Goal: Task Accomplishment & Management: Complete application form

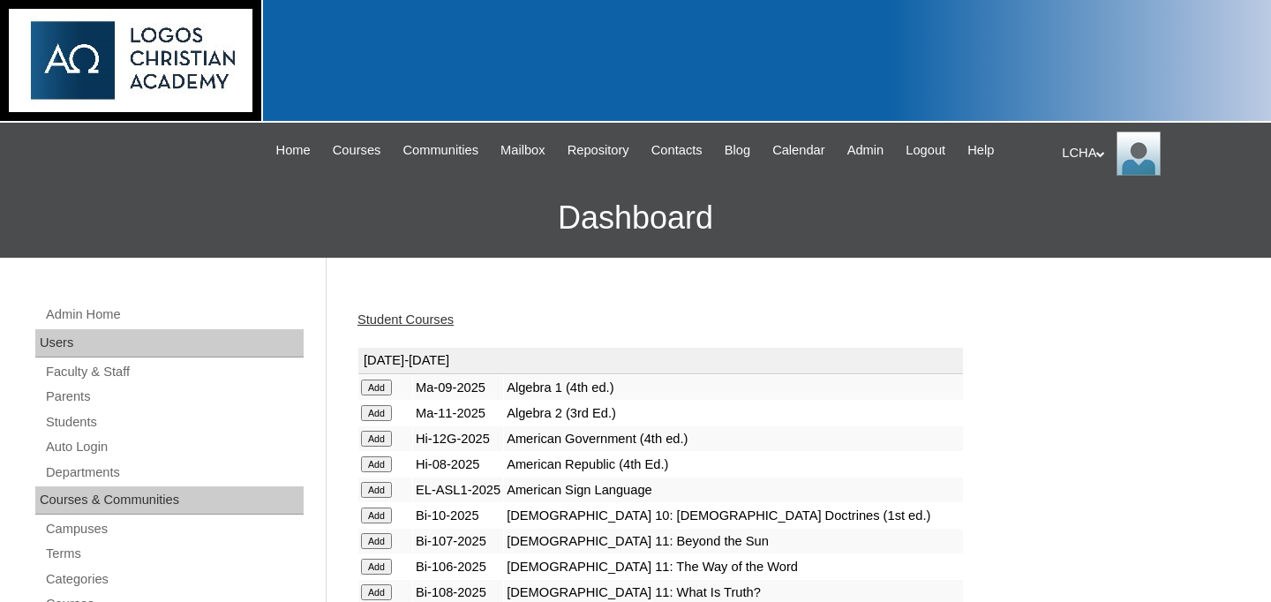
scroll to position [2750, 0]
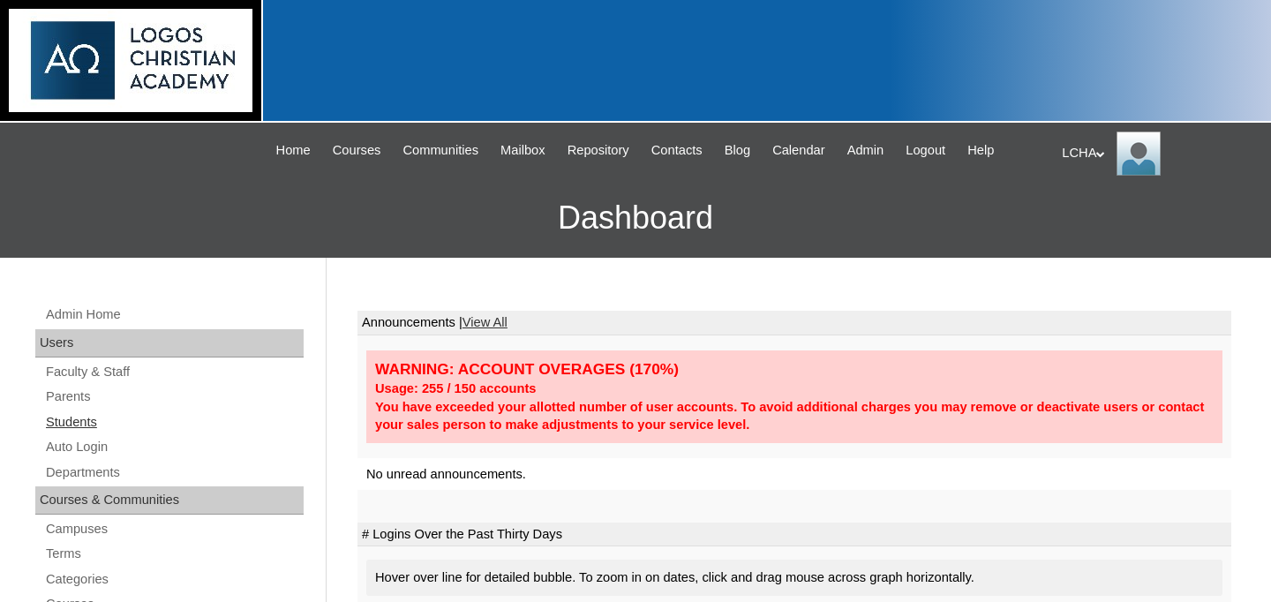
click at [73, 418] on link "Students" at bounding box center [174, 422] width 260 height 22
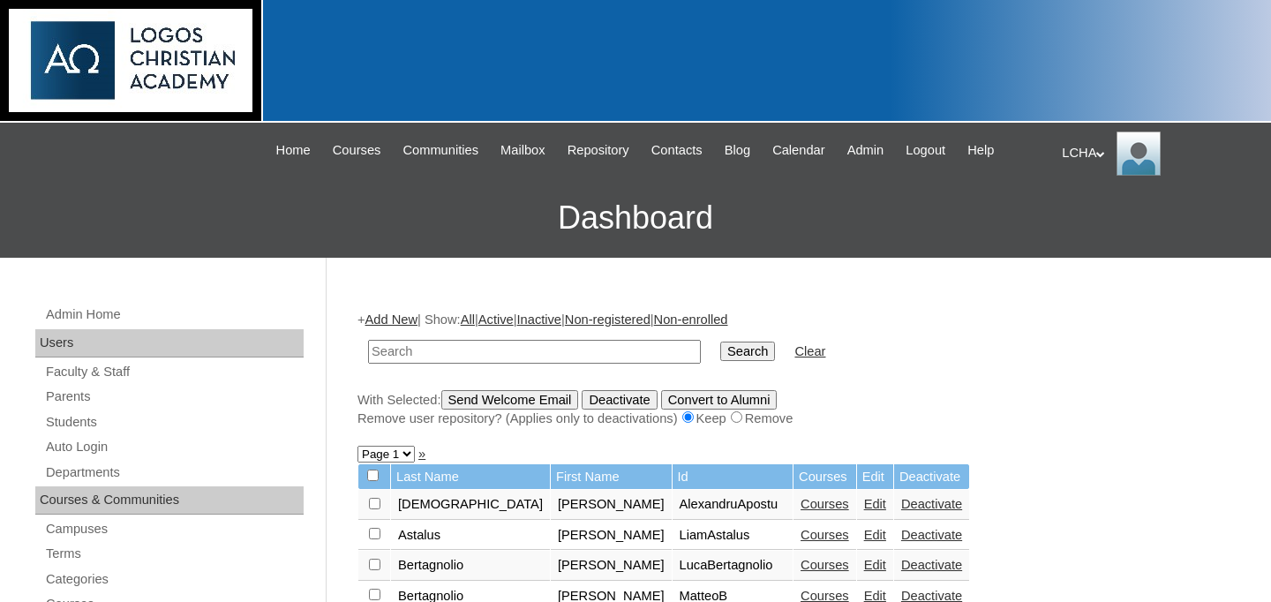
scroll to position [26, 0]
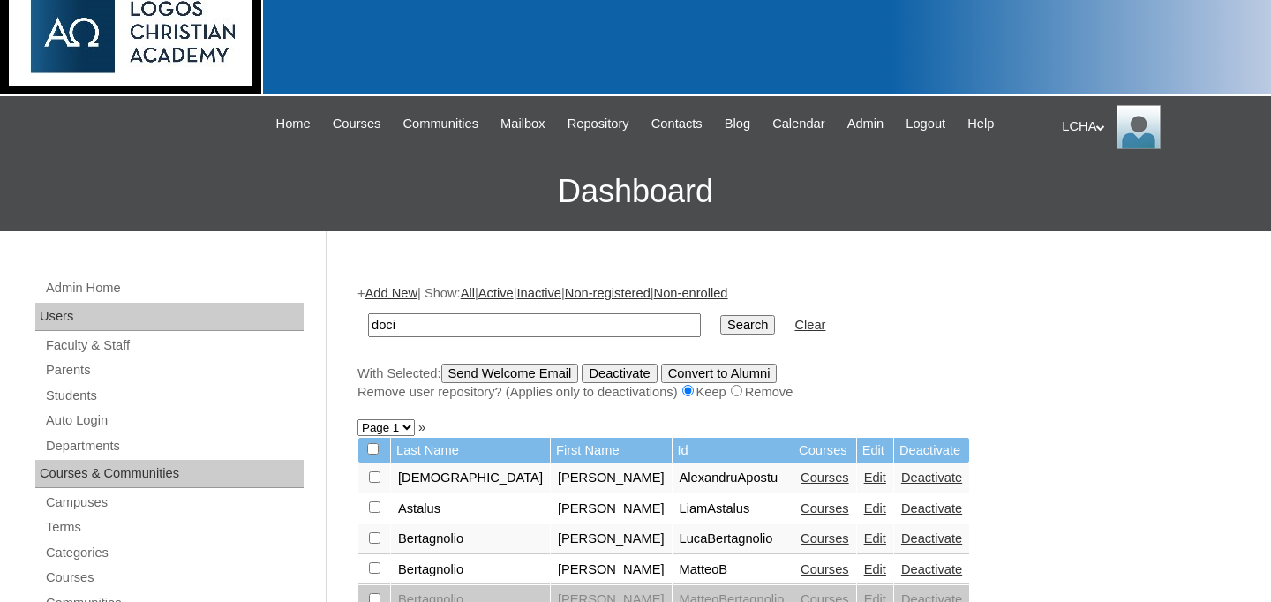
type input "doci"
click at [720, 315] on input "Search" at bounding box center [747, 324] width 55 height 19
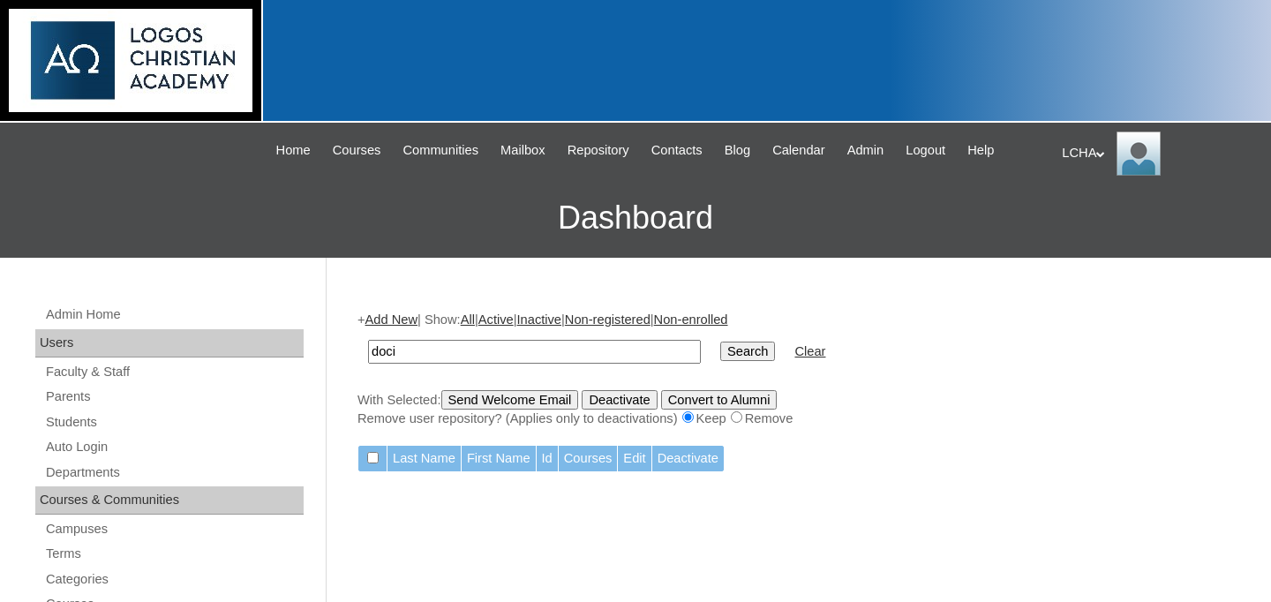
click at [406, 321] on link "Add New" at bounding box center [391, 320] width 52 height 14
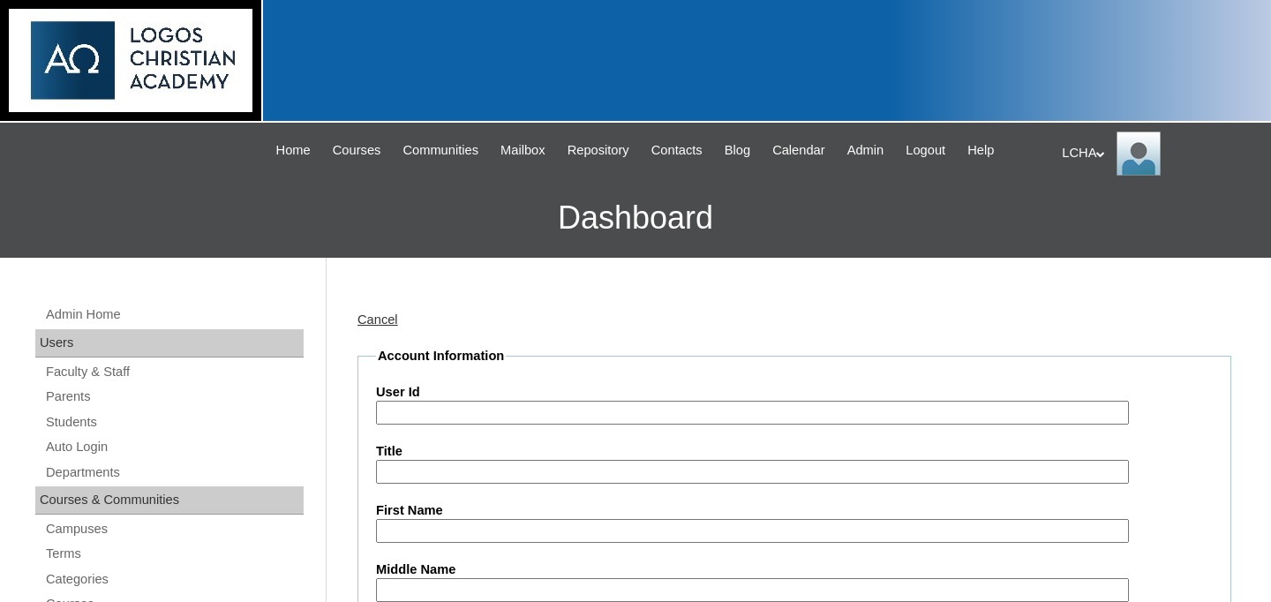
click at [418, 415] on input "User Id" at bounding box center [752, 413] width 753 height 24
type input "Doci"
type input "M"
type input "mihai"
click at [416, 416] on input "natan" at bounding box center [752, 413] width 753 height 24
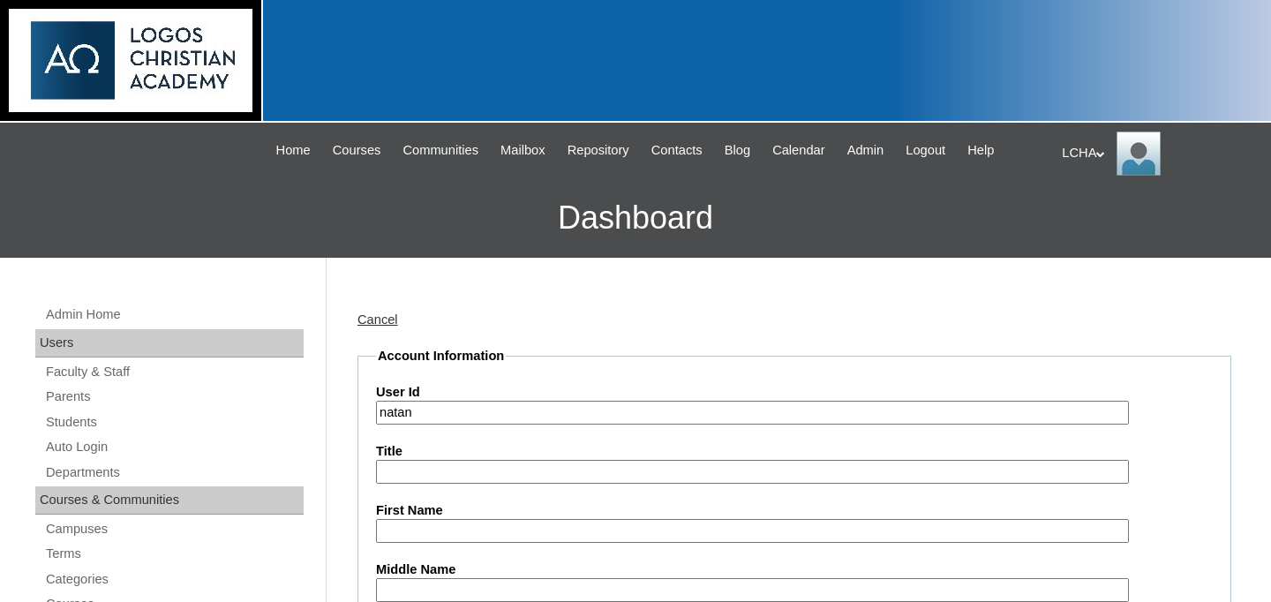
click at [416, 416] on input "natan" at bounding box center [752, 413] width 753 height 24
type input "Dar"
type input "dariusdoci"
type input "Darius"
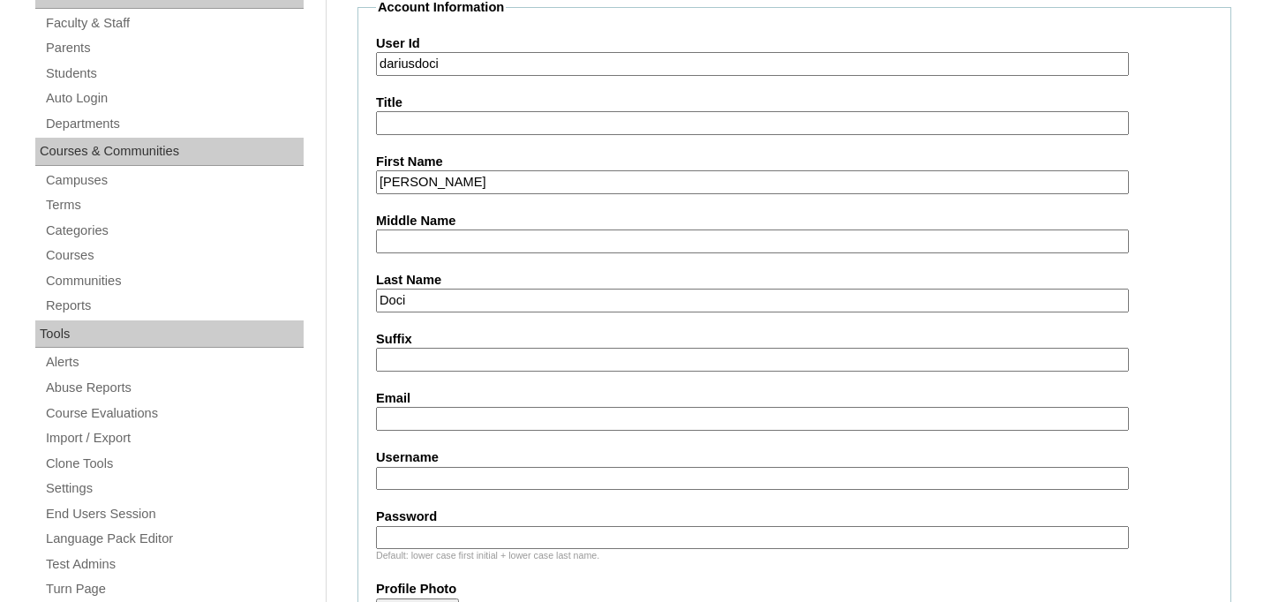
type input "Doci"
click at [444, 422] on input "Email" at bounding box center [752, 419] width 753 height 24
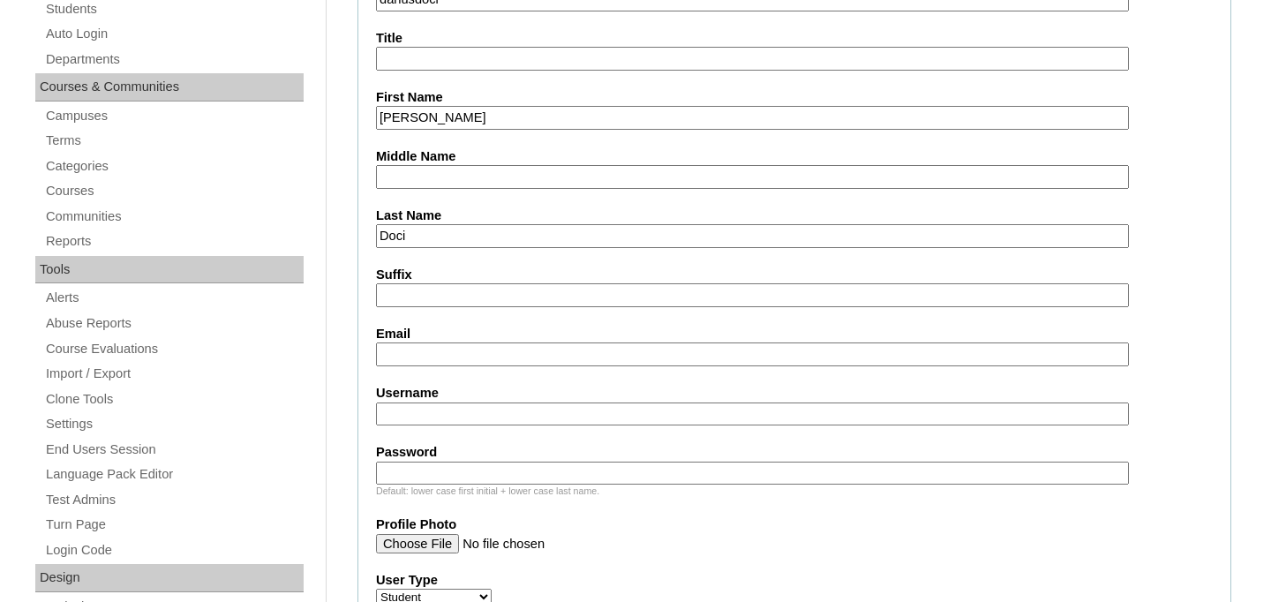
scroll to position [466, 0]
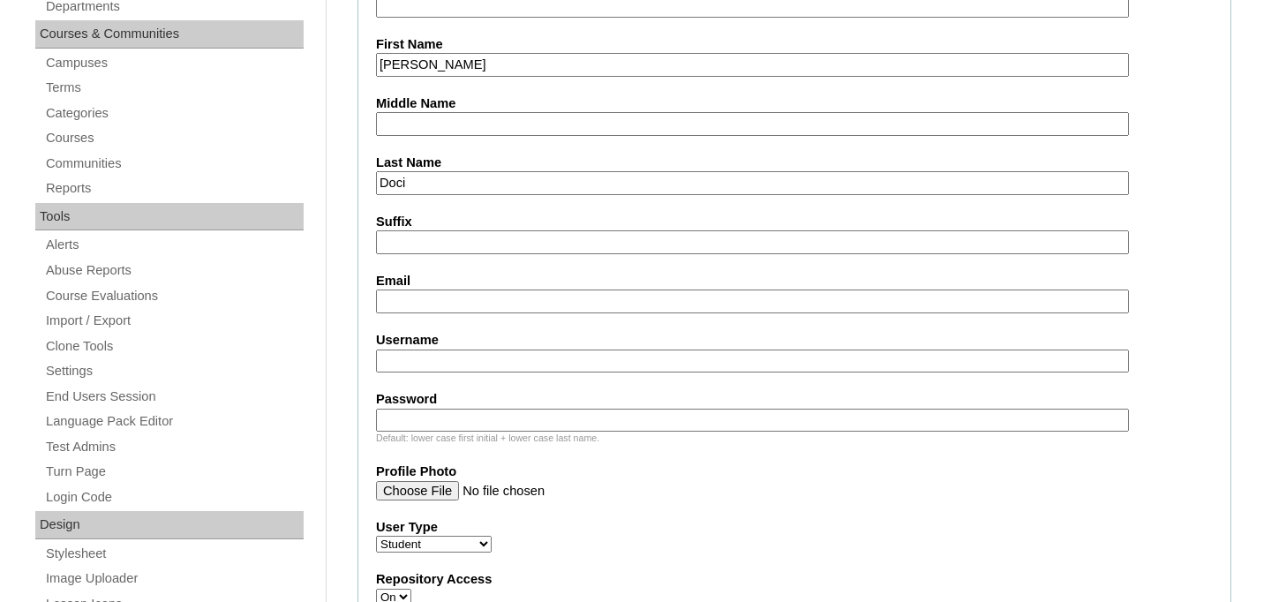
click at [432, 362] on input "Username" at bounding box center [752, 362] width 753 height 24
type input "dariusdoci1"
click at [425, 423] on input "Password" at bounding box center [752, 421] width 753 height 24
type input "logos123"
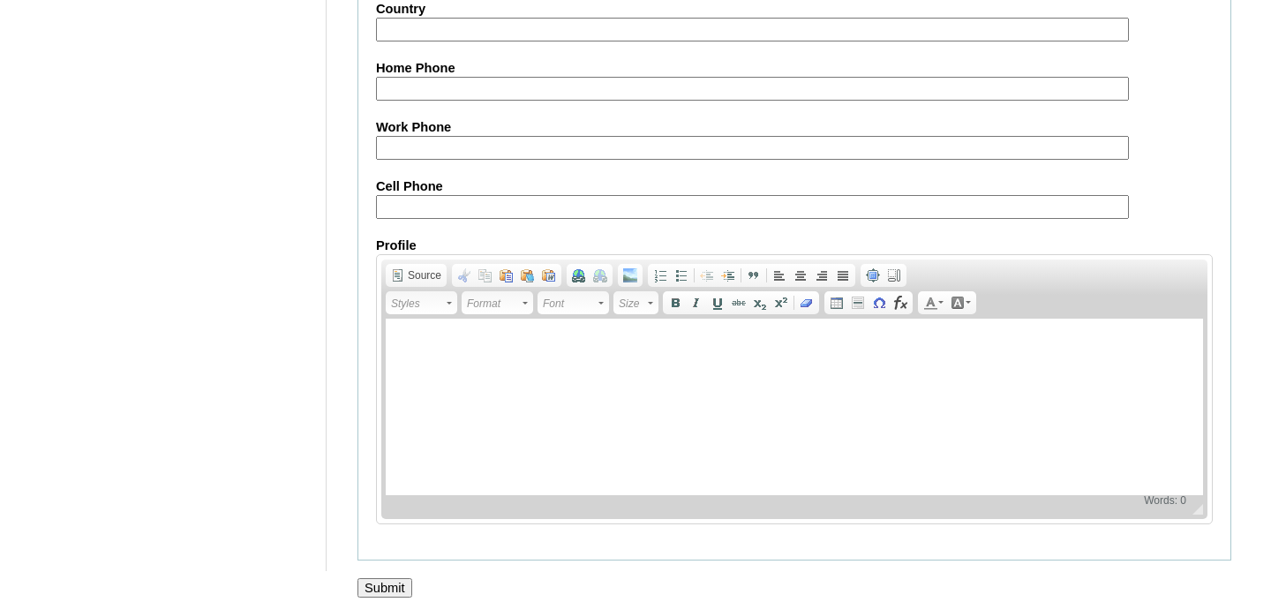
scroll to position [2141, 0]
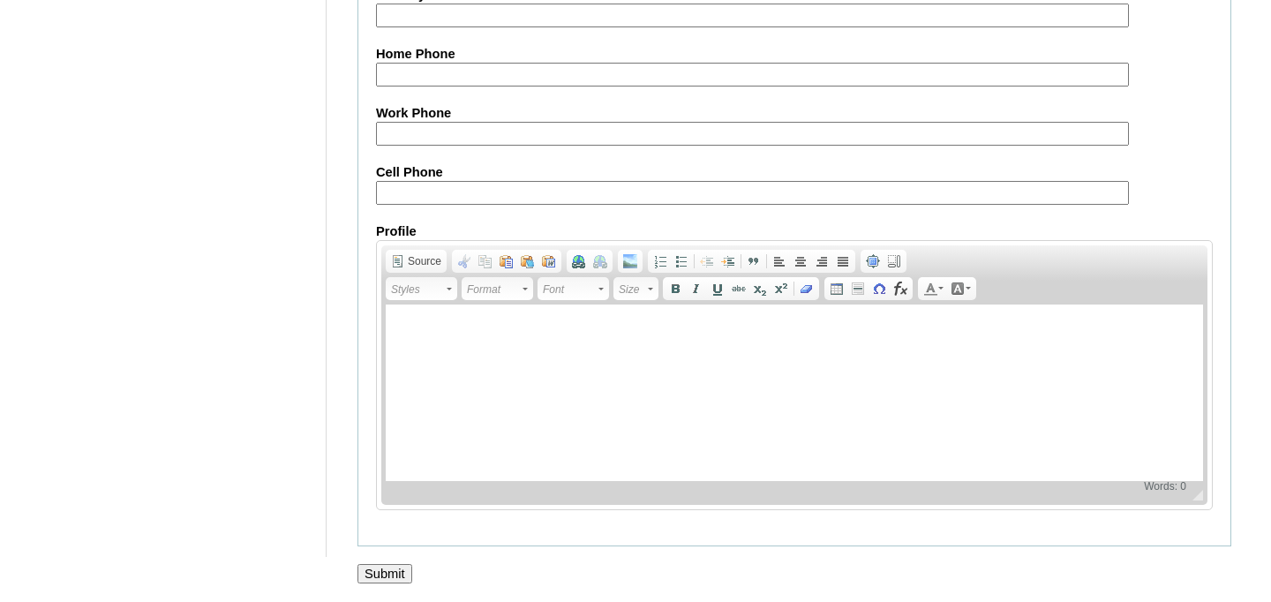
click at [395, 572] on input "Submit" at bounding box center [385, 573] width 55 height 19
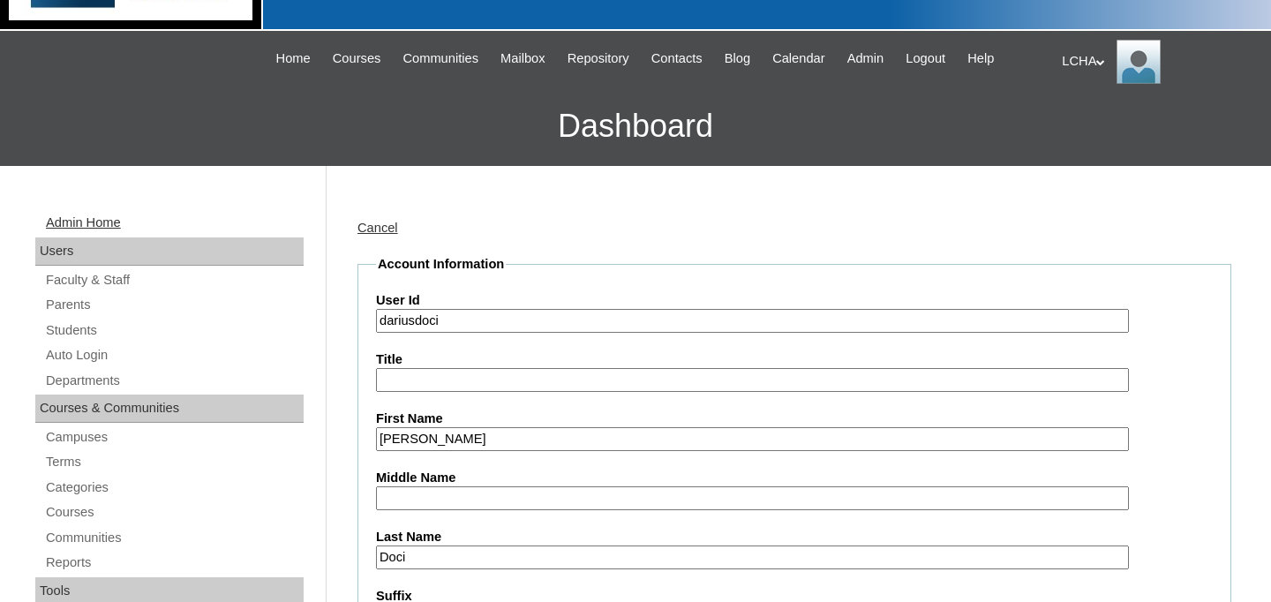
scroll to position [27, 0]
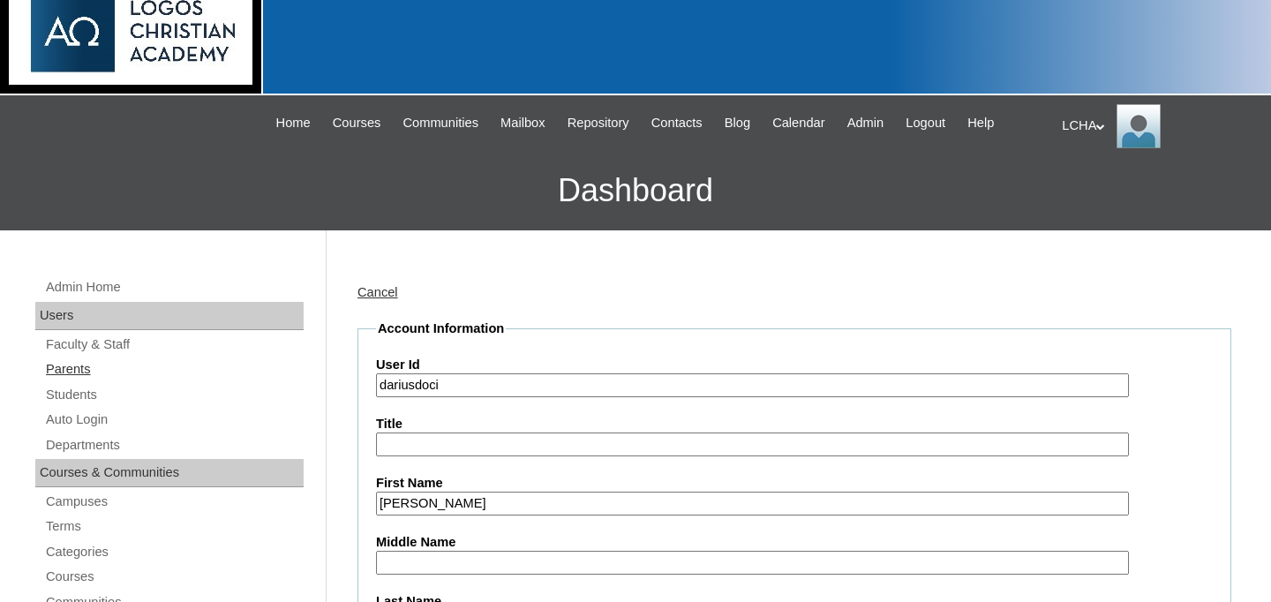
click at [84, 365] on link "Parents" at bounding box center [174, 369] width 260 height 22
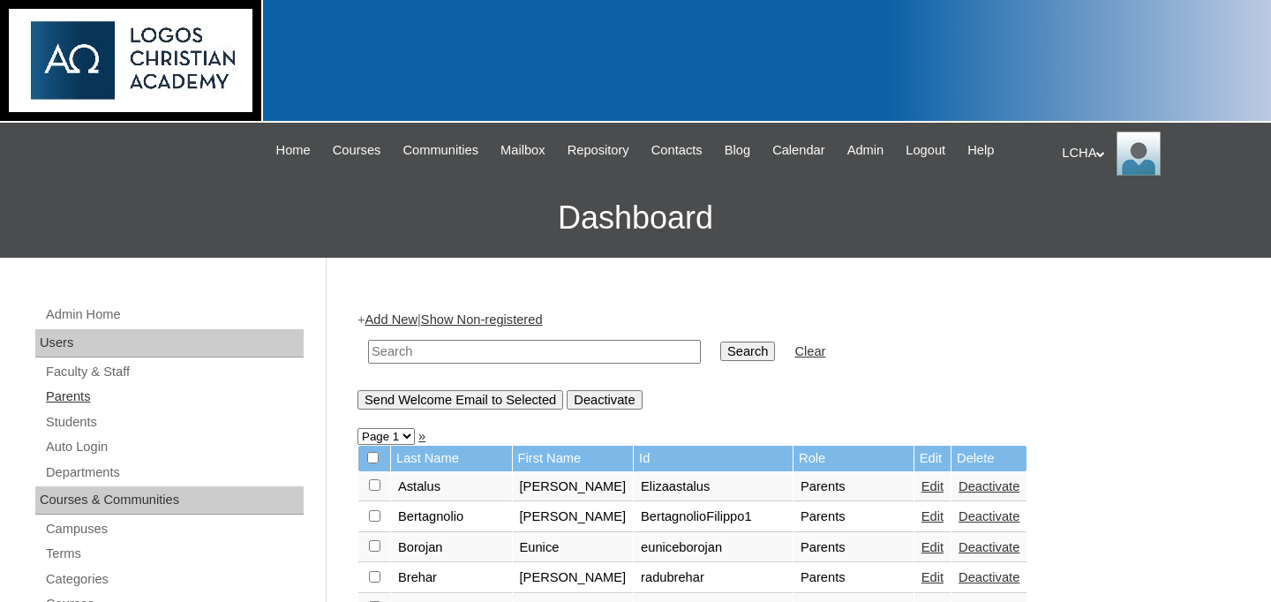
click at [91, 397] on link "Parents" at bounding box center [174, 397] width 260 height 22
click at [411, 315] on link "Add New" at bounding box center [391, 320] width 52 height 14
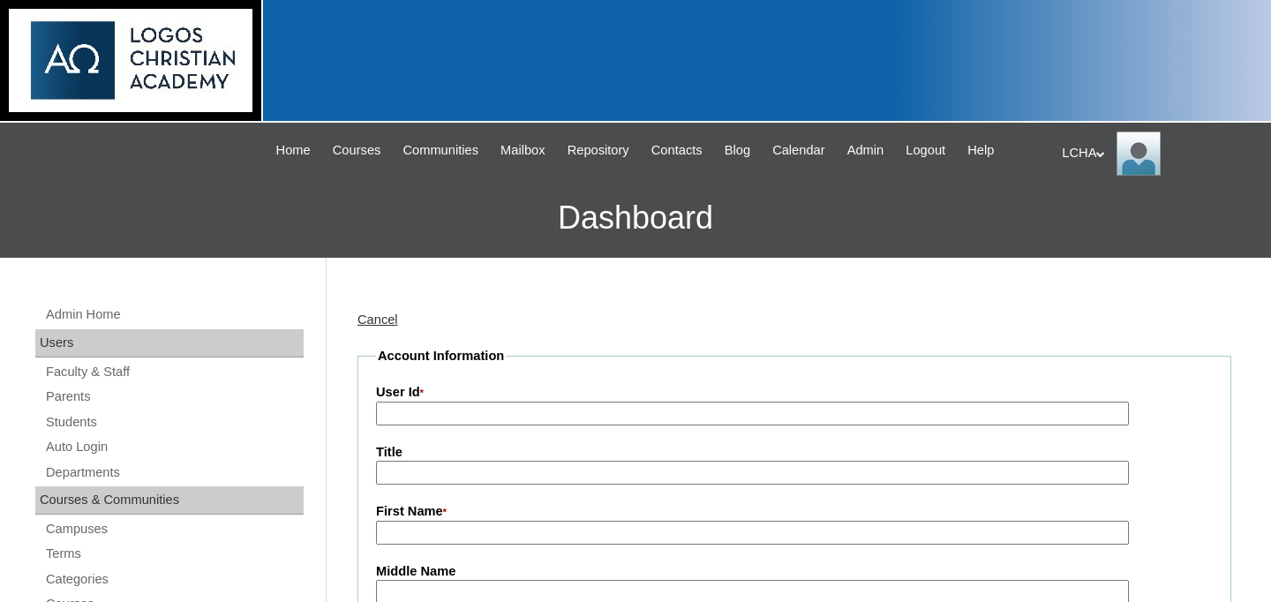
click at [461, 417] on input "User Id *" at bounding box center [752, 414] width 753 height 24
type input "Mirela"
type input "mireladoci"
type input "Mirela"
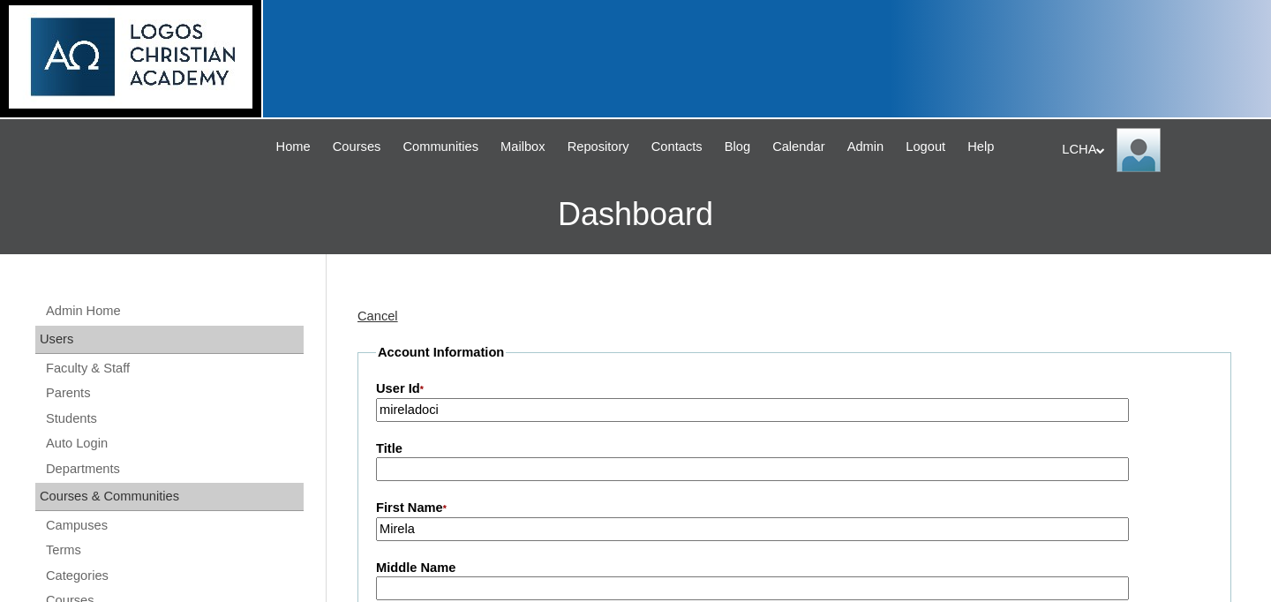
scroll to position [353, 0]
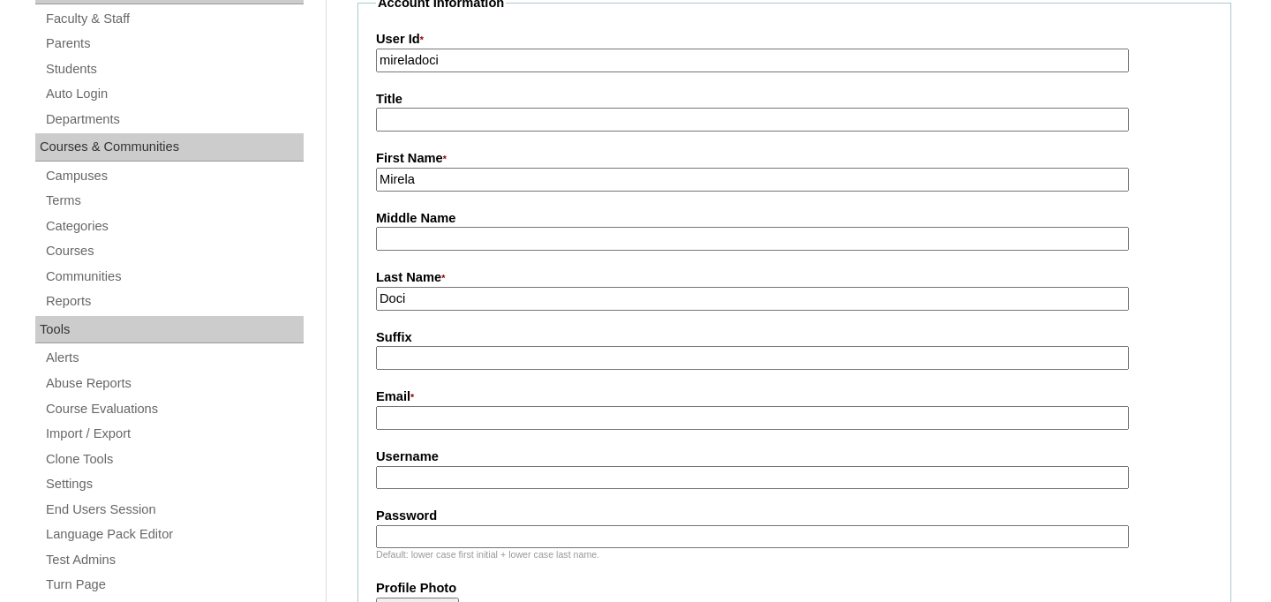
type input "Doci"
paste input "mmdoci@gmail.com"
type input "mmdoci@gmail.com"
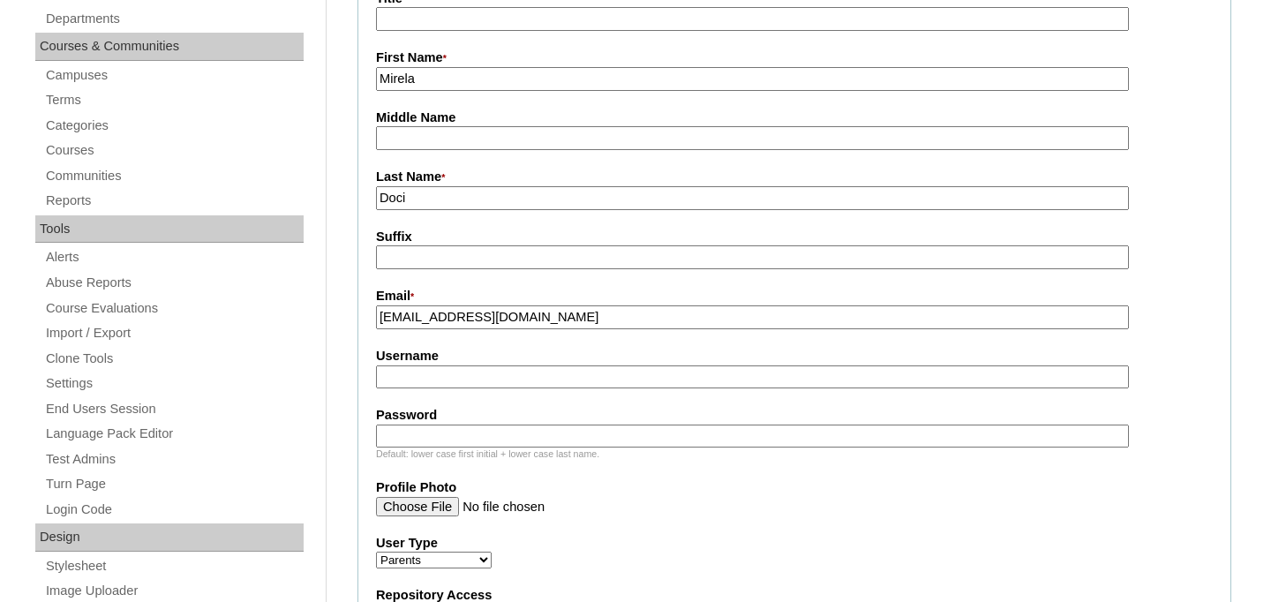
click at [436, 368] on input "Username" at bounding box center [752, 377] width 753 height 24
click at [466, 379] on input "mireladoci" at bounding box center [752, 377] width 753 height 24
type input "mireladoci1"
click at [444, 447] on input "Password" at bounding box center [752, 437] width 753 height 24
type input "Logos123"
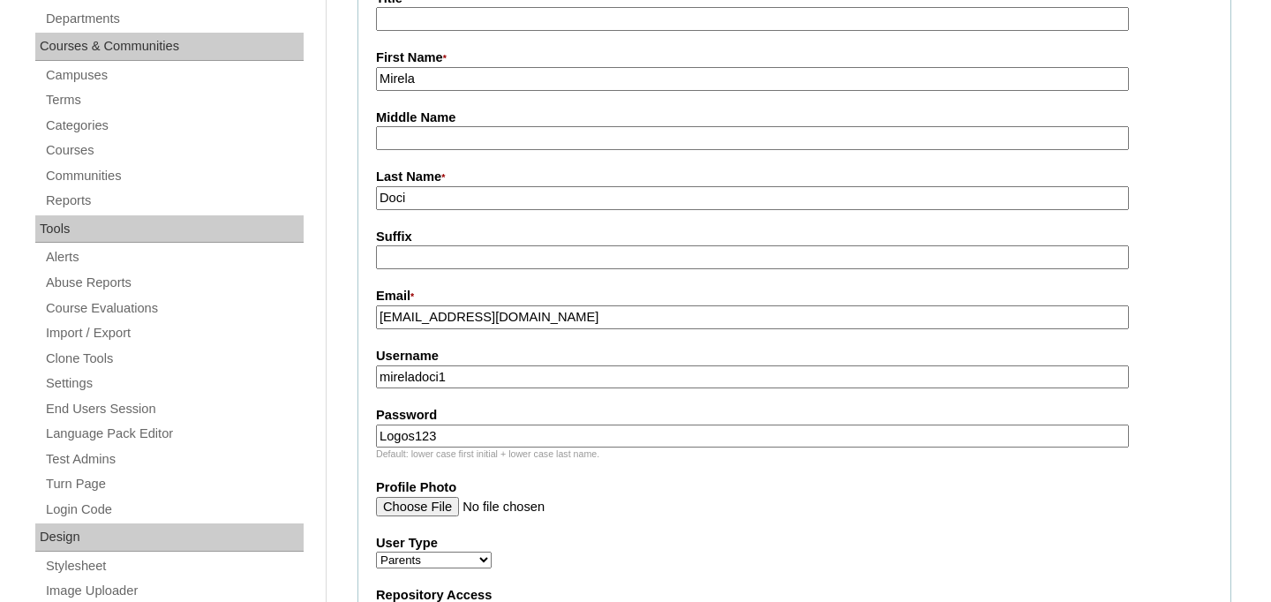
click at [709, 555] on div "User Type Faculty Staff Student Parents School Facilitators" at bounding box center [794, 551] width 837 height 35
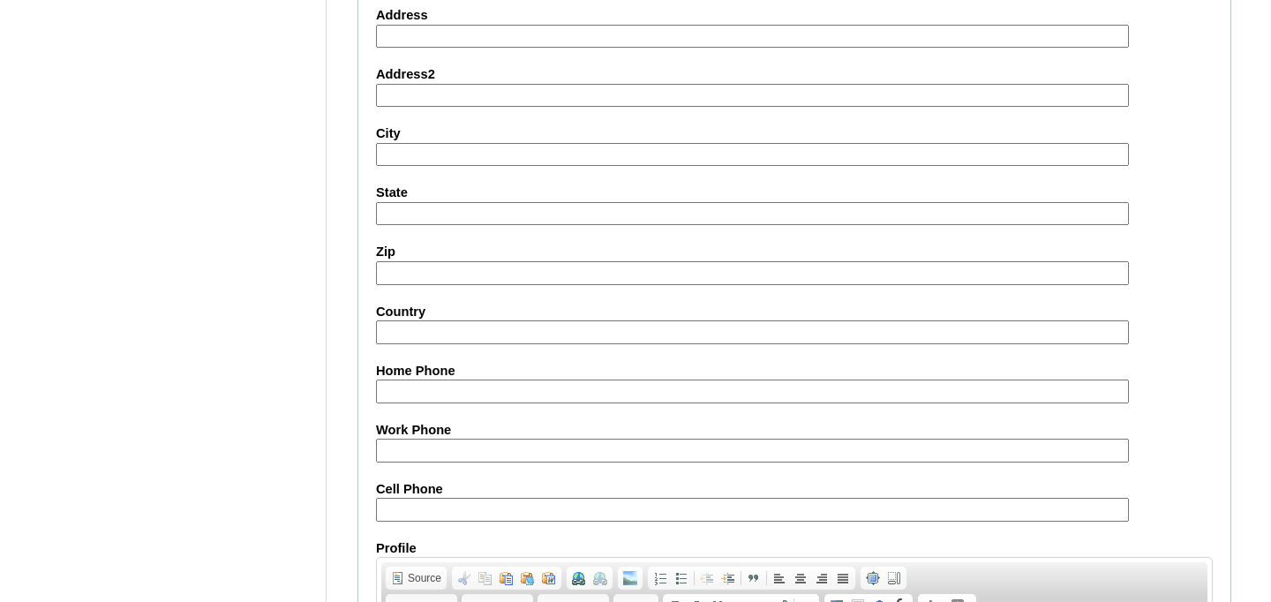
scroll to position [1838, 0]
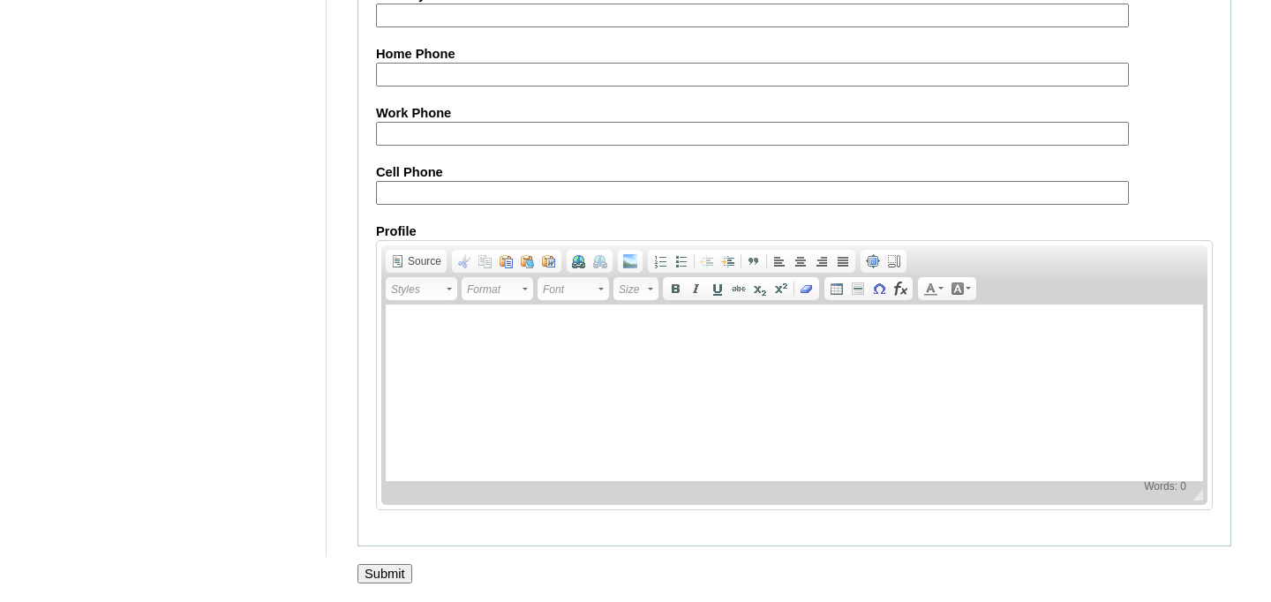
click at [380, 568] on input "Submit" at bounding box center [385, 573] width 55 height 19
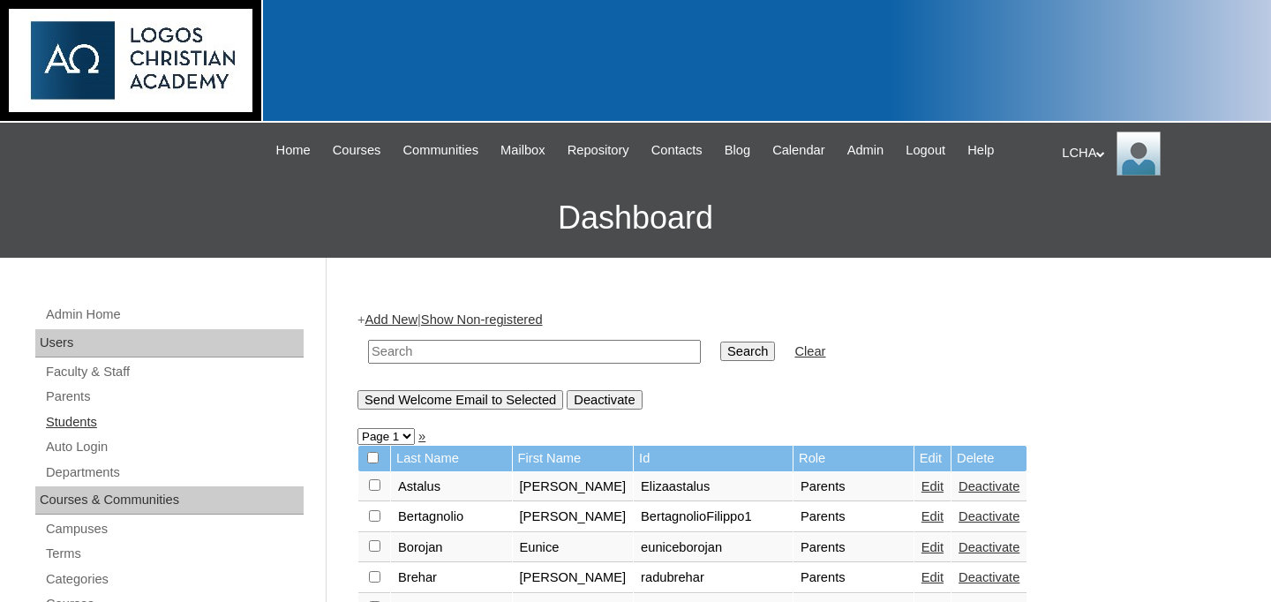
click at [77, 428] on link "Students" at bounding box center [174, 422] width 260 height 22
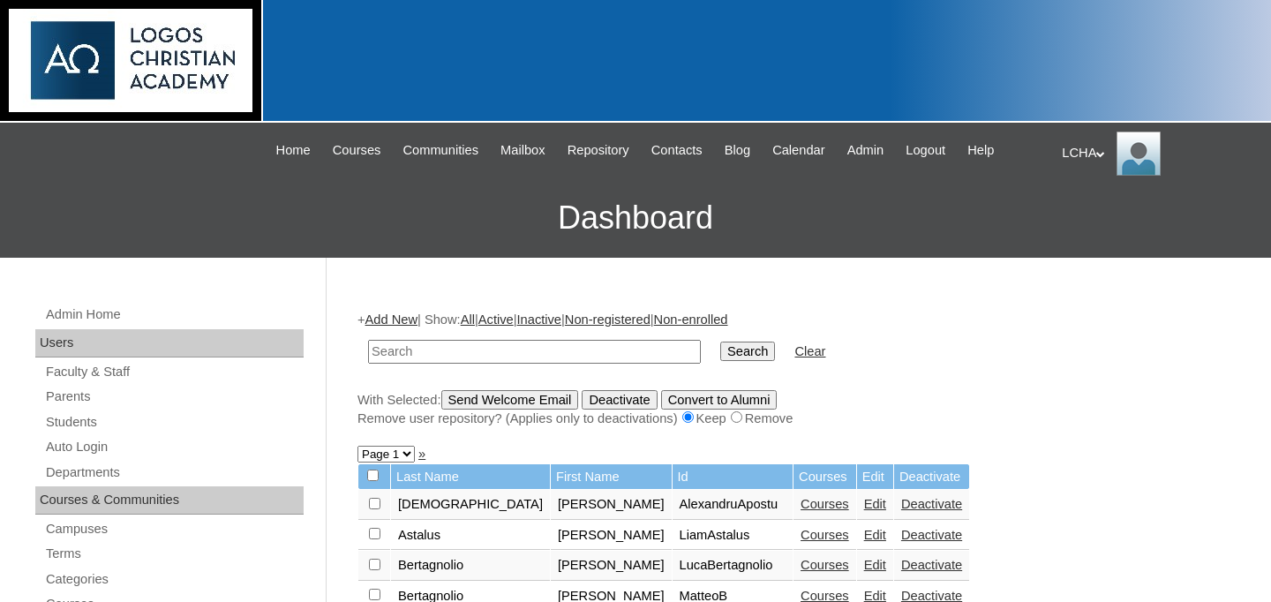
click at [402, 319] on link "Add New" at bounding box center [391, 320] width 52 height 14
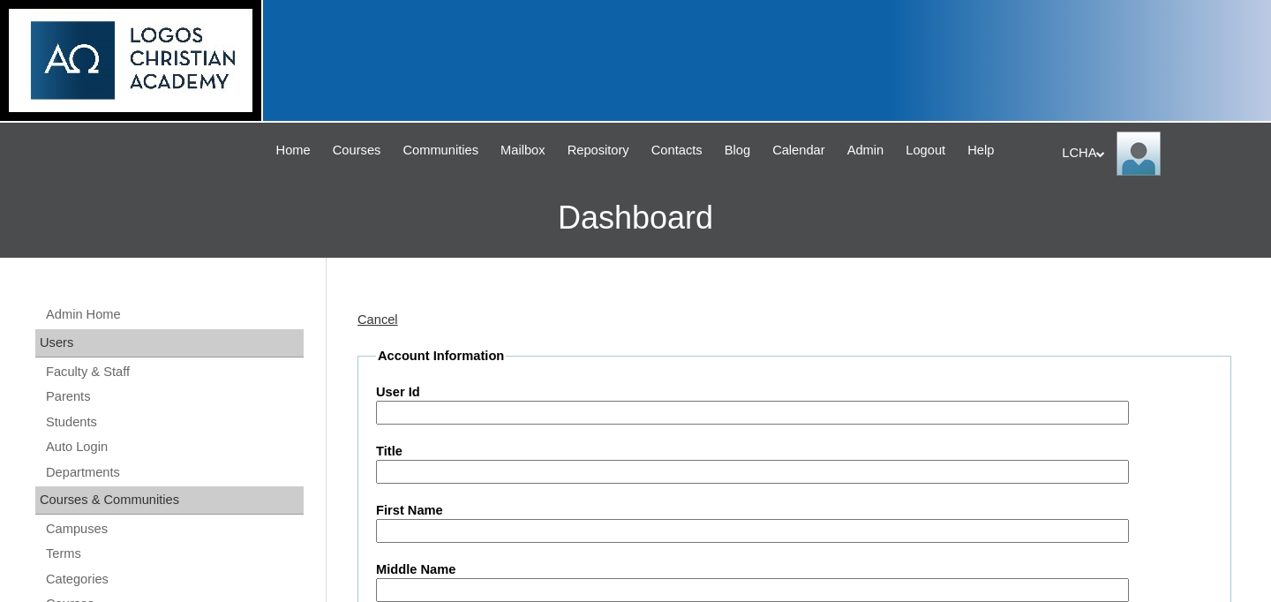
click at [418, 416] on input "User Id" at bounding box center [752, 413] width 753 height 24
type input "D"
type input "dariusdoci"
click at [426, 534] on input "First Name" at bounding box center [752, 531] width 753 height 24
type input "Darius"
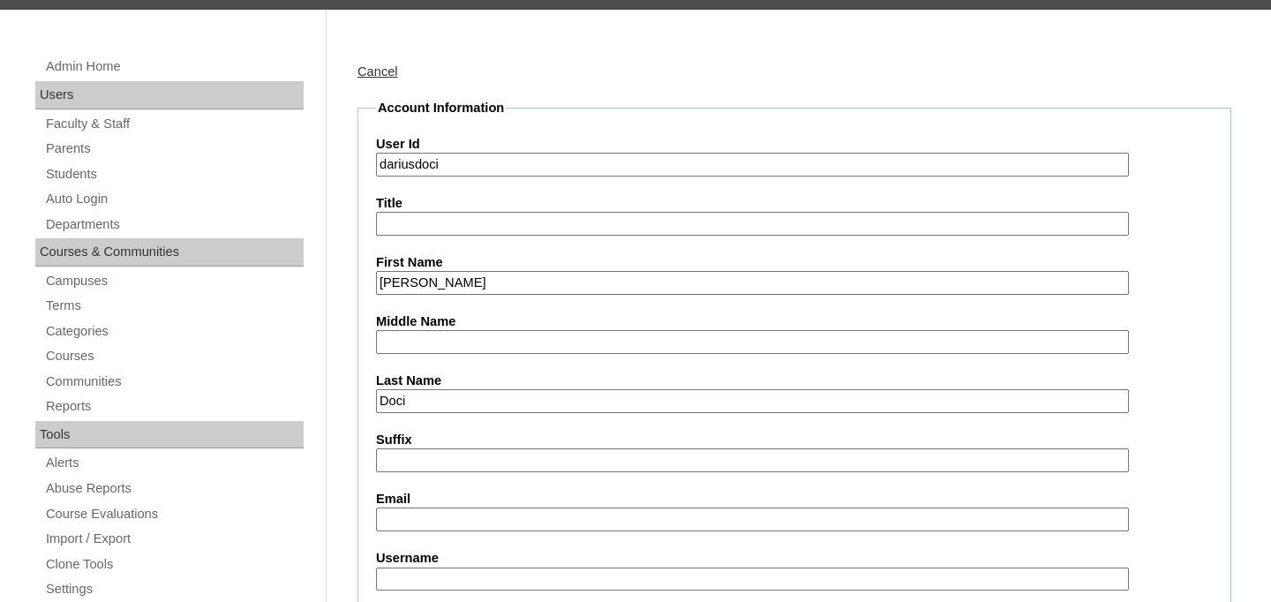
scroll to position [373, 0]
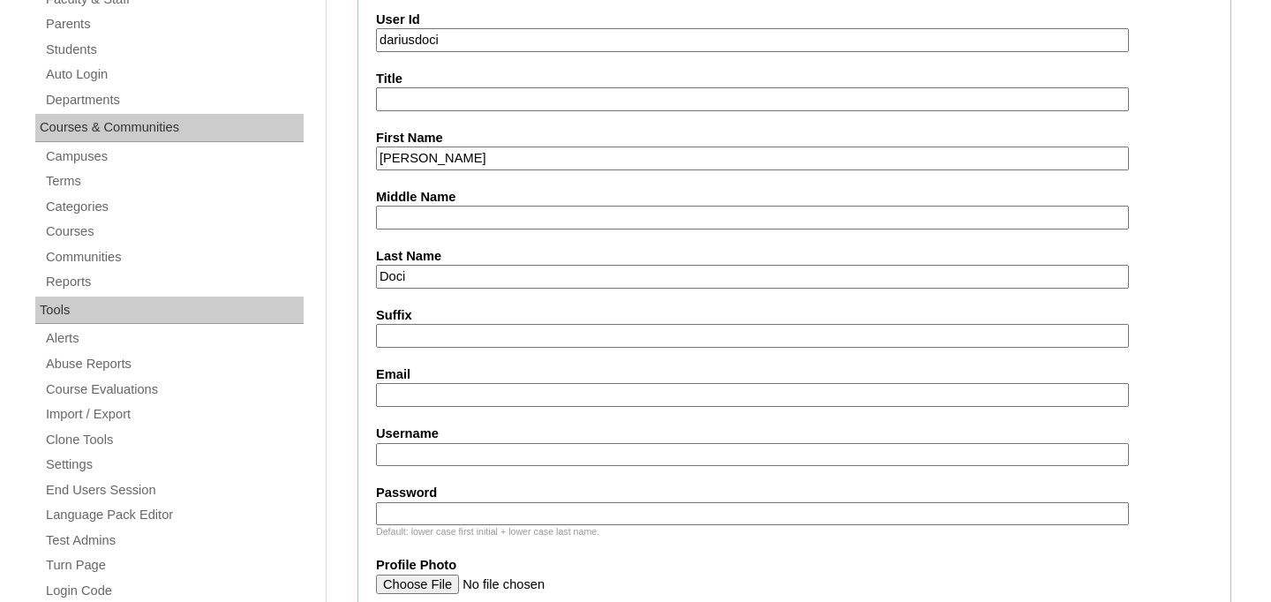
type input "Doci"
click at [427, 459] on input "Username" at bounding box center [752, 455] width 753 height 24
type input "dariusdoci1"
click at [443, 516] on input "Password" at bounding box center [752, 514] width 753 height 24
type input "logos123"
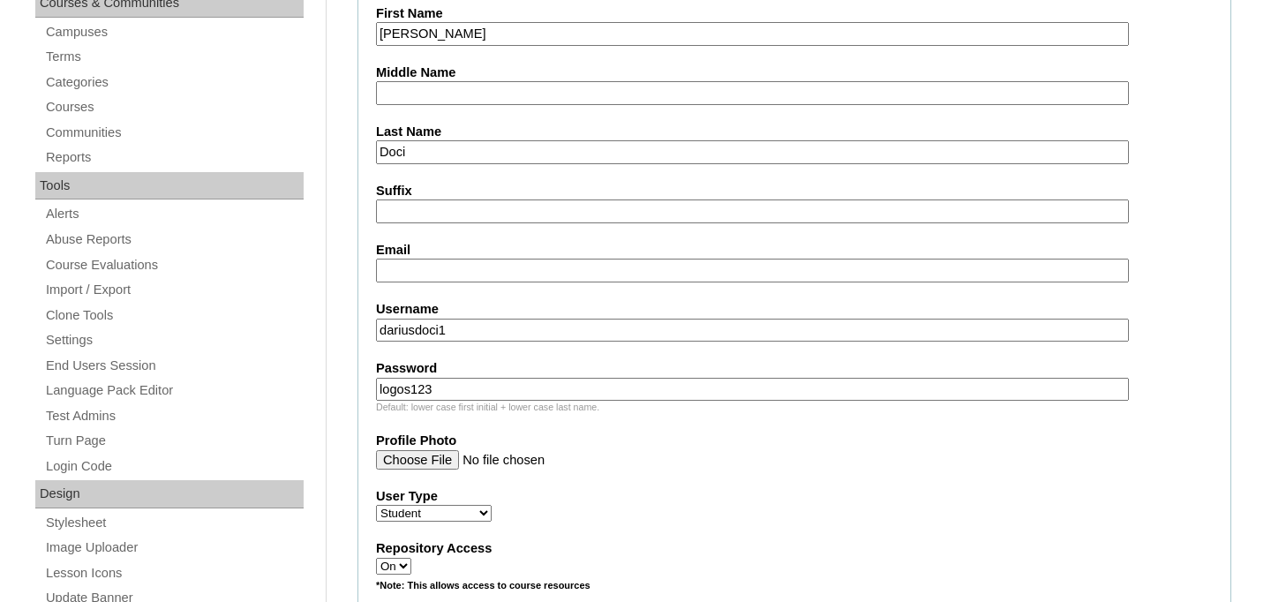
scroll to position [644, 0]
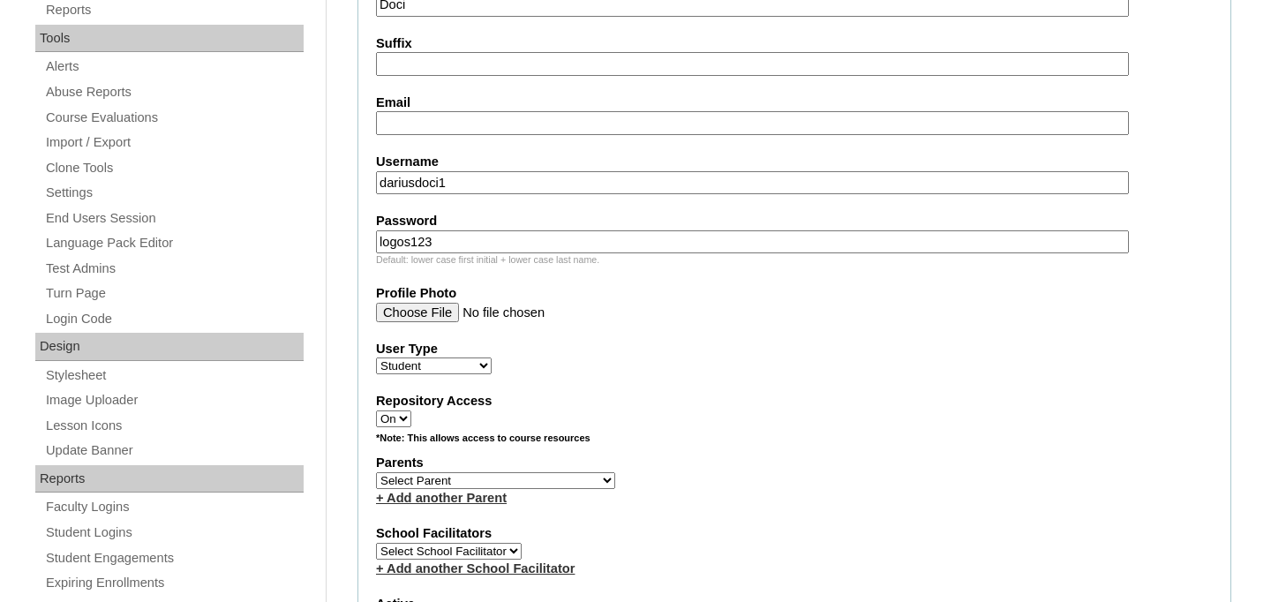
click at [482, 485] on select "Select Parent Astalus, Eliza Bertagnolio, Filippo Borojan, Eunice Brehar, Radu …" at bounding box center [495, 480] width 239 height 17
select select "98934"
click at [376, 473] on select "Select Parent Astalus, Eliza Bertagnolio, Filippo Borojan, Eunice Brehar, Radu …" at bounding box center [495, 480] width 239 height 17
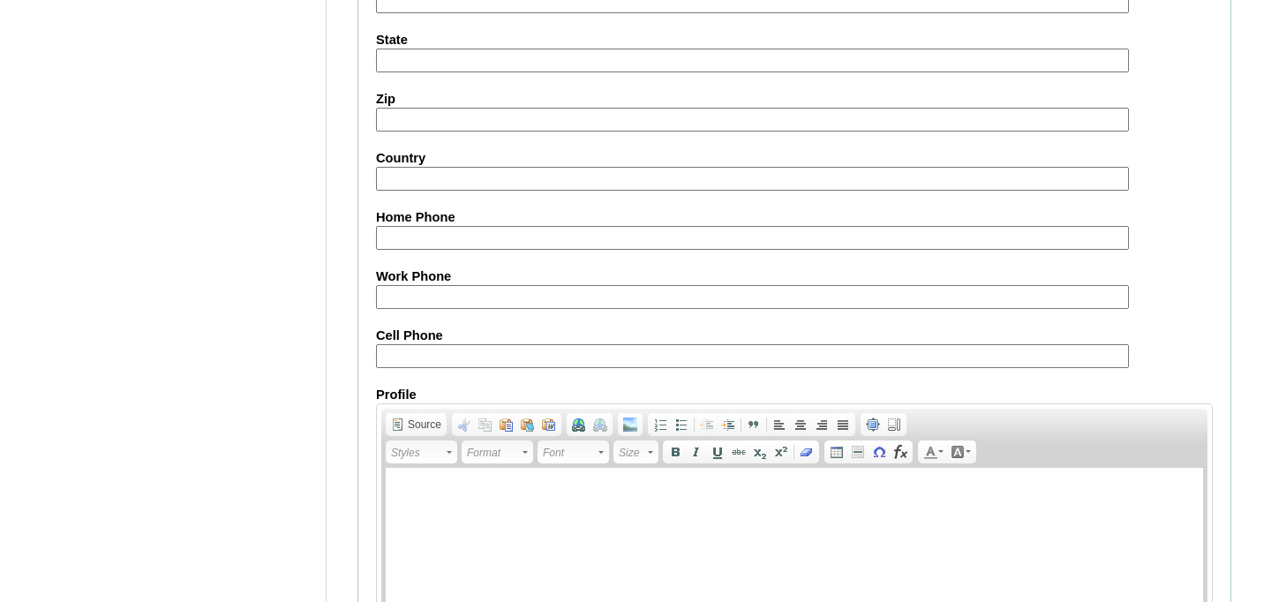
scroll to position [2141, 0]
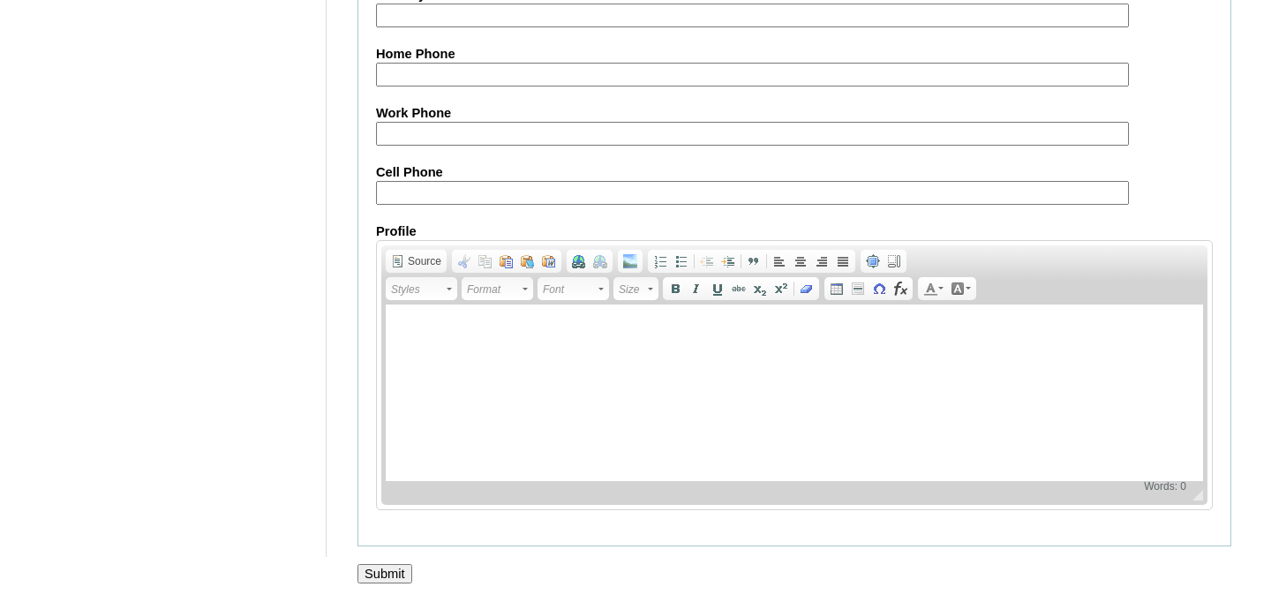
click at [402, 572] on input "Submit" at bounding box center [385, 573] width 55 height 19
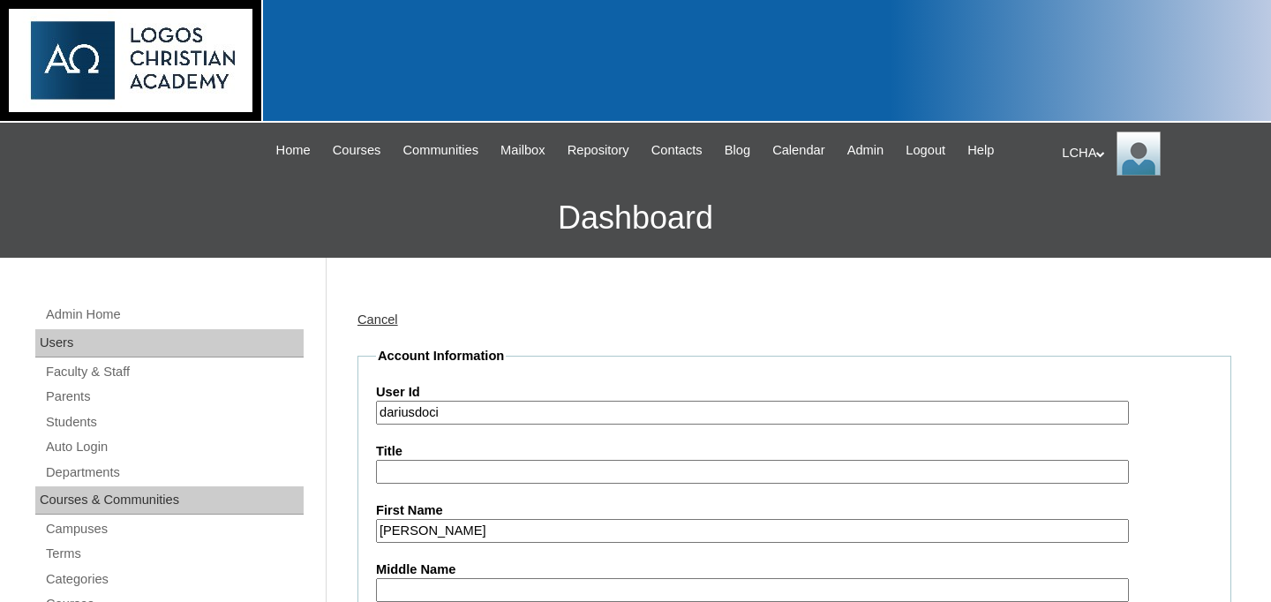
select select "98934"
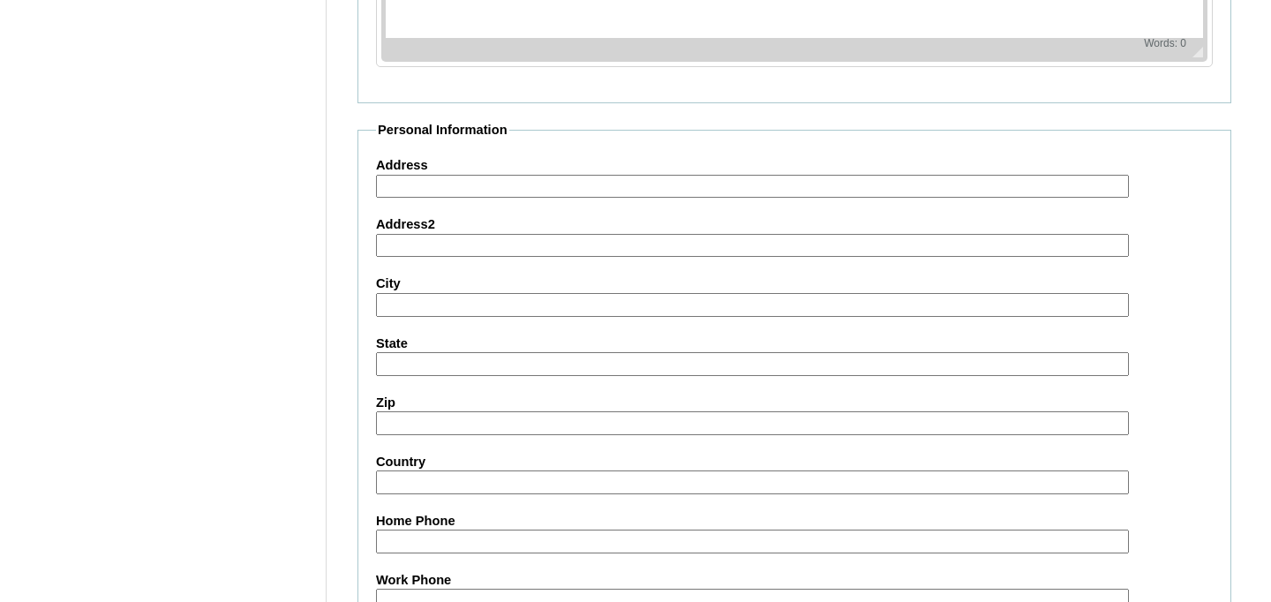
scroll to position [1605, 0]
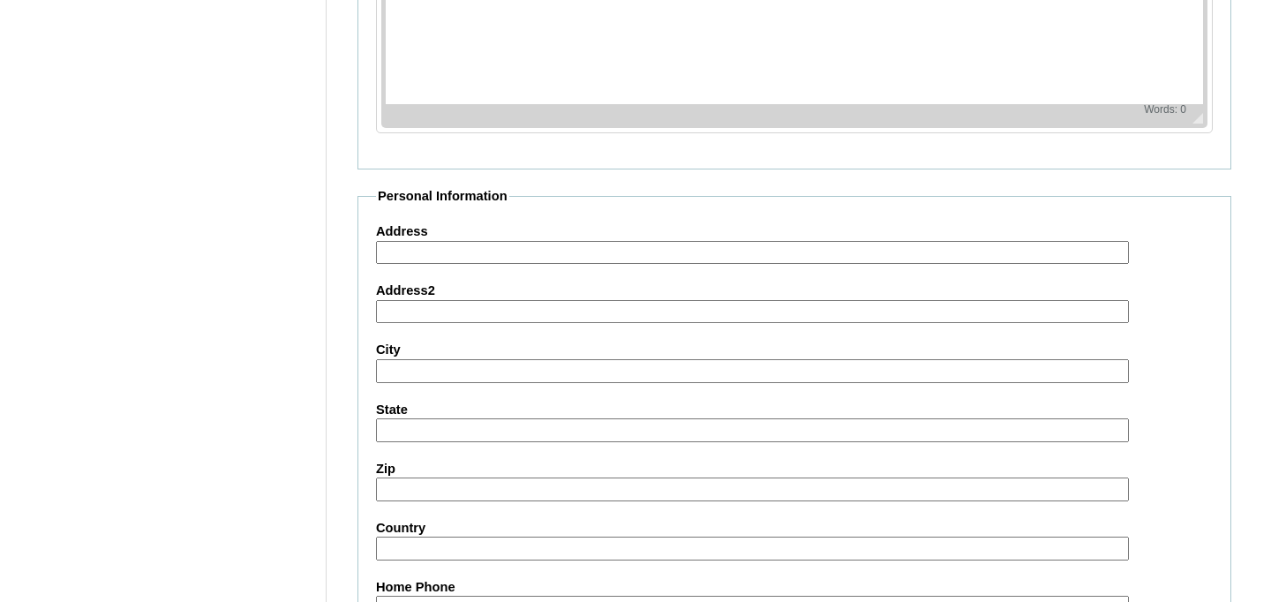
click at [411, 250] on input "Address" at bounding box center [752, 253] width 753 height 24
type input "[GEOGRAPHIC_DATA]"
click at [396, 378] on input "City" at bounding box center [752, 371] width 753 height 24
type input "Cluj-Napoca"
type input "EMILIAN"
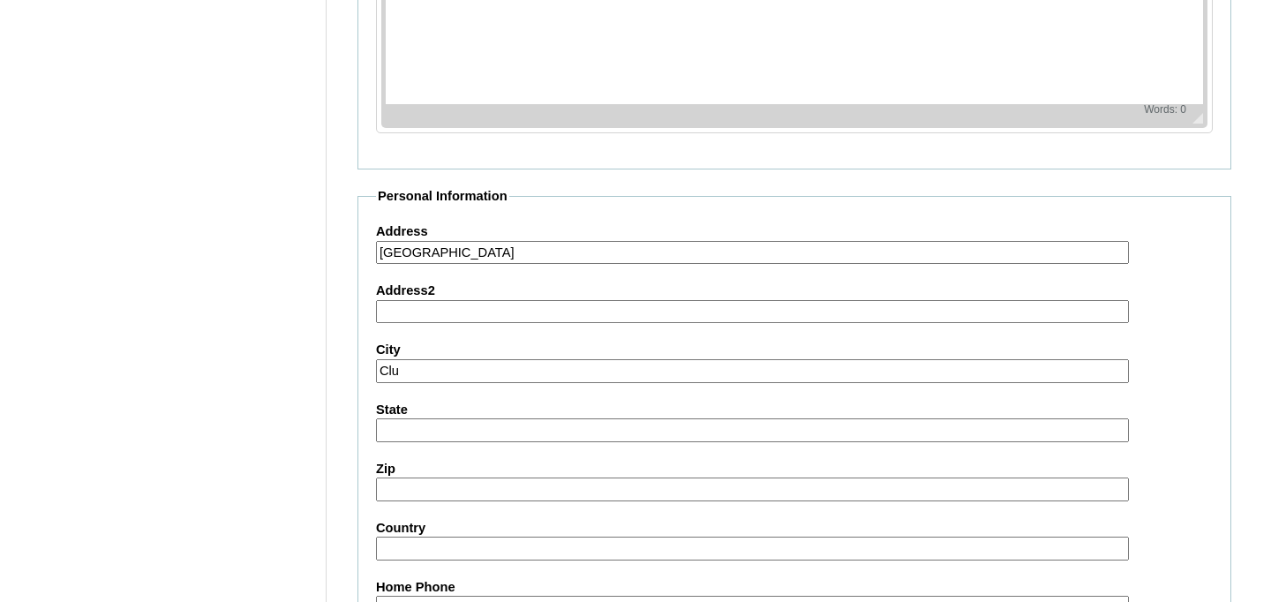
type input "CIRA"
type input "emmycira@gmail.com"
type input "Cluj"
type input "400052"
type input "Romania"
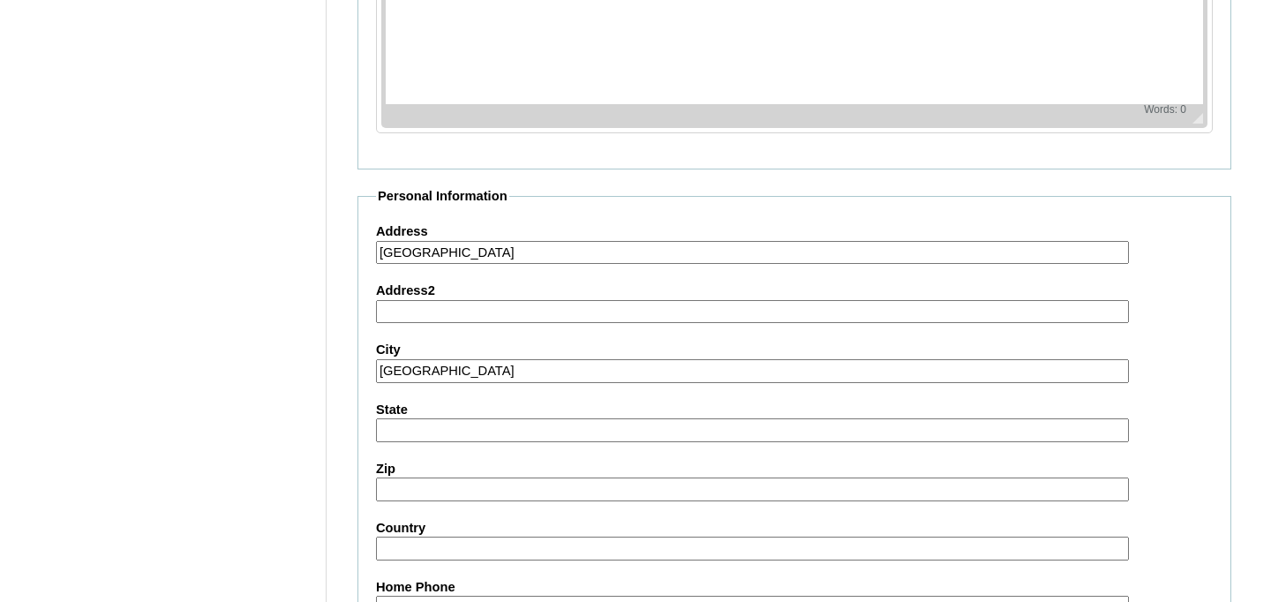
type input "0749147581"
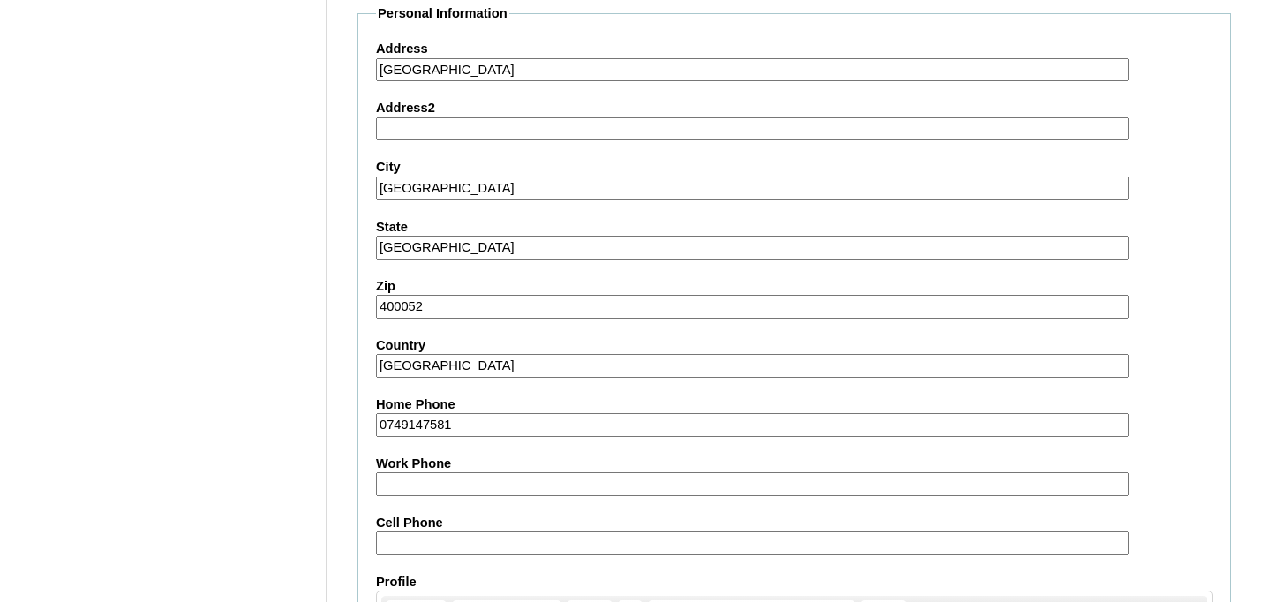
click at [430, 418] on input "0749147581" at bounding box center [752, 425] width 753 height 24
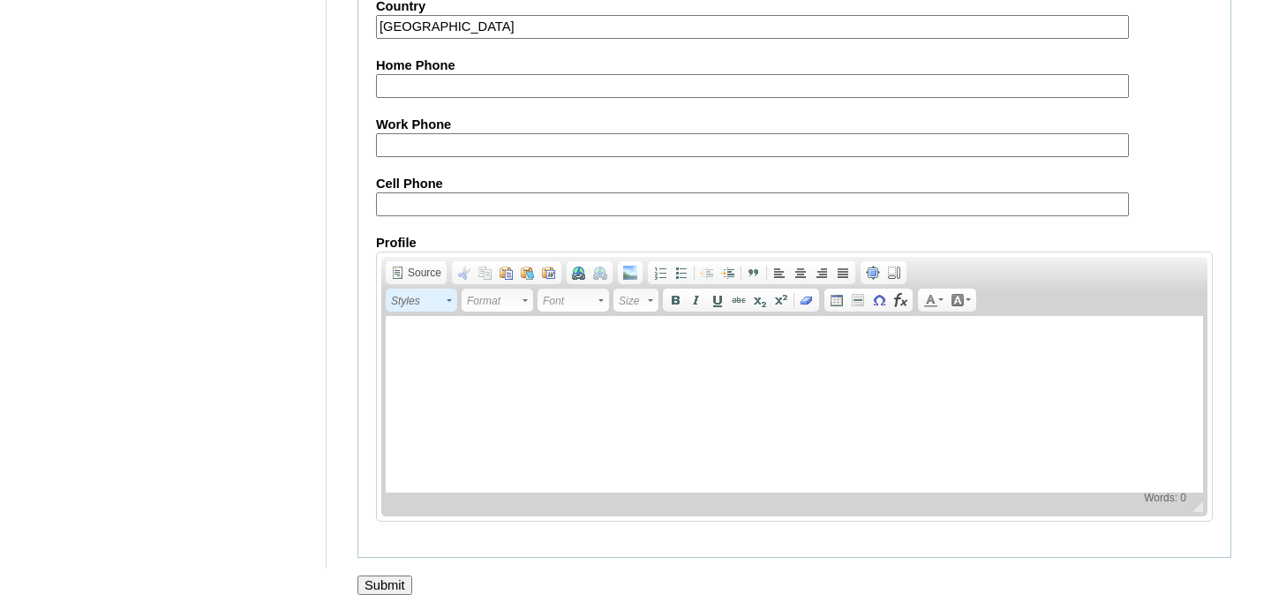
scroll to position [2141, 0]
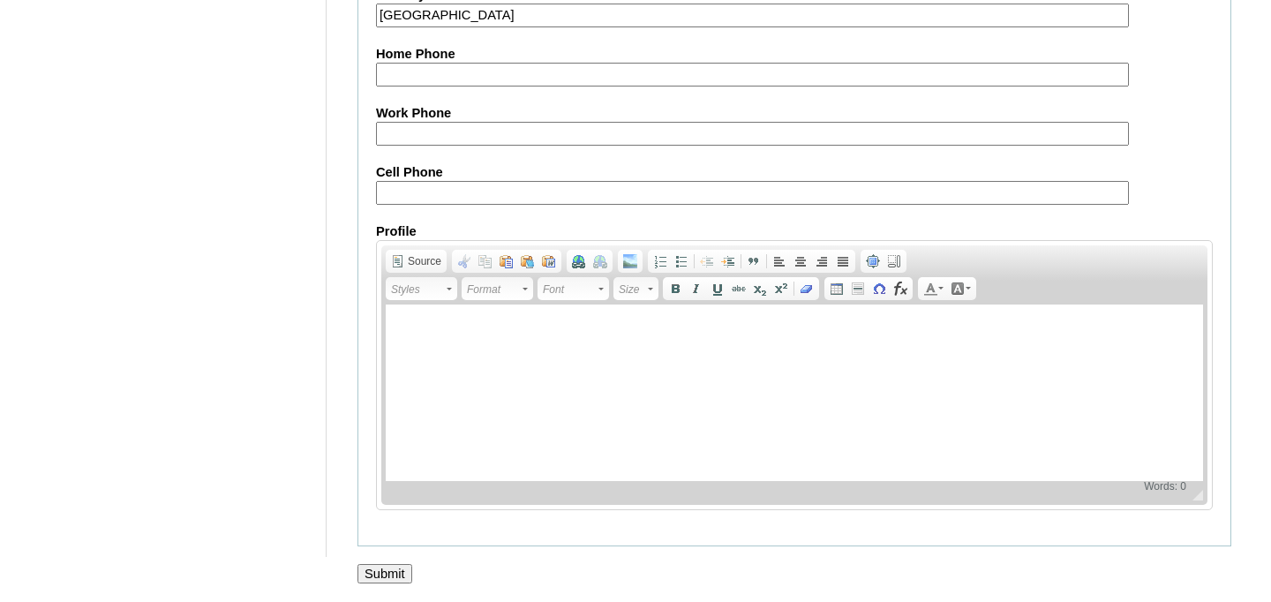
click at [387, 571] on input "Submit" at bounding box center [385, 573] width 55 height 19
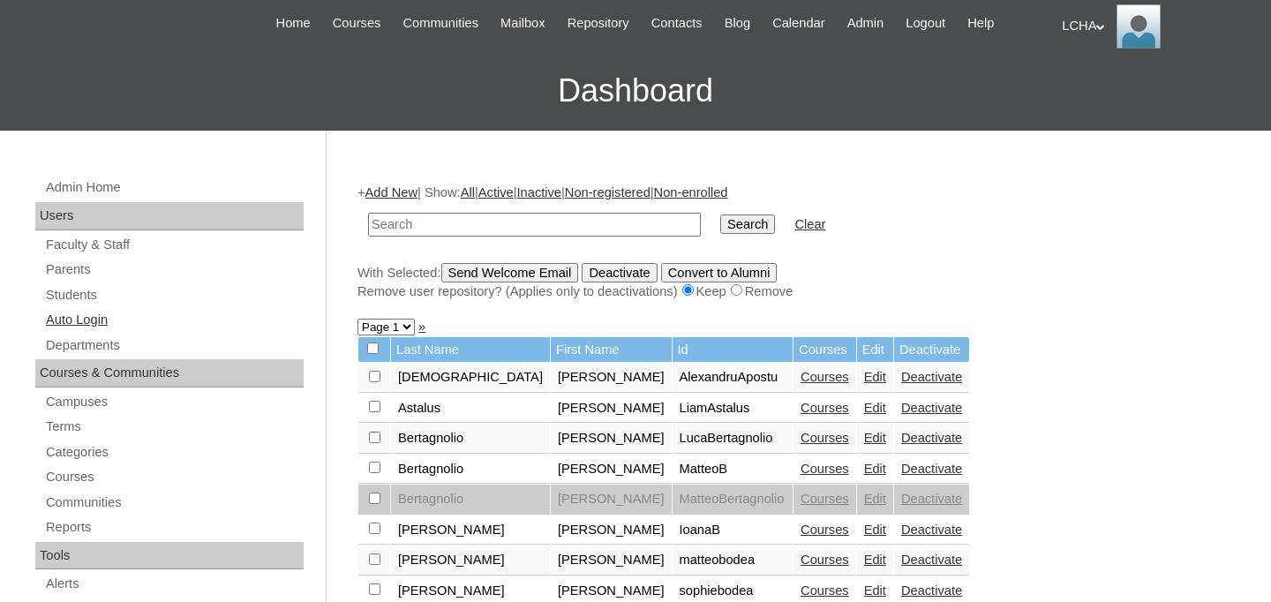
scroll to position [117, 0]
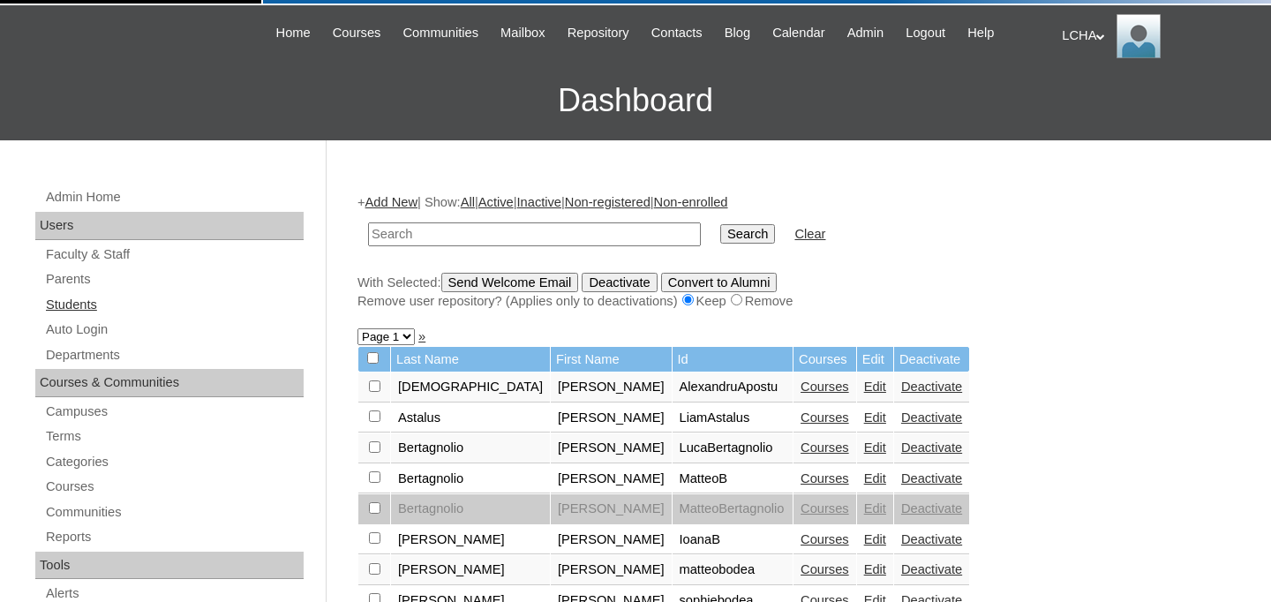
click at [94, 299] on link "Students" at bounding box center [174, 305] width 260 height 22
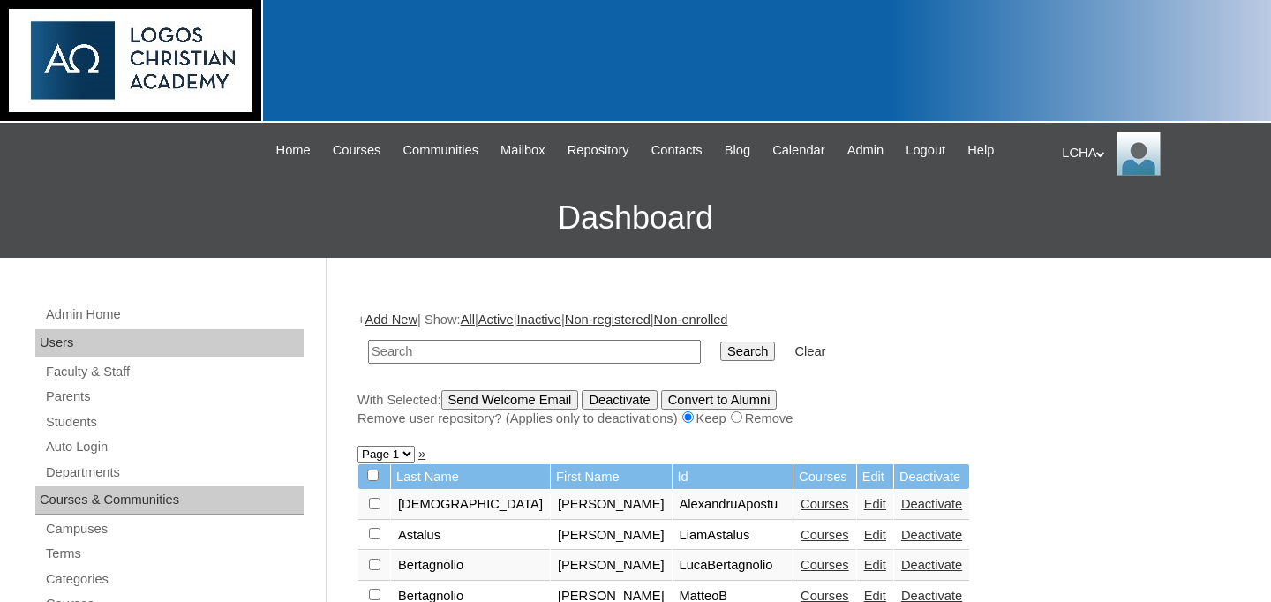
click at [415, 312] on div "+ Add New | Show: All | Active | Inactive | Non-registered | Non-enrolled Searc…" at bounding box center [795, 369] width 874 height 117
click at [409, 318] on link "Add New" at bounding box center [391, 320] width 52 height 14
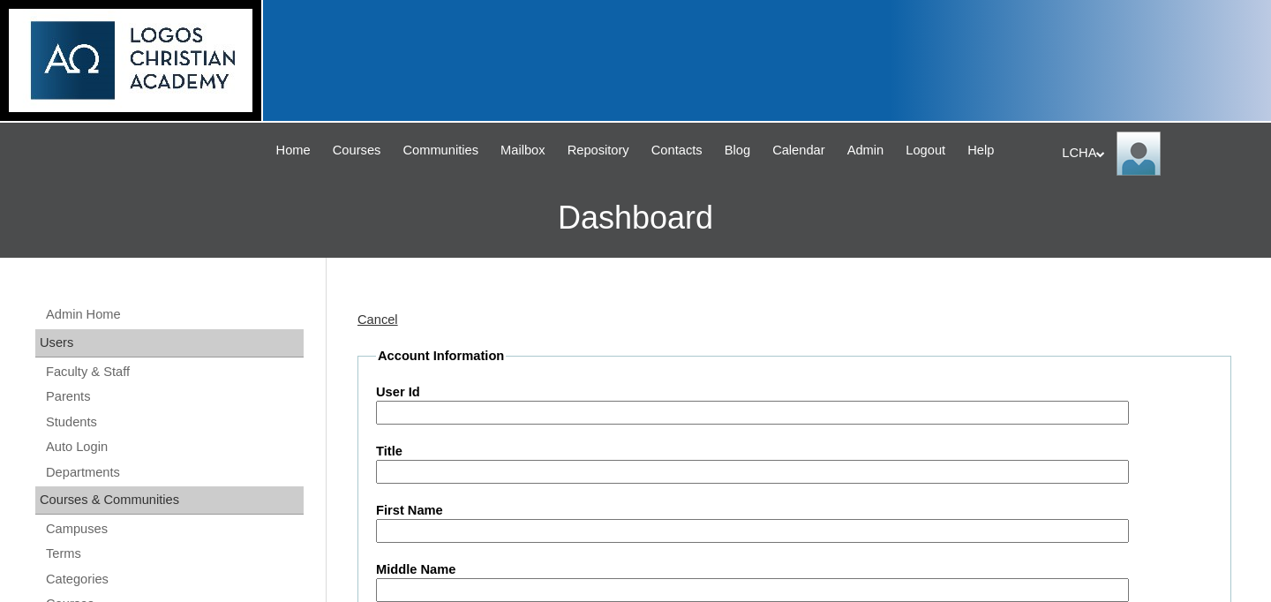
click at [438, 411] on input "User Id" at bounding box center [752, 413] width 753 height 24
click at [413, 524] on input "First Name" at bounding box center [752, 531] width 753 height 24
click at [412, 411] on input "Daniel" at bounding box center [752, 413] width 753 height 24
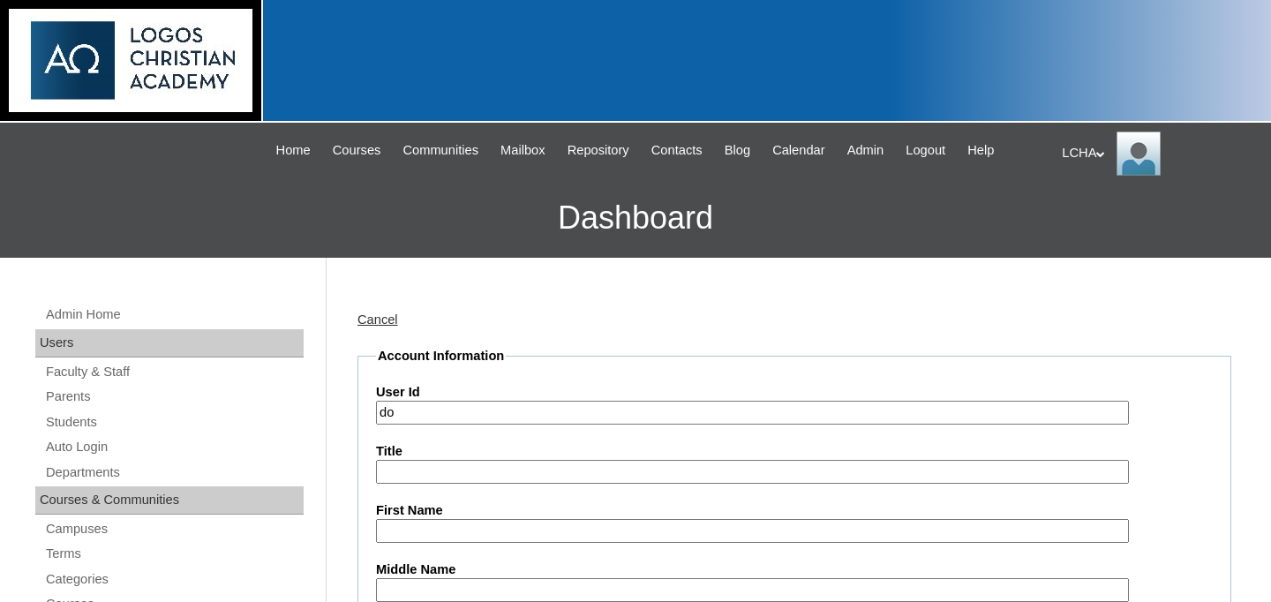
type input "d"
type input "danieldoci"
type input "[PERSON_NAME]"
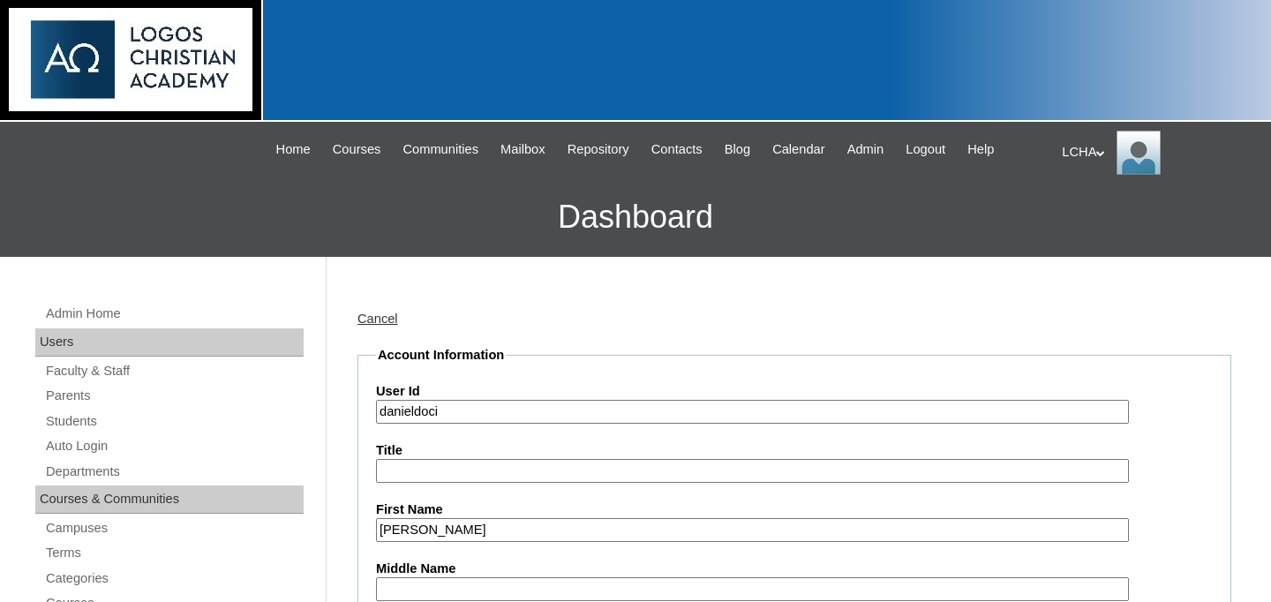
scroll to position [349, 0]
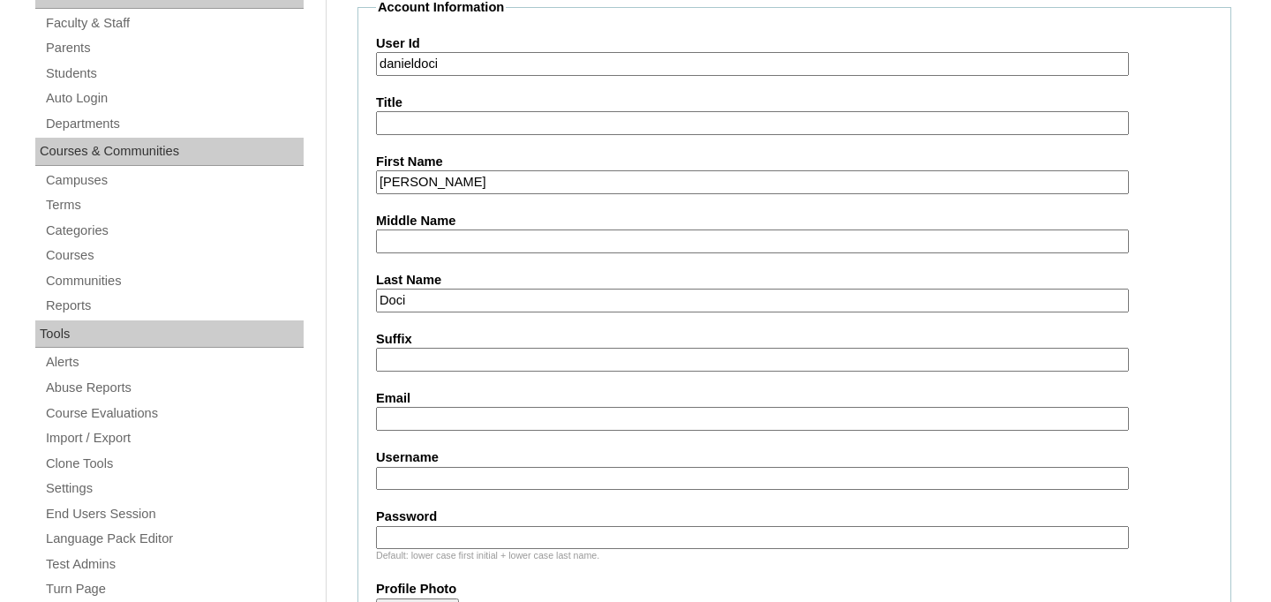
type input "Doci"
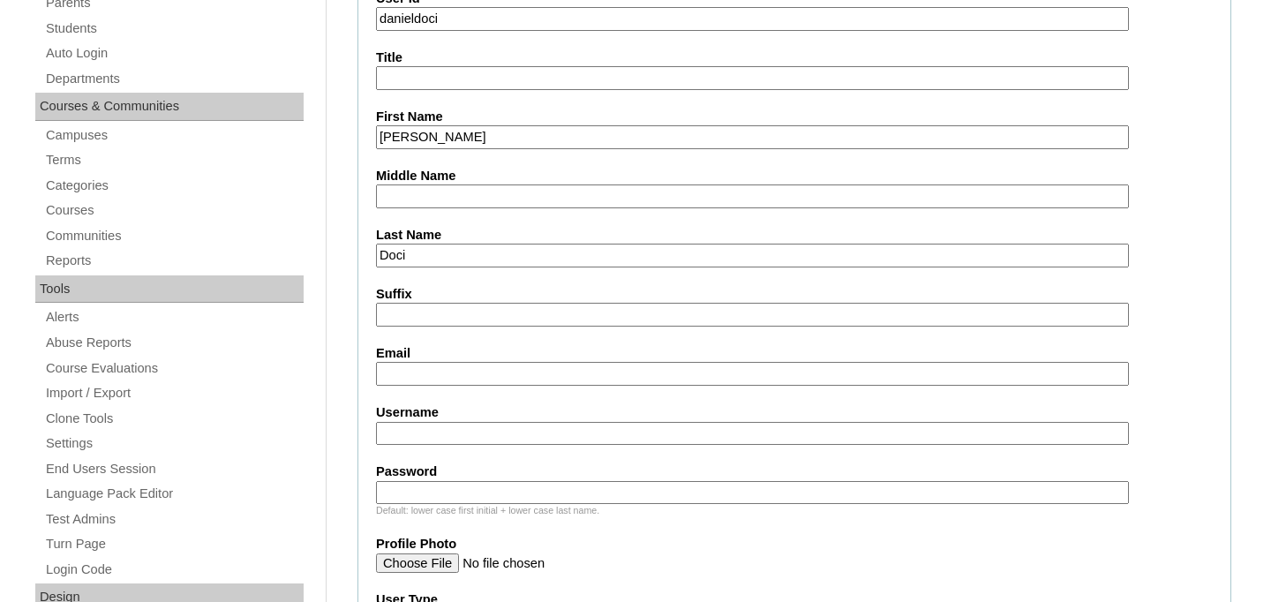
scroll to position [474, 0]
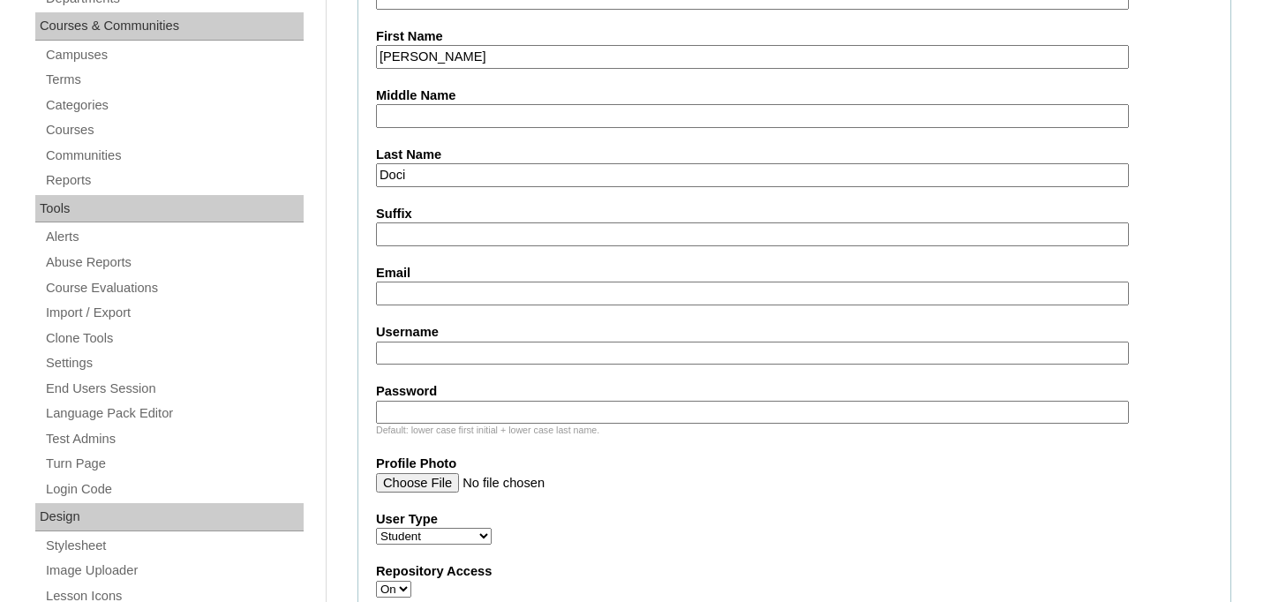
click at [423, 351] on input "Username" at bounding box center [752, 354] width 753 height 24
type input "danieldoci1"
type input "logos123"
click at [706, 465] on label "Profile Photo" at bounding box center [794, 464] width 837 height 19
click at [706, 473] on input "Profile Photo" at bounding box center [752, 482] width 753 height 19
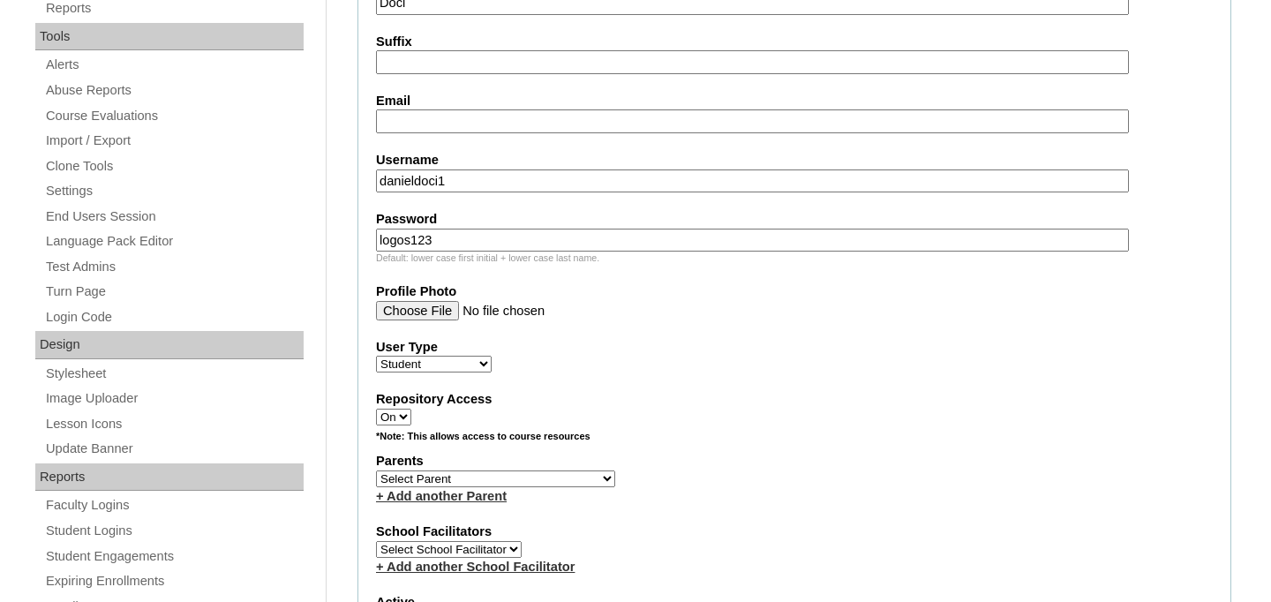
scroll to position [668, 0]
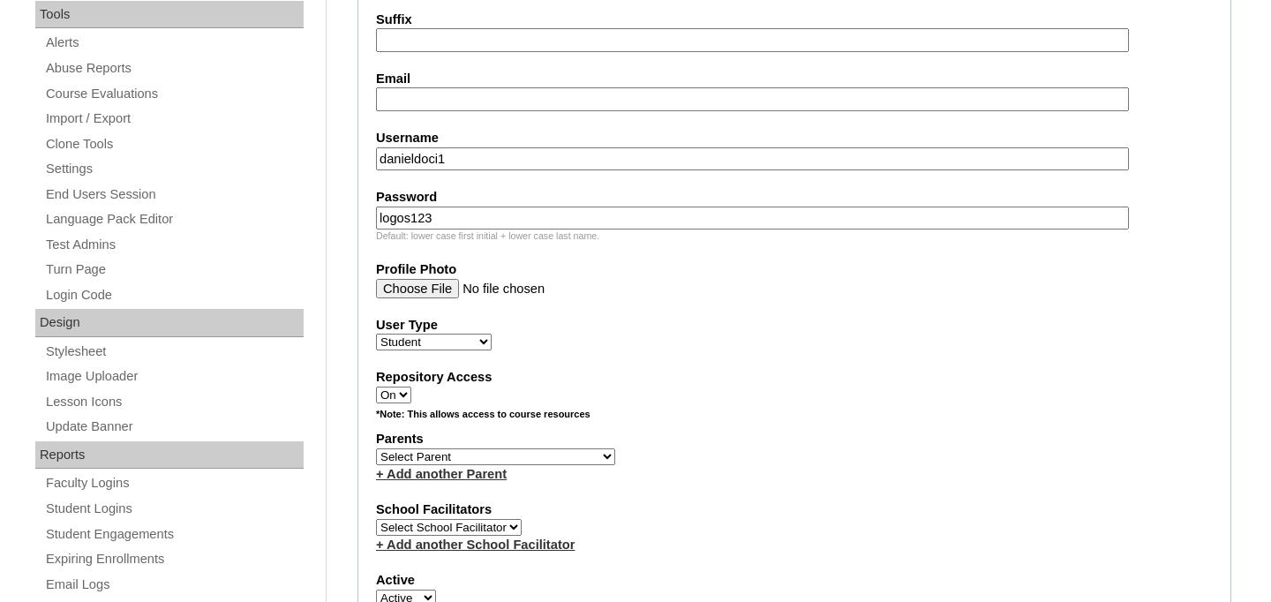
click at [460, 453] on select "Select [PERSON_NAME], [PERSON_NAME] [PERSON_NAME] [PERSON_NAME] [PERSON_NAME] […" at bounding box center [495, 456] width 239 height 17
select select "98934"
click at [376, 449] on select "Select [PERSON_NAME], [PERSON_NAME] [PERSON_NAME] [PERSON_NAME] [PERSON_NAME] […" at bounding box center [495, 456] width 239 height 17
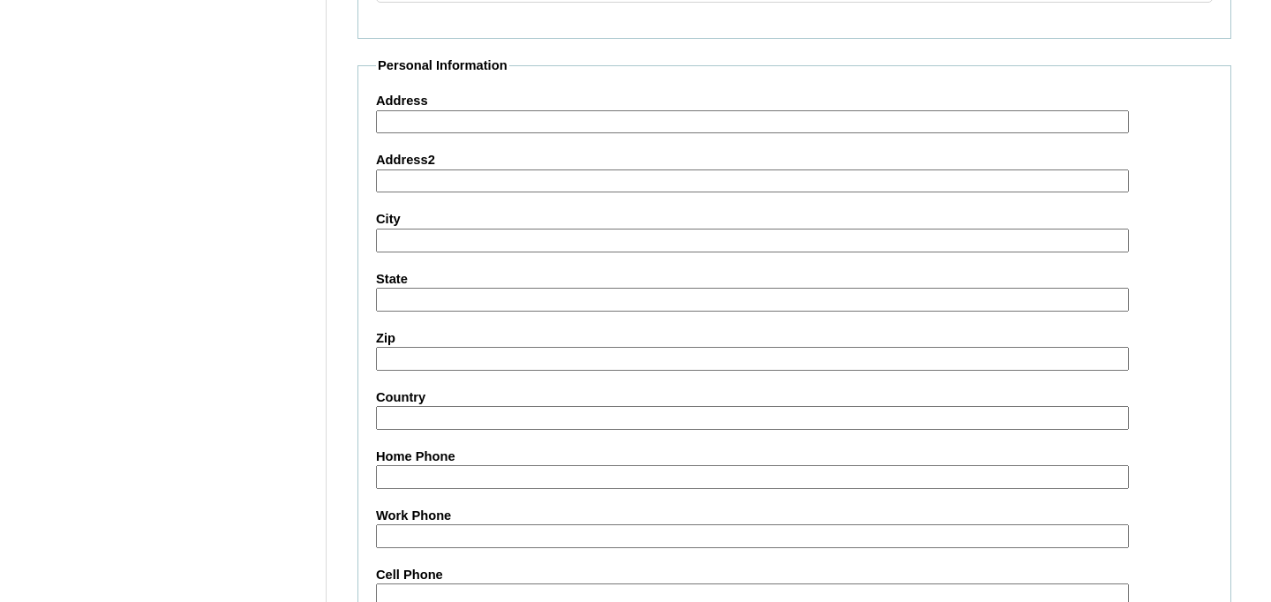
scroll to position [1750, 0]
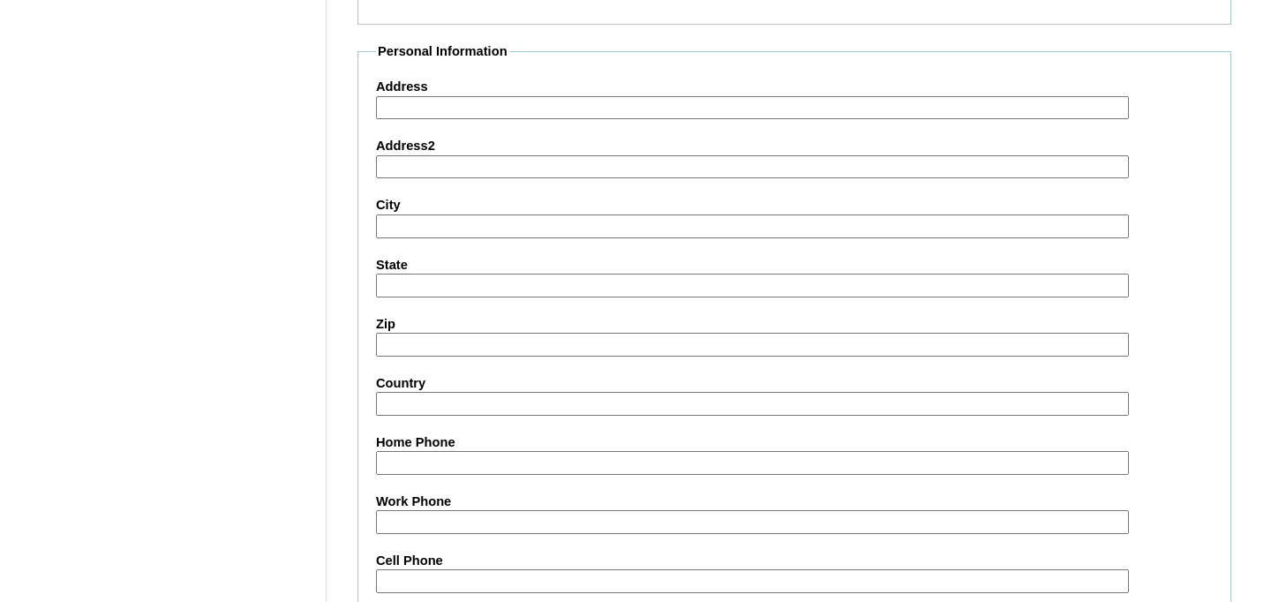
click at [438, 119] on input "Address" at bounding box center [752, 108] width 753 height 24
type input "[GEOGRAPHIC_DATA]"
click at [412, 230] on input "City" at bounding box center [752, 227] width 753 height 24
type input "[GEOGRAPHIC_DATA]"
type input "[EMAIL_ADDRESS][DOMAIN_NAME]"
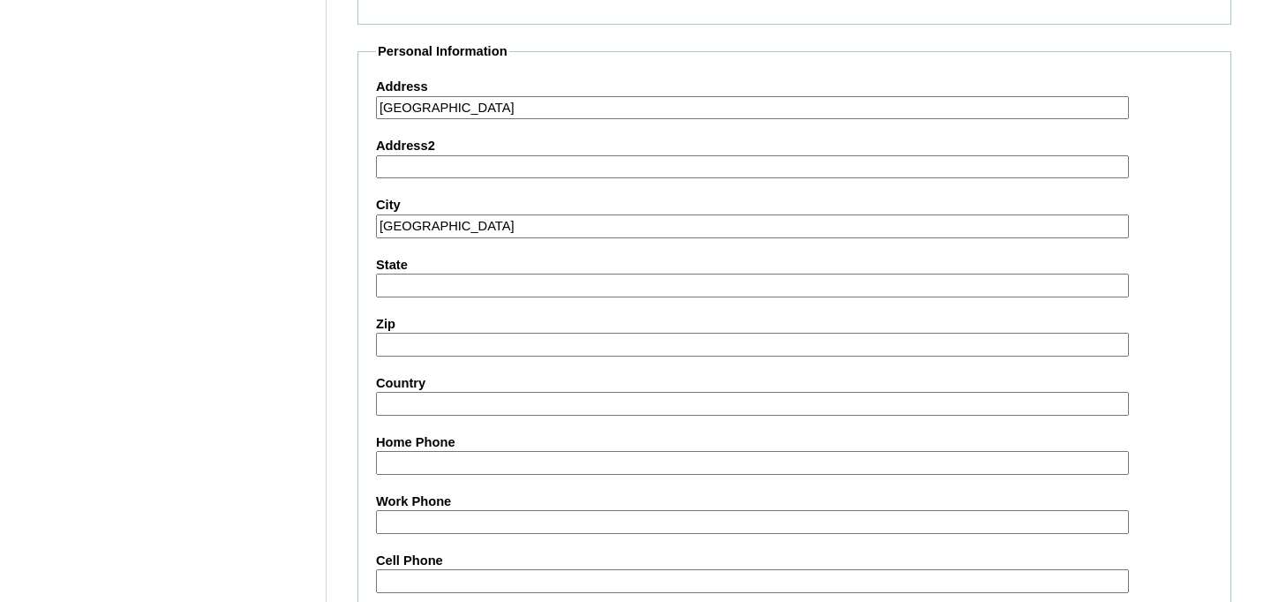
type input "[GEOGRAPHIC_DATA]"
type input "400052"
type input "[GEOGRAPHIC_DATA]"
type input "0749147581"
click at [442, 471] on input "0749147581" at bounding box center [752, 463] width 753 height 24
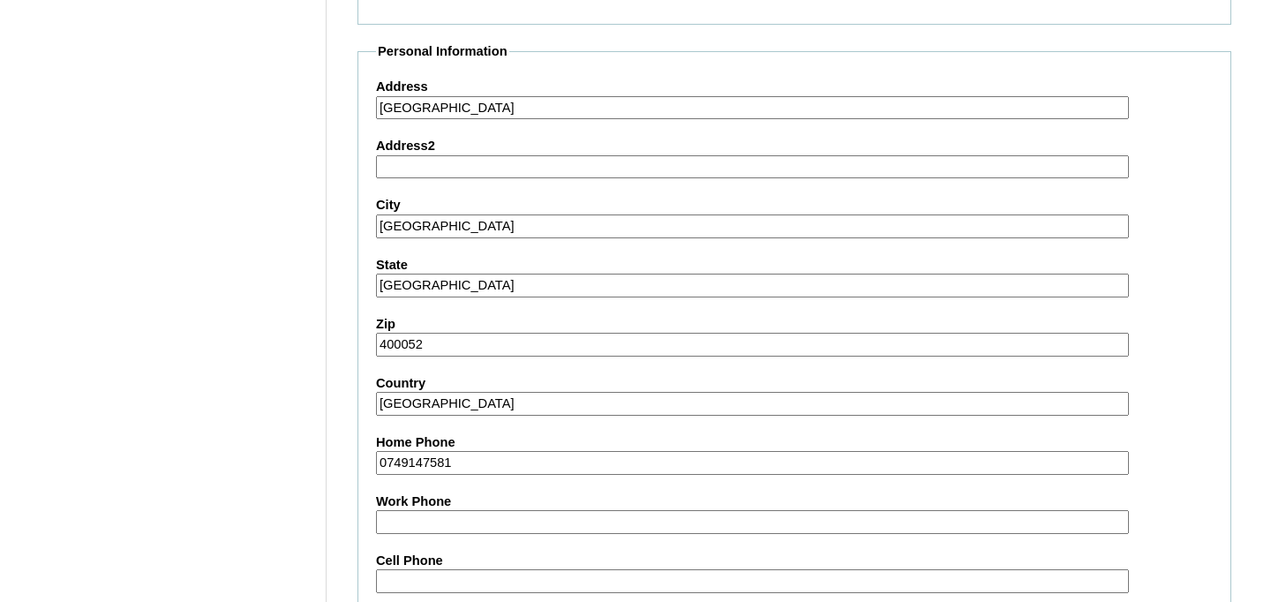
click at [442, 471] on input "0749147581" at bounding box center [752, 463] width 753 height 24
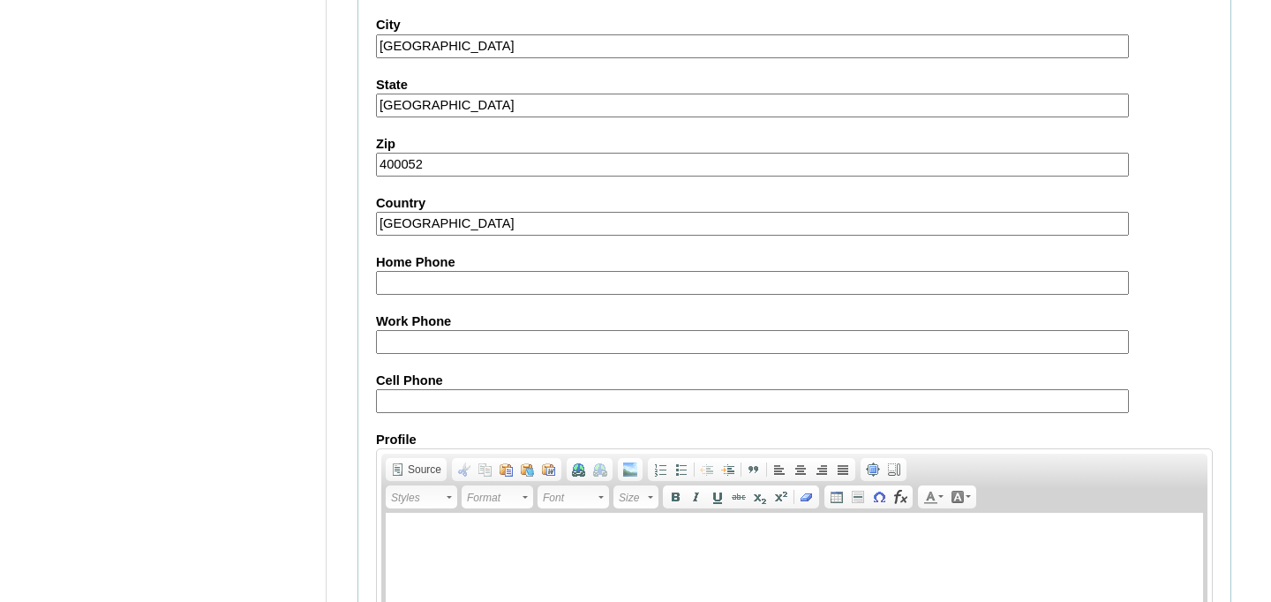
scroll to position [2141, 0]
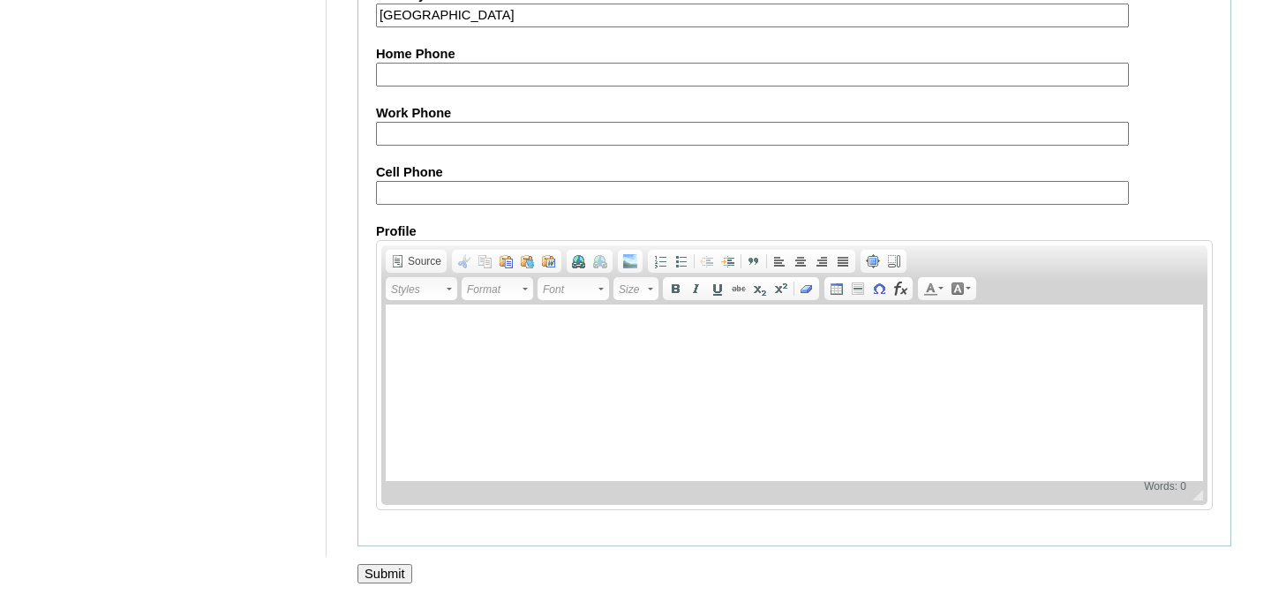
click at [400, 577] on input "Submit" at bounding box center [385, 573] width 55 height 19
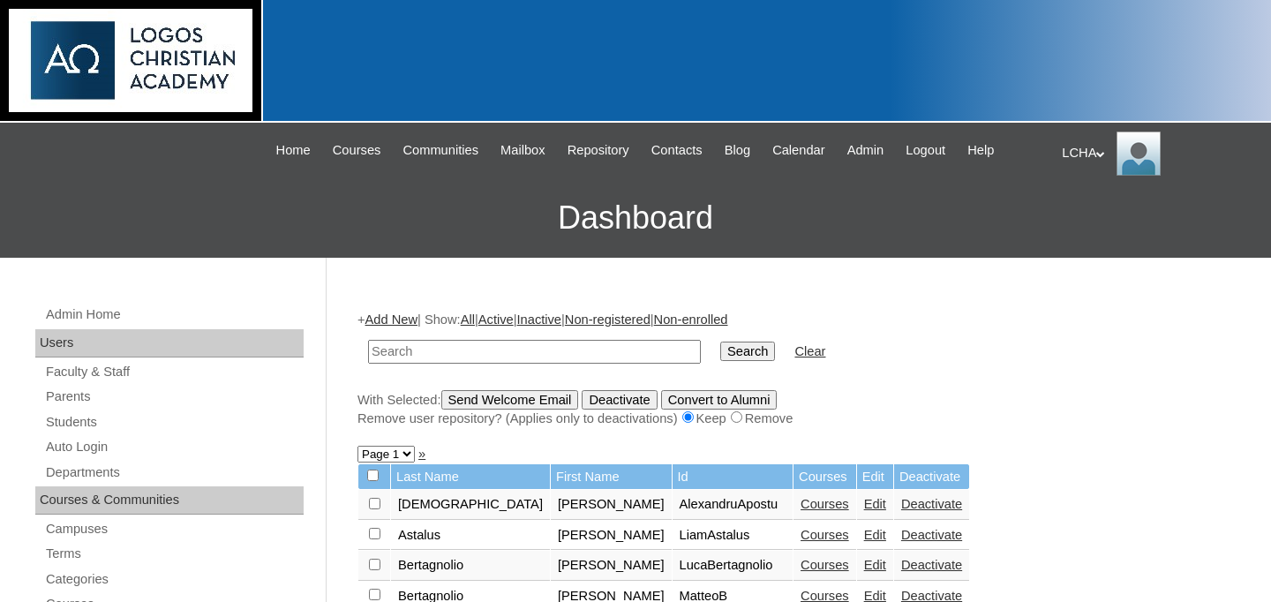
click at [393, 320] on link "Add New" at bounding box center [391, 320] width 52 height 14
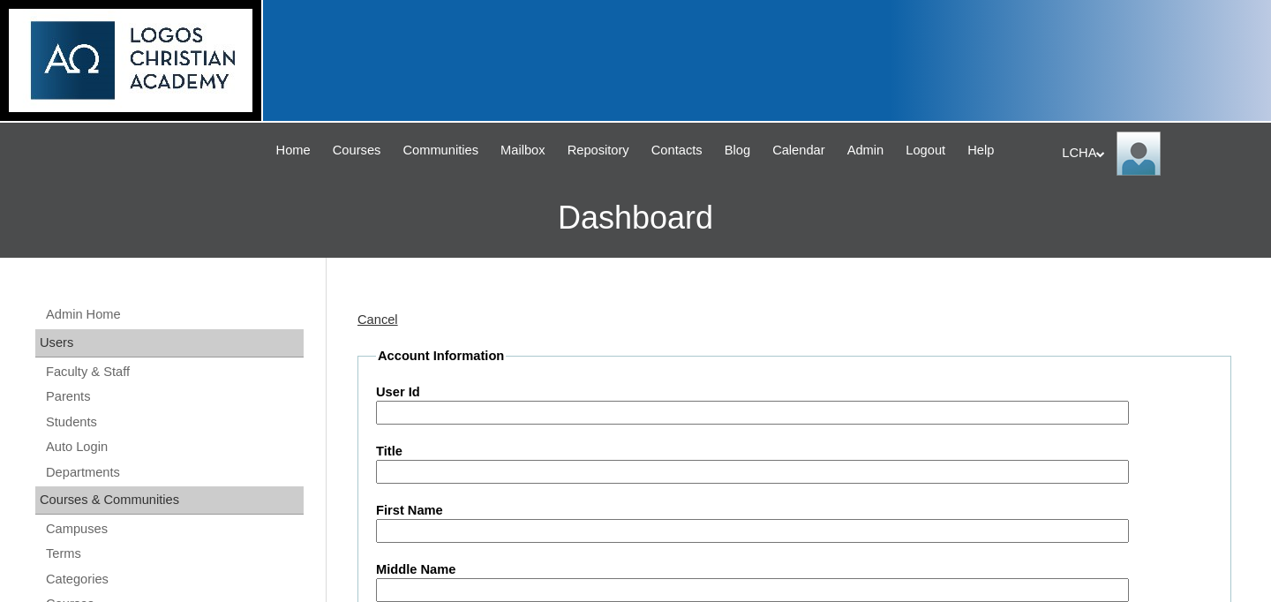
click at [428, 411] on input "User Id" at bounding box center [752, 413] width 753 height 24
type input "dennisdoci"
type input "[PERSON_NAME]"
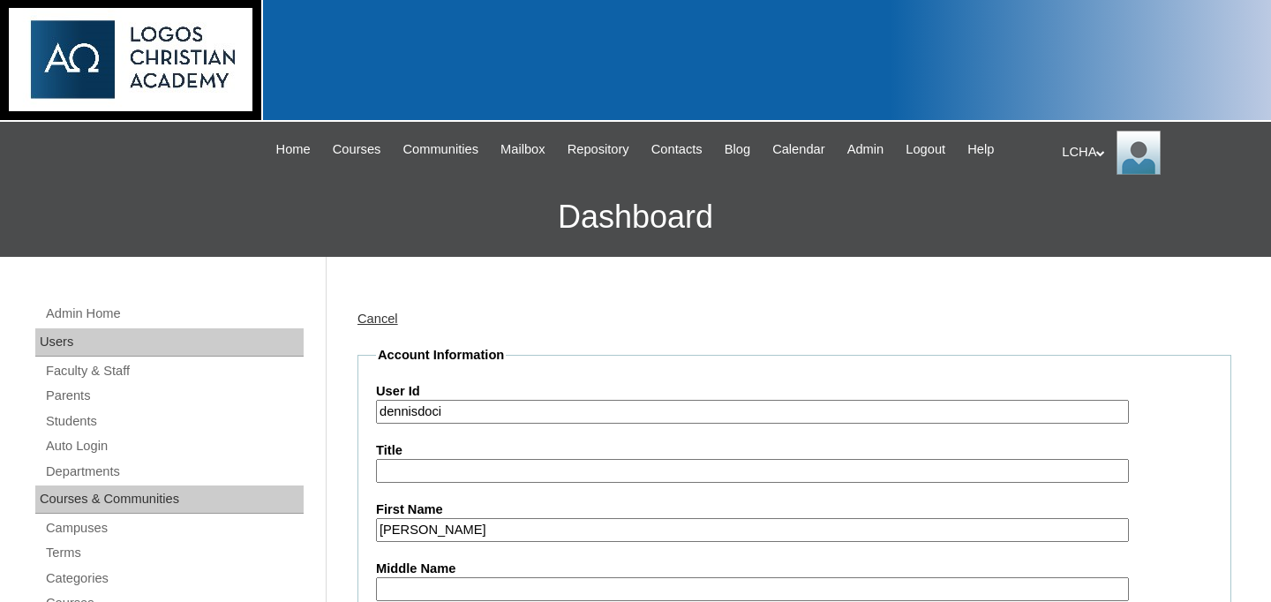
scroll to position [349, 0]
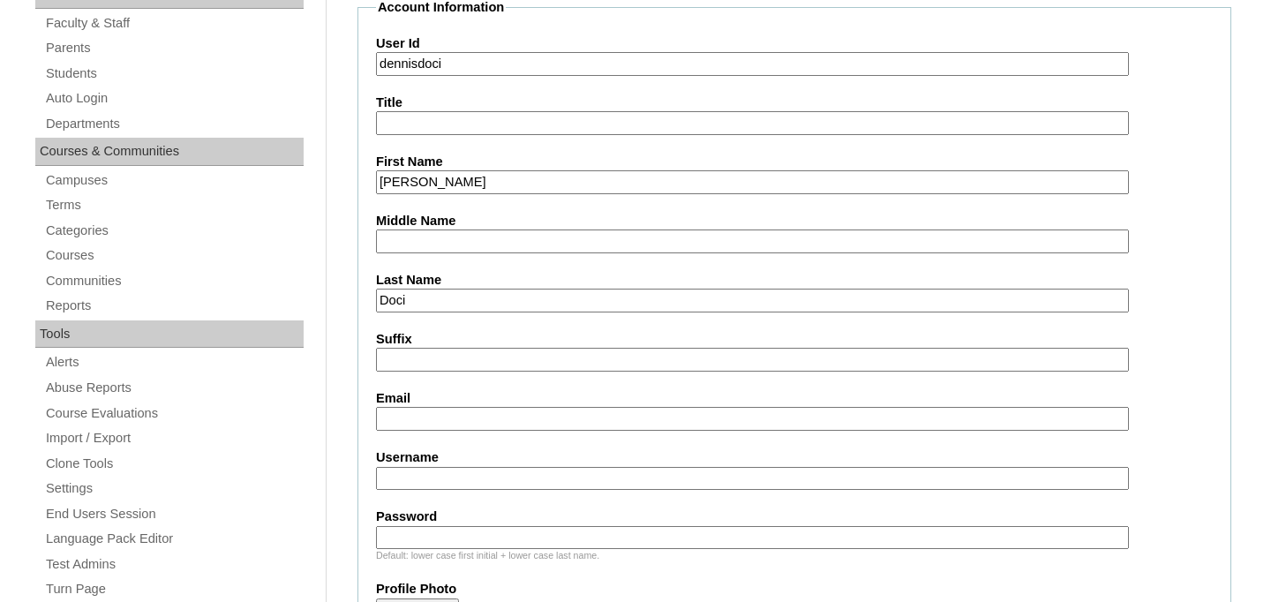
type input "Doci"
click at [419, 417] on input "Email" at bounding box center [752, 419] width 753 height 24
click at [413, 486] on input "Username" at bounding box center [752, 479] width 753 height 24
type input "dennisdoci1"
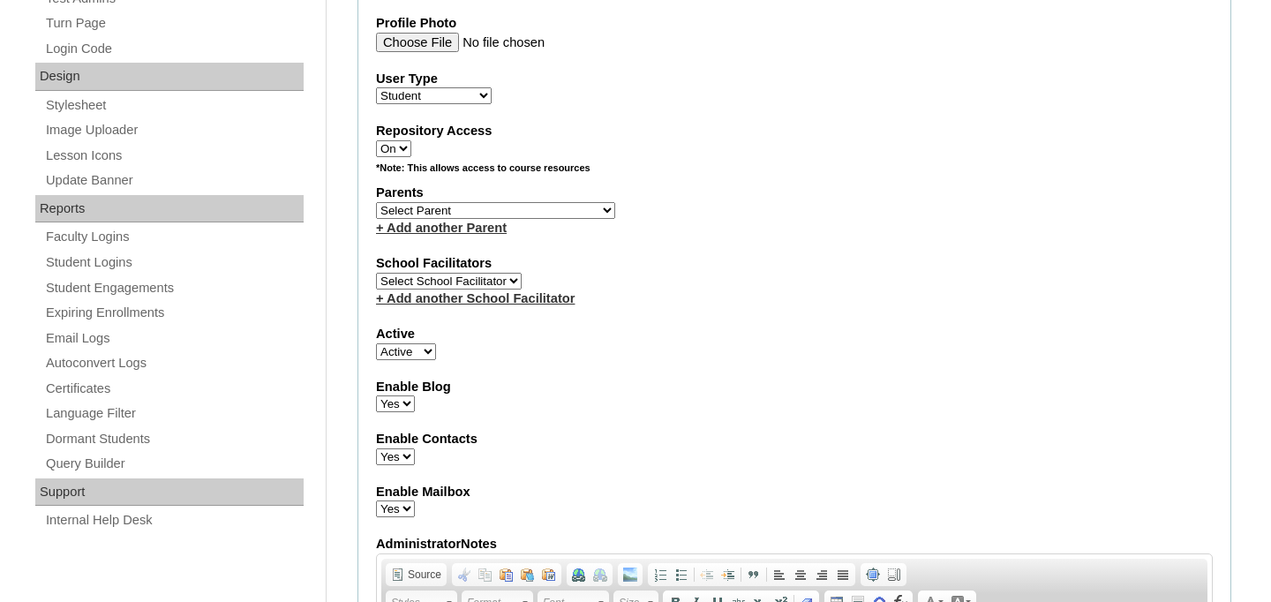
scroll to position [958, 0]
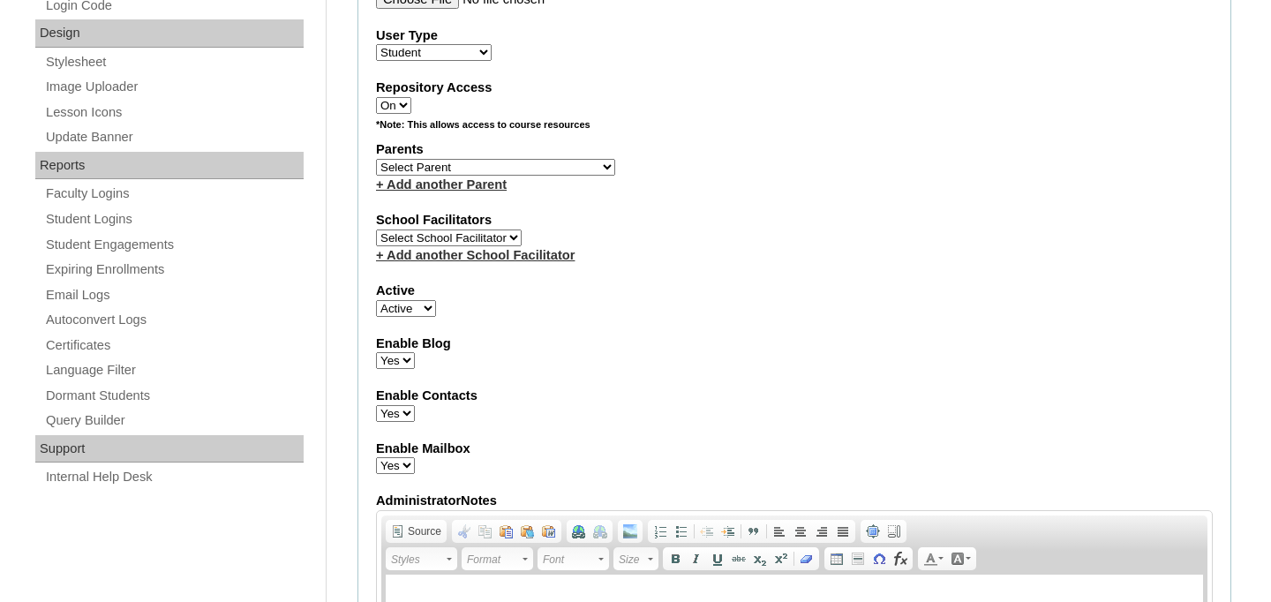
type input "logos123"
click at [455, 164] on select "Select [PERSON_NAME], [PERSON_NAME] [PERSON_NAME] [PERSON_NAME] [PERSON_NAME] […" at bounding box center [495, 167] width 239 height 17
select select "98934"
click at [376, 160] on select "Select [PERSON_NAME], [PERSON_NAME] [PERSON_NAME] [PERSON_NAME] [PERSON_NAME] […" at bounding box center [495, 167] width 239 height 17
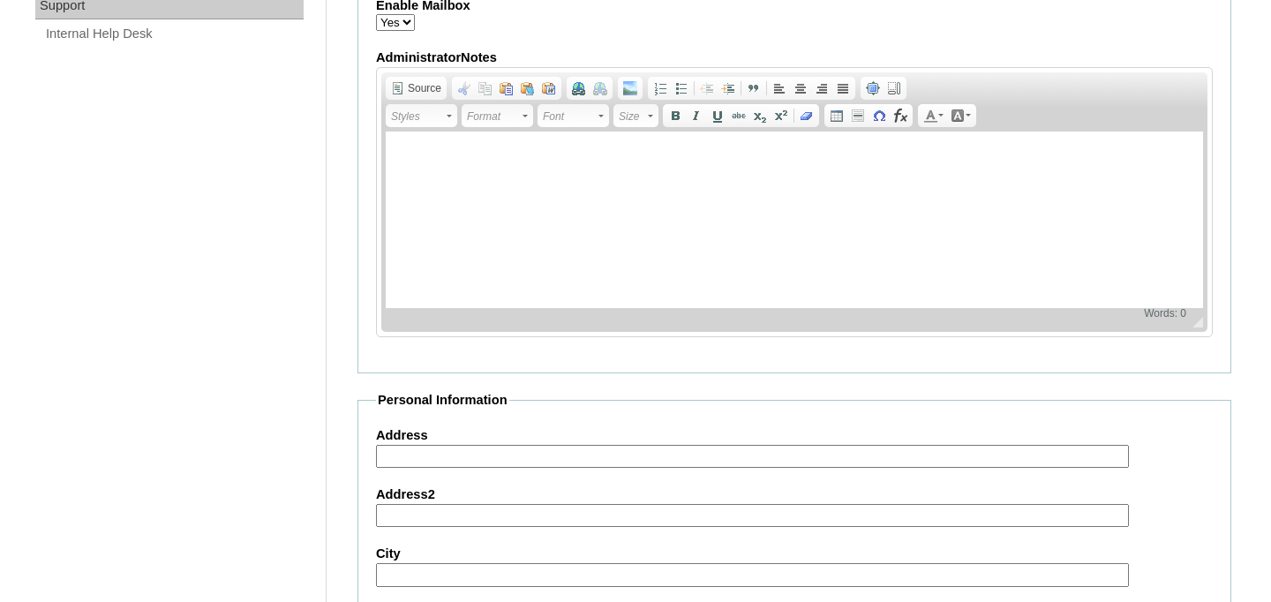
scroll to position [1341, 0]
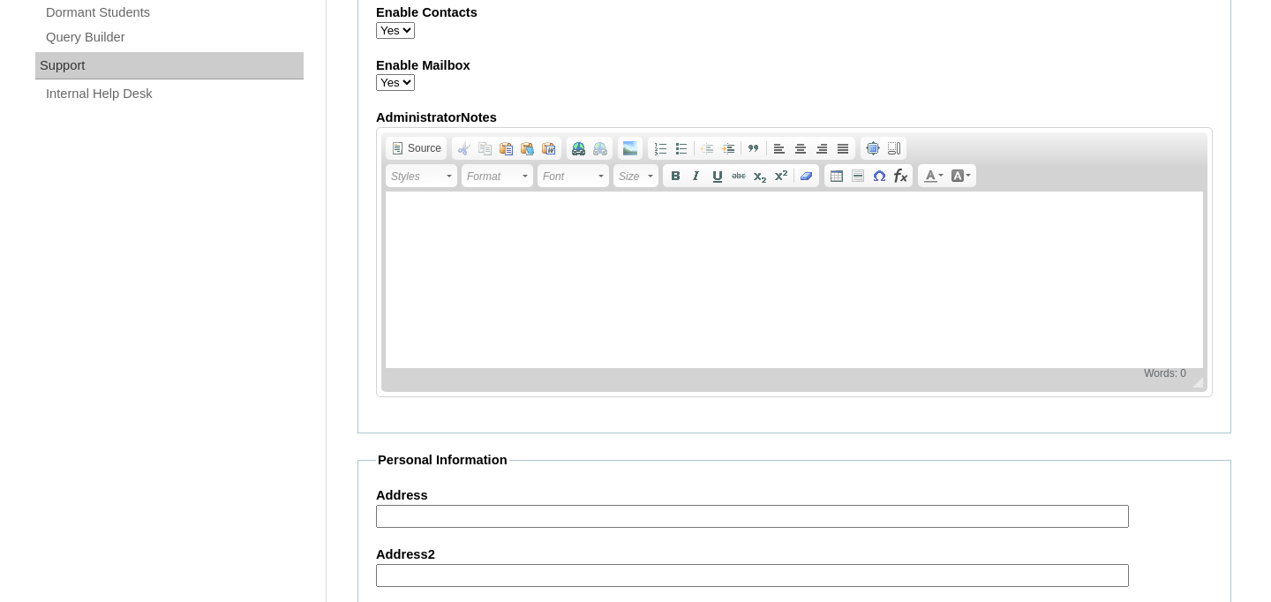
click at [458, 516] on input "Address" at bounding box center [752, 517] width 753 height 24
type input "[GEOGRAPHIC_DATA]"
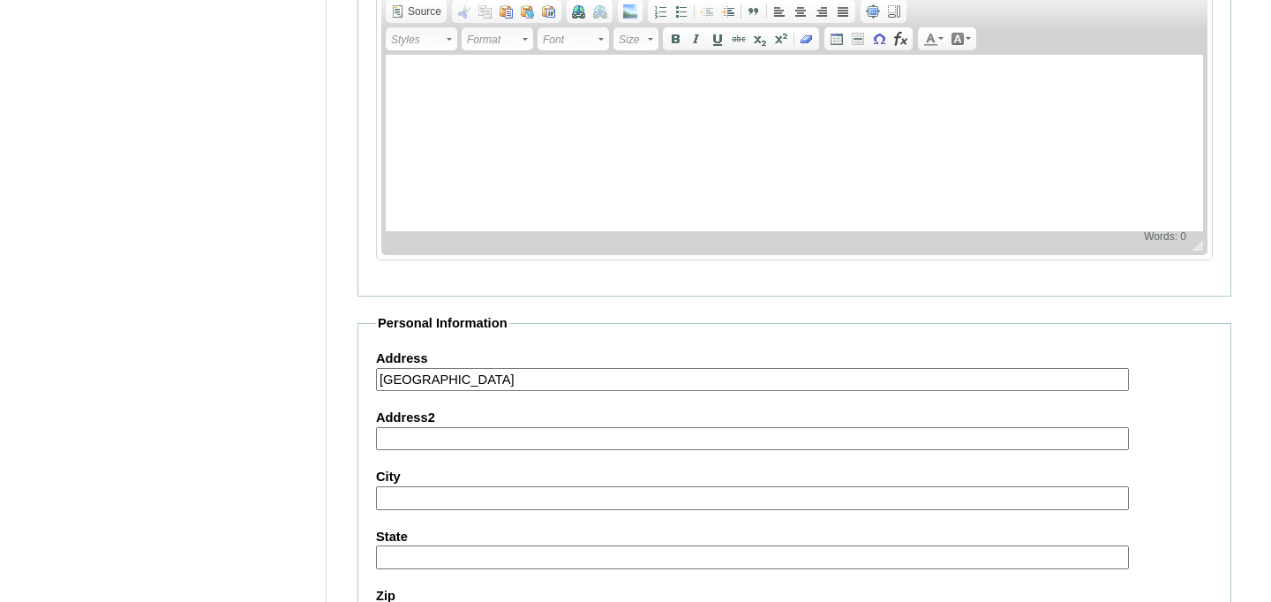
click at [424, 502] on input "City" at bounding box center [752, 498] width 753 height 24
type input "[GEOGRAPHIC_DATA]"
type input "[EMAIL_ADDRESS][DOMAIN_NAME]"
type input "[GEOGRAPHIC_DATA]"
type input "400052"
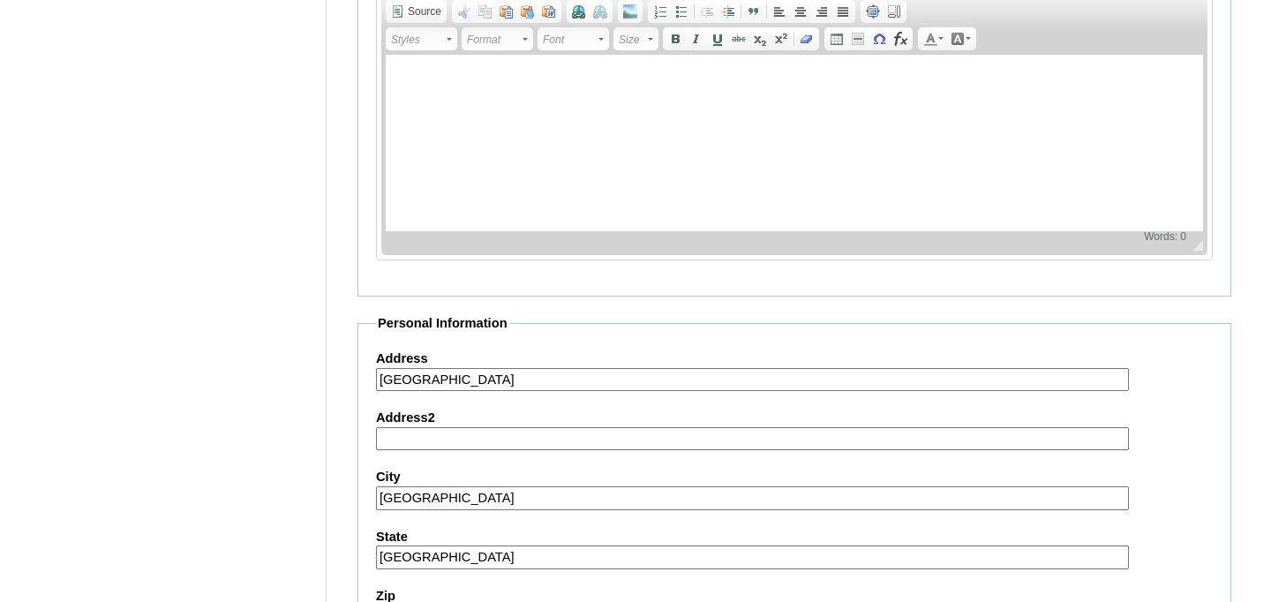
type input "[GEOGRAPHIC_DATA]"
type input "0749147581"
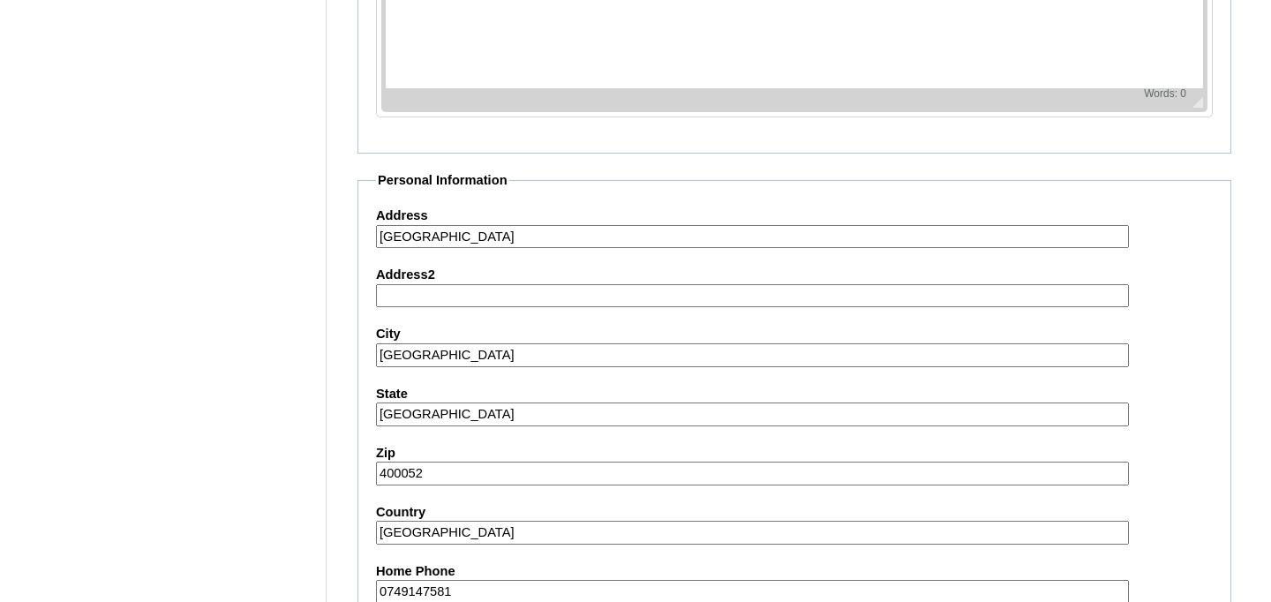
scroll to position [1799, 0]
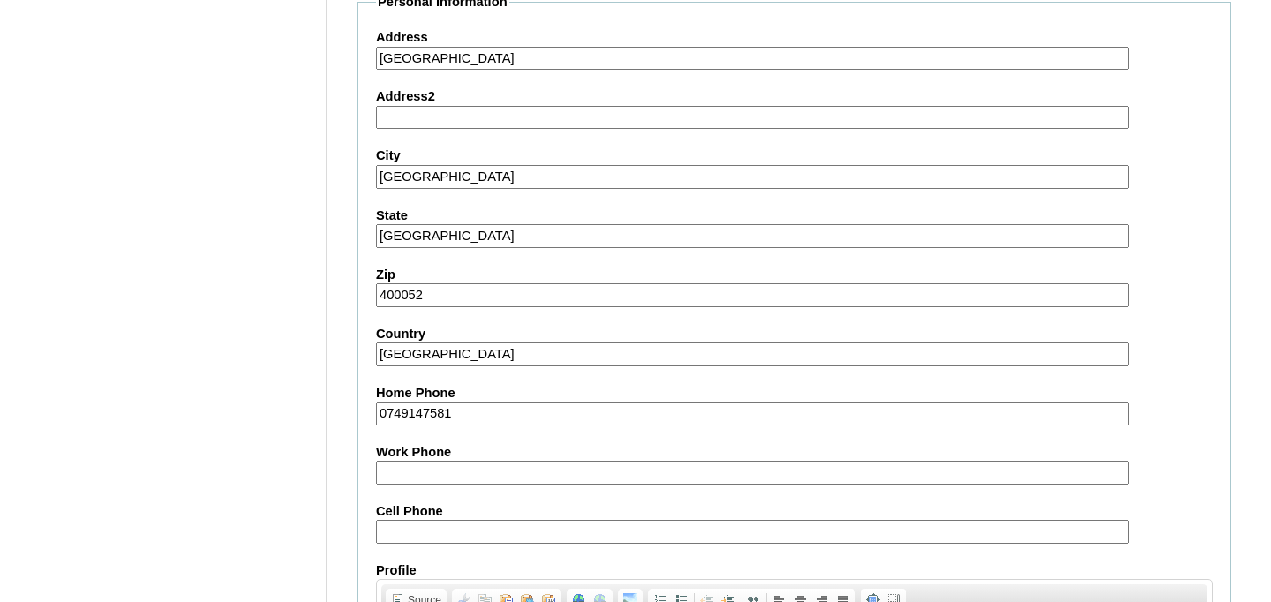
click at [458, 409] on input "0749147581" at bounding box center [752, 414] width 753 height 24
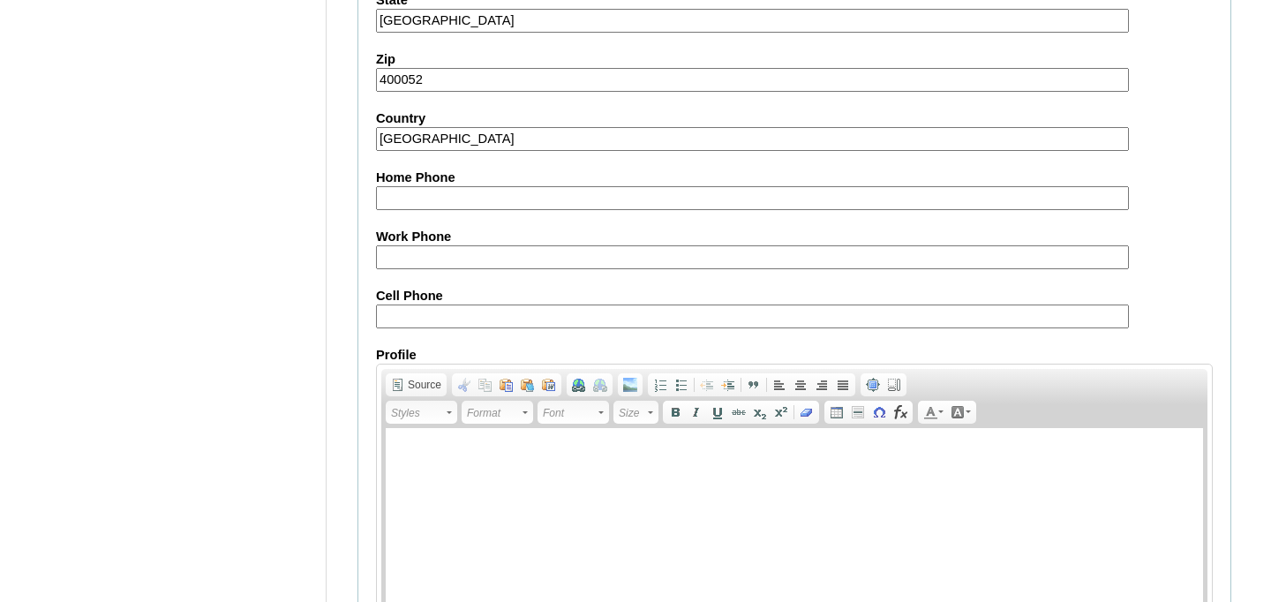
scroll to position [2141, 0]
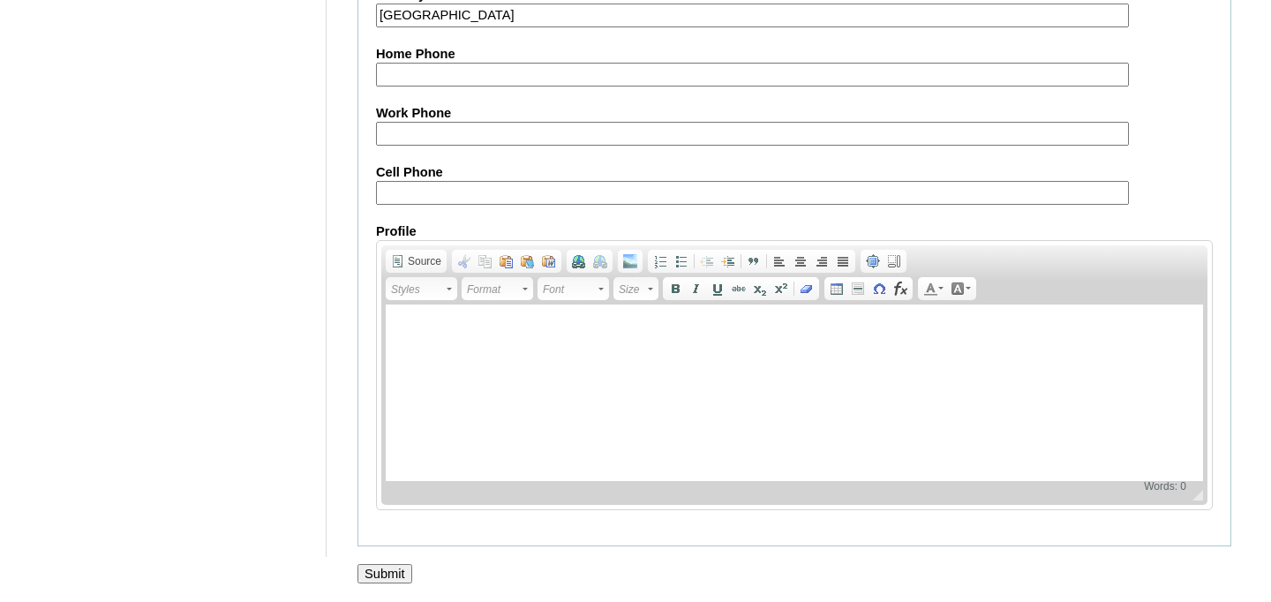
click at [396, 574] on input "Submit" at bounding box center [385, 573] width 55 height 19
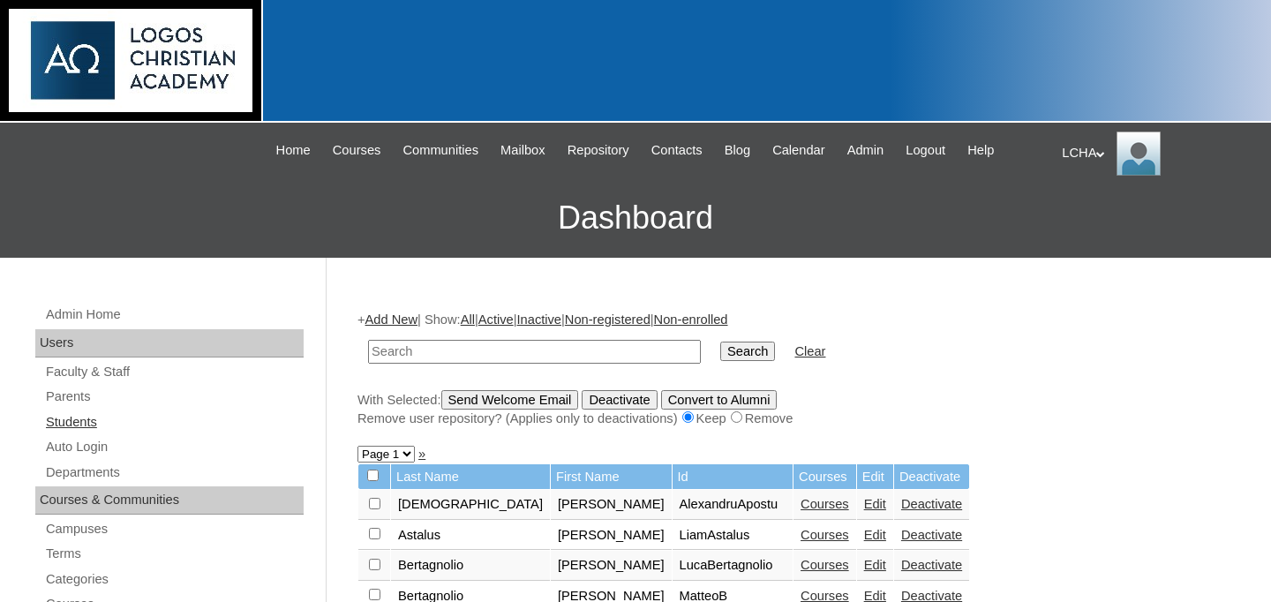
click at [89, 426] on link "Students" at bounding box center [174, 422] width 260 height 22
type input "doci"
click at [720, 342] on input "Search" at bounding box center [747, 351] width 55 height 19
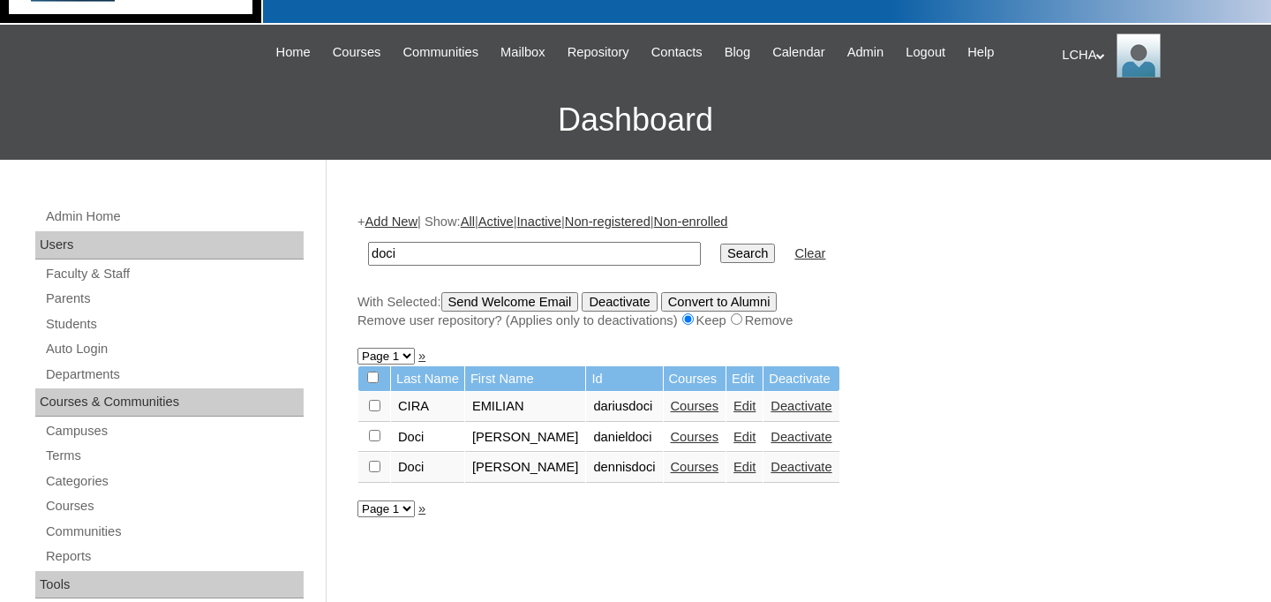
scroll to position [122, 0]
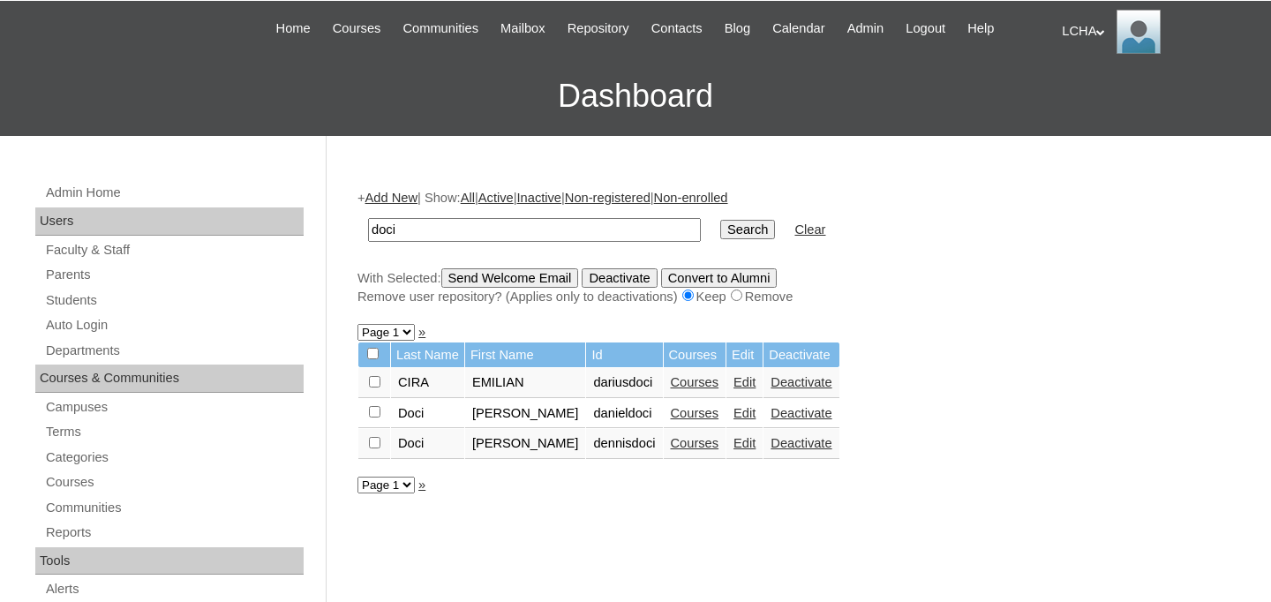
click at [734, 387] on link "Edit" at bounding box center [745, 382] width 22 height 14
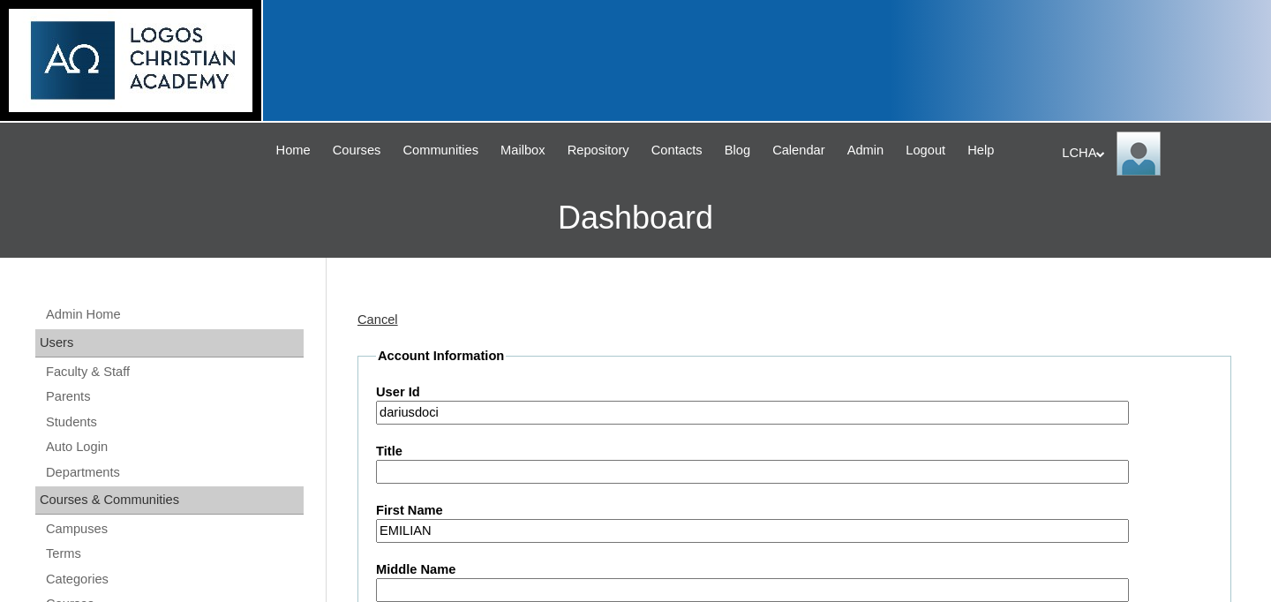
scroll to position [162, 0]
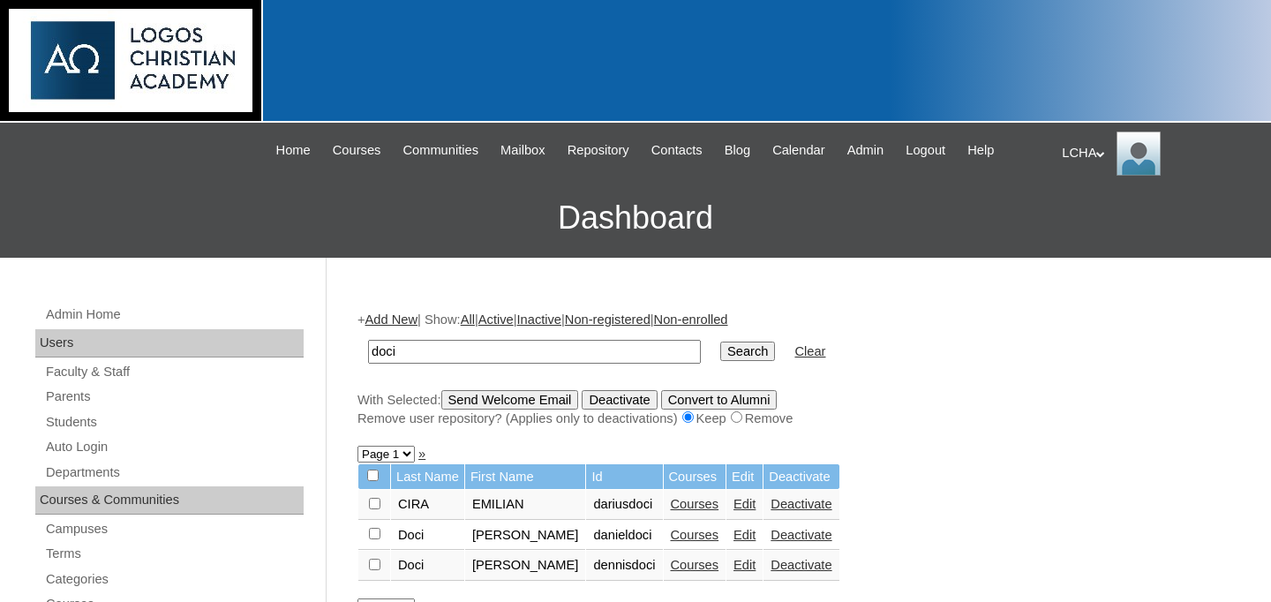
scroll to position [122, 0]
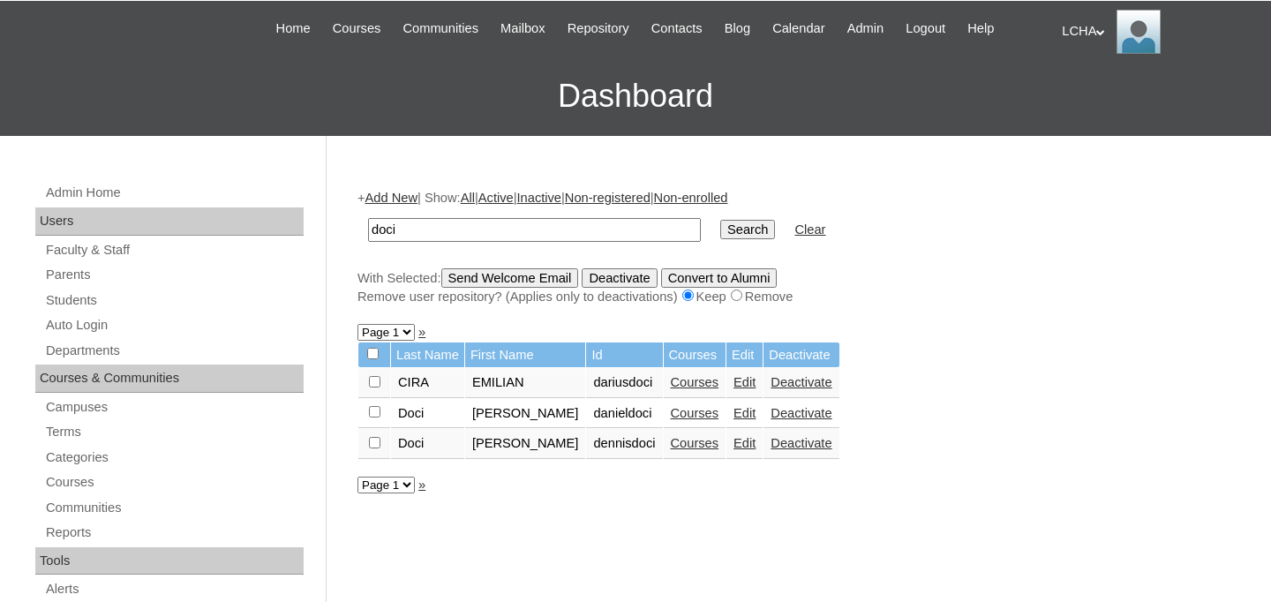
click at [734, 386] on link "Edit" at bounding box center [745, 382] width 22 height 14
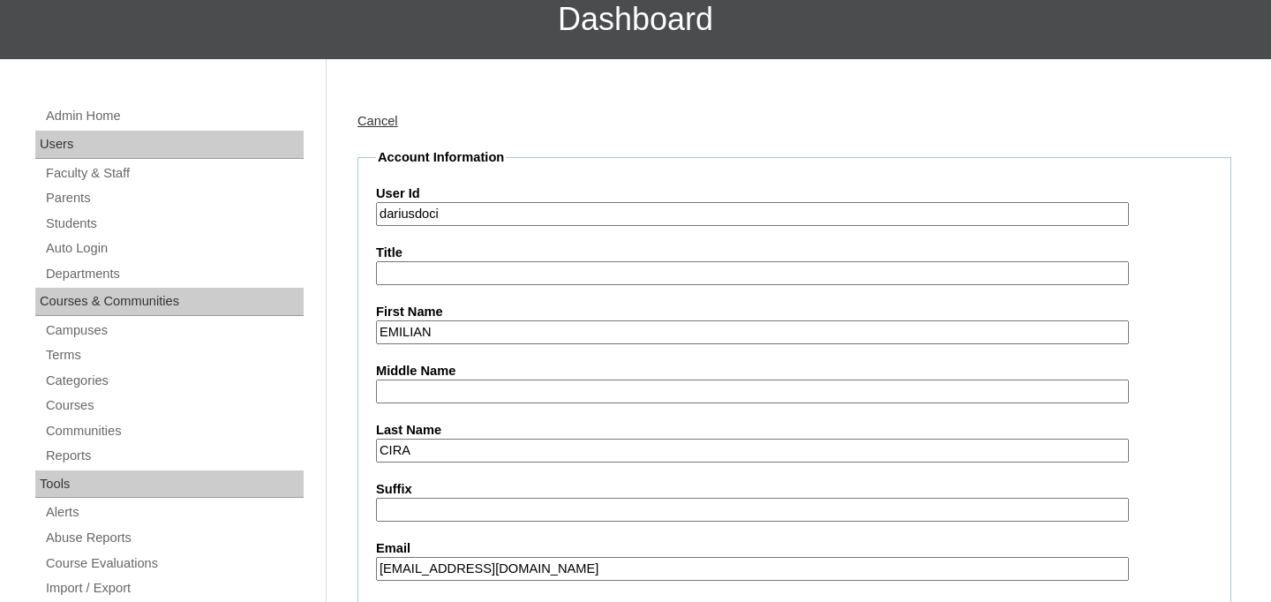
scroll to position [225, 0]
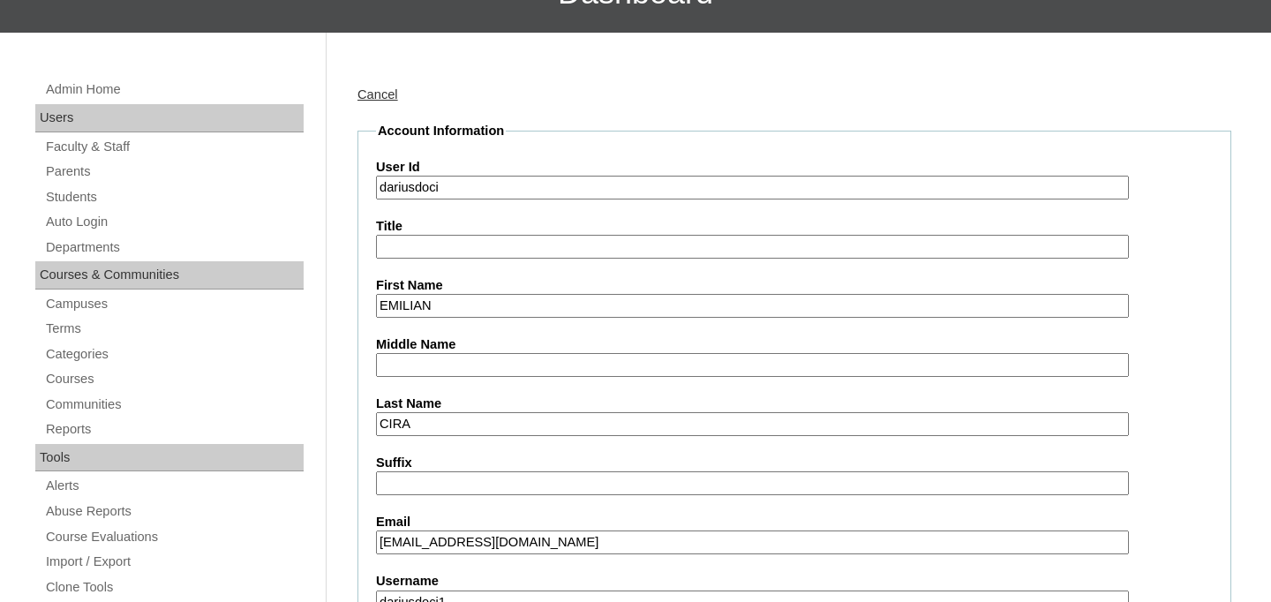
click at [419, 305] on input "EMILIAN" at bounding box center [752, 306] width 753 height 24
type input "Darius"
click at [392, 433] on input "CIRA" at bounding box center [752, 424] width 753 height 24
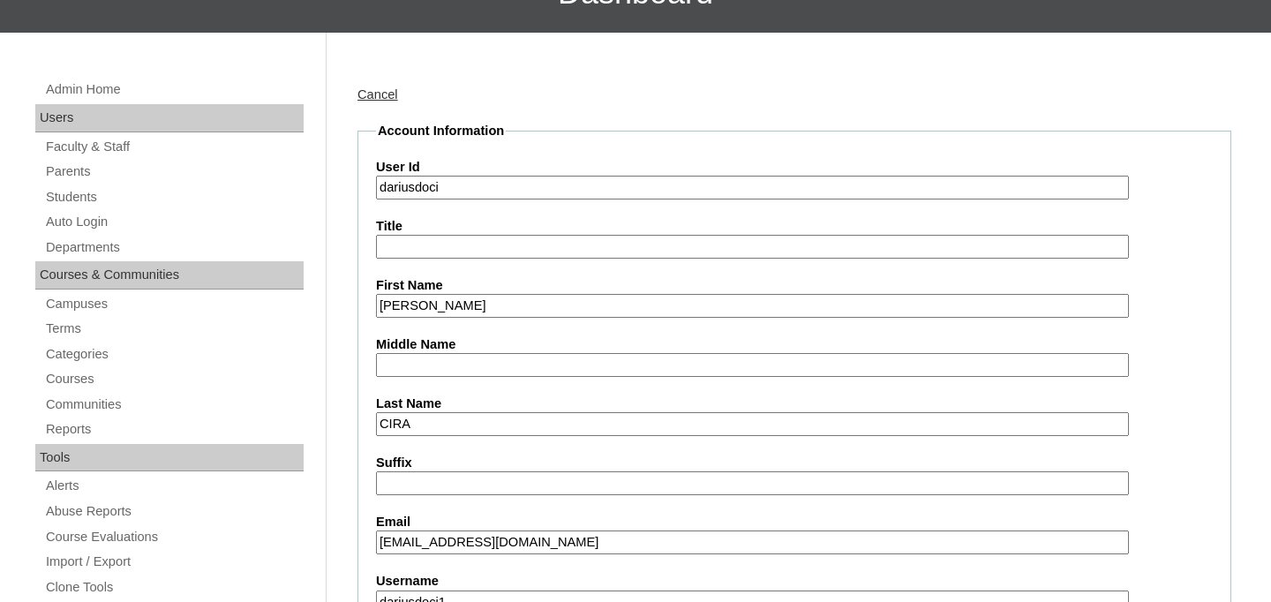
click at [392, 433] on input "CIRA" at bounding box center [752, 424] width 753 height 24
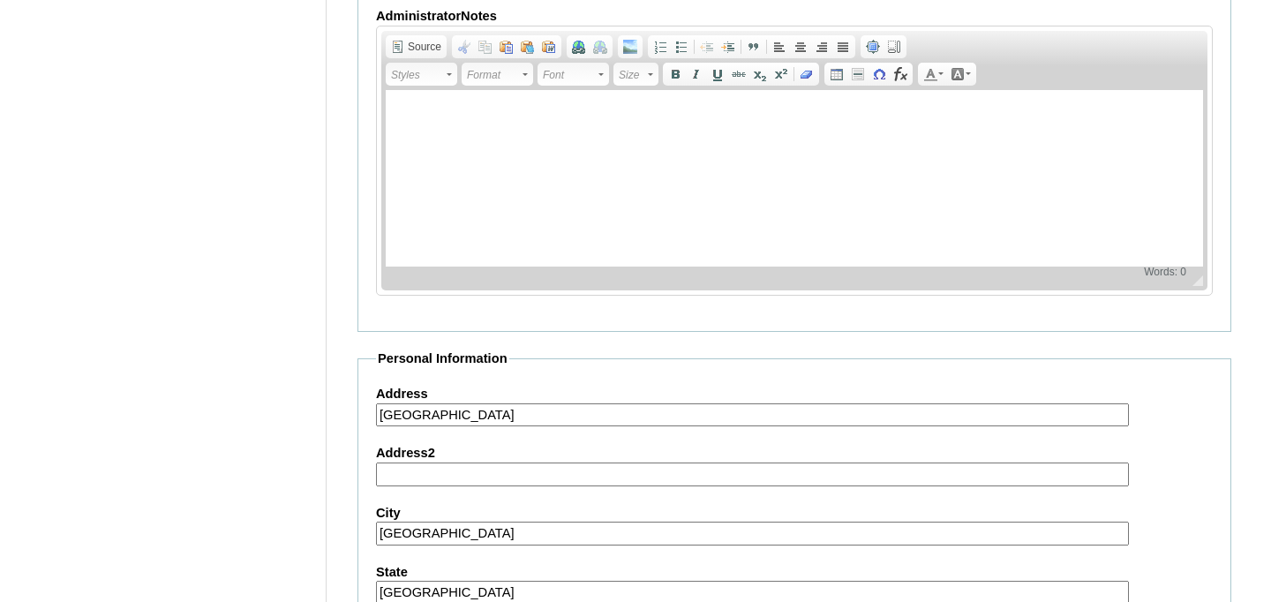
scroll to position [2144, 0]
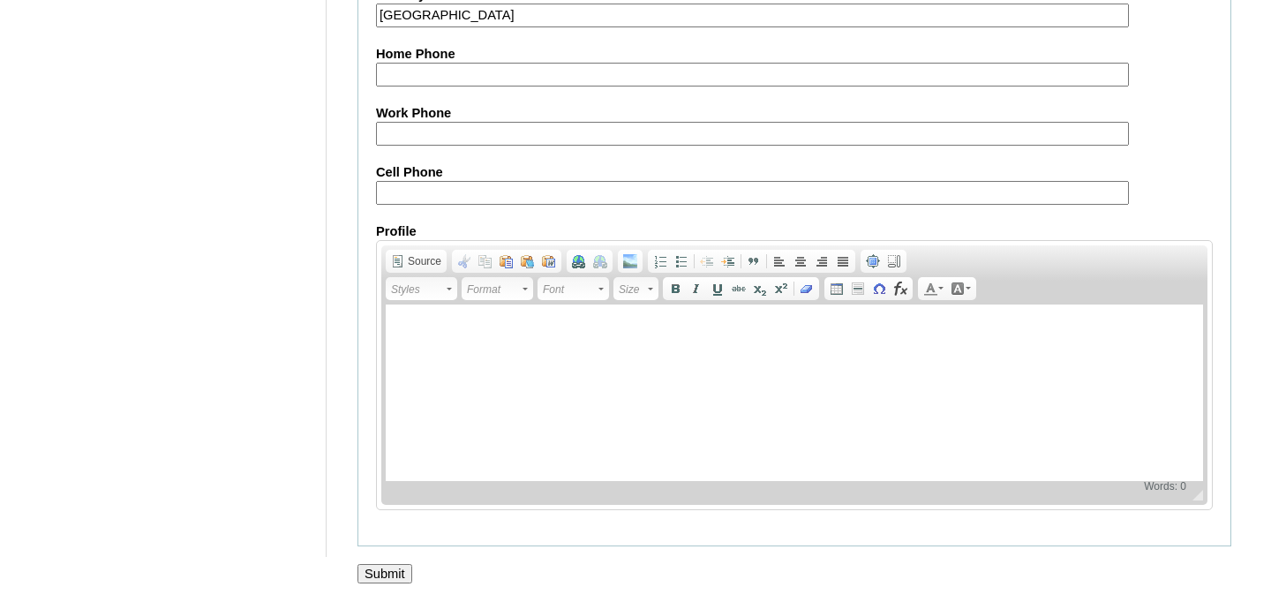
type input "Doci"
click at [389, 575] on input "Submit" at bounding box center [385, 573] width 55 height 19
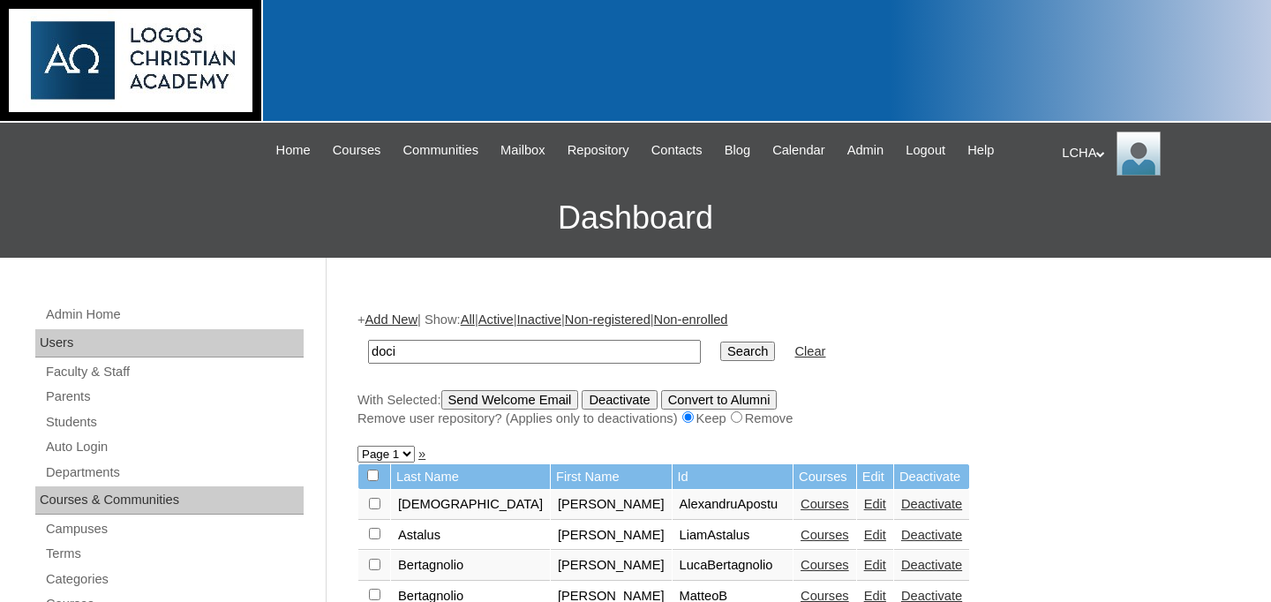
type input "doci"
click at [720, 342] on input "Search" at bounding box center [747, 351] width 55 height 19
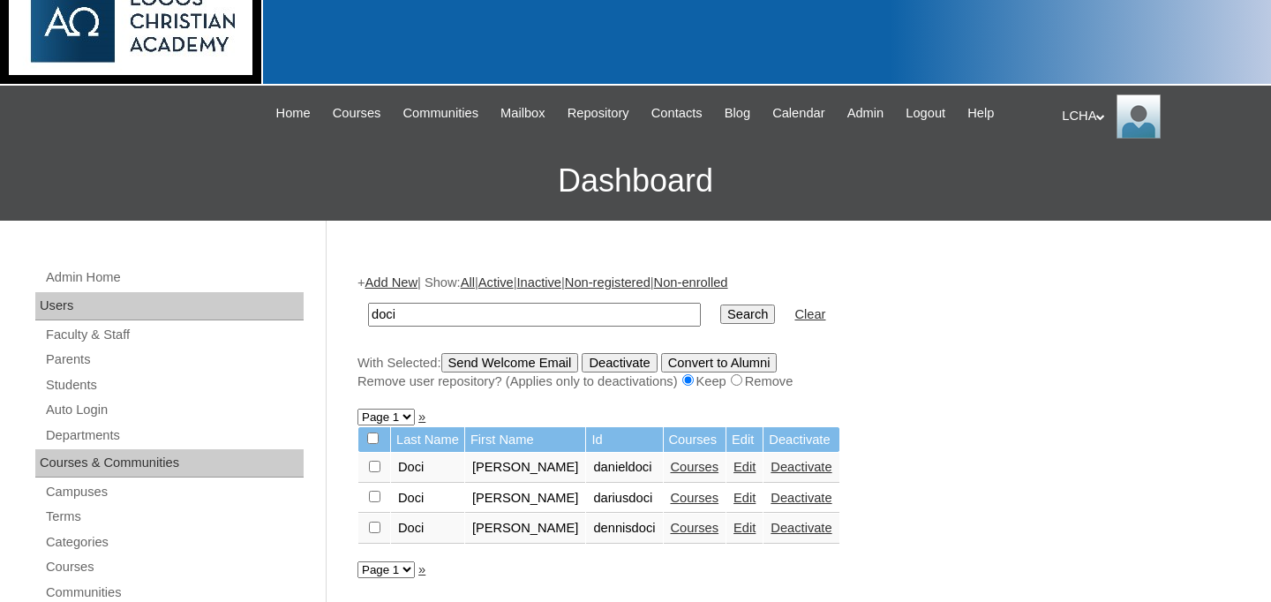
scroll to position [117, 0]
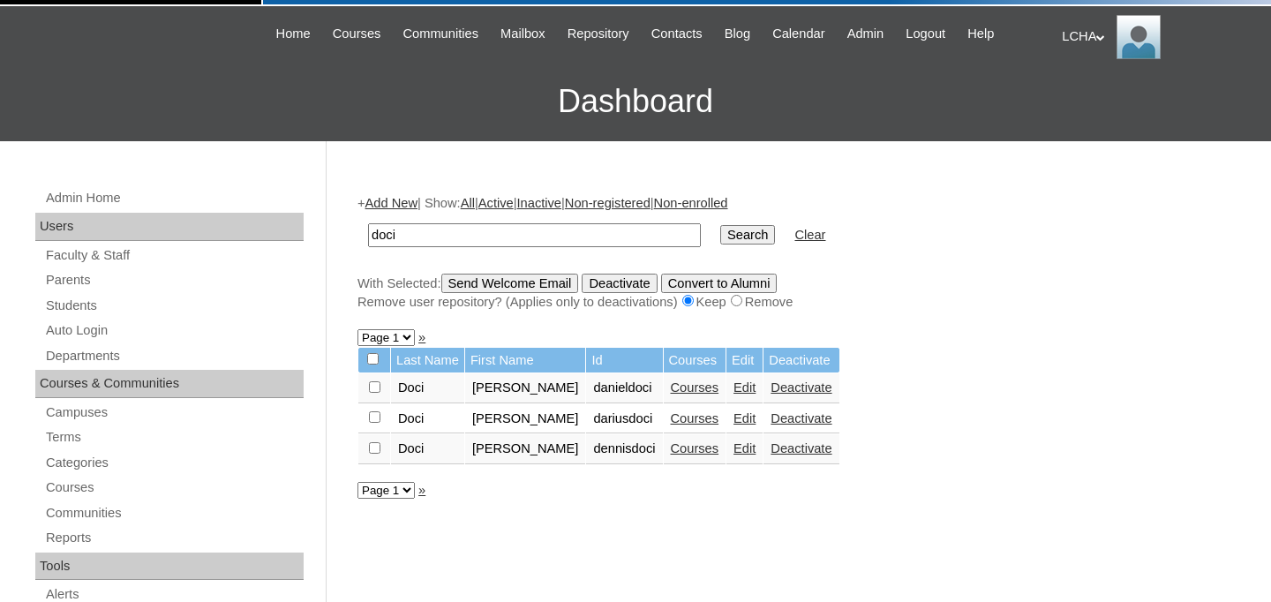
click at [676, 425] on link "Courses" at bounding box center [695, 418] width 49 height 14
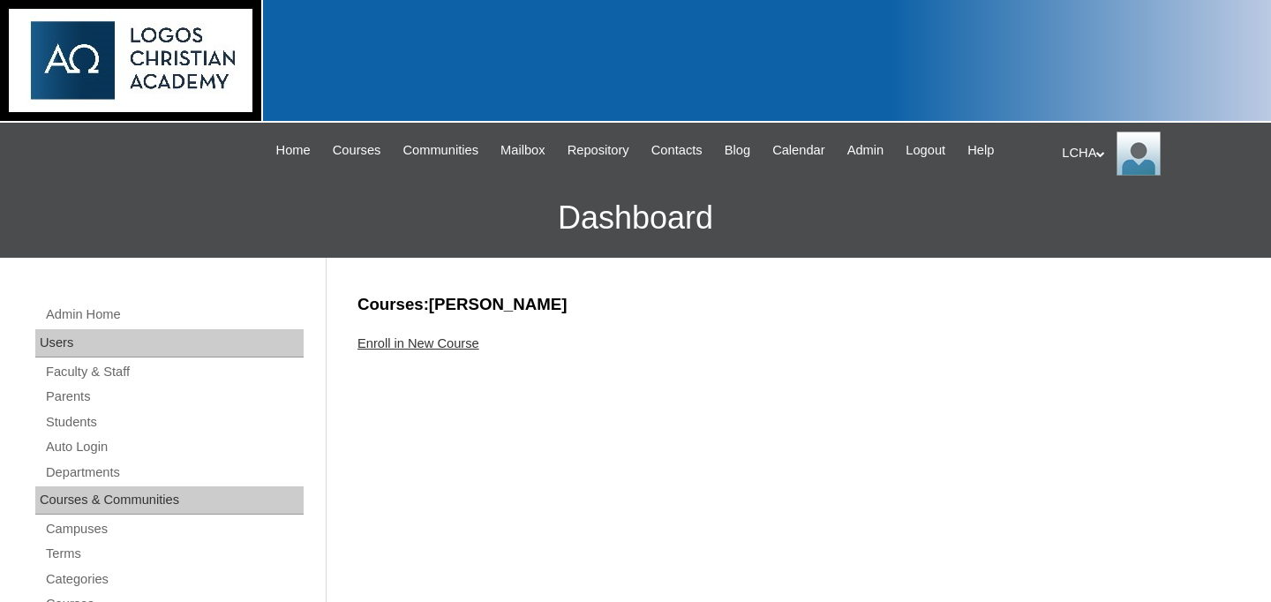
click at [449, 344] on link "Enroll in New Course" at bounding box center [419, 343] width 122 height 14
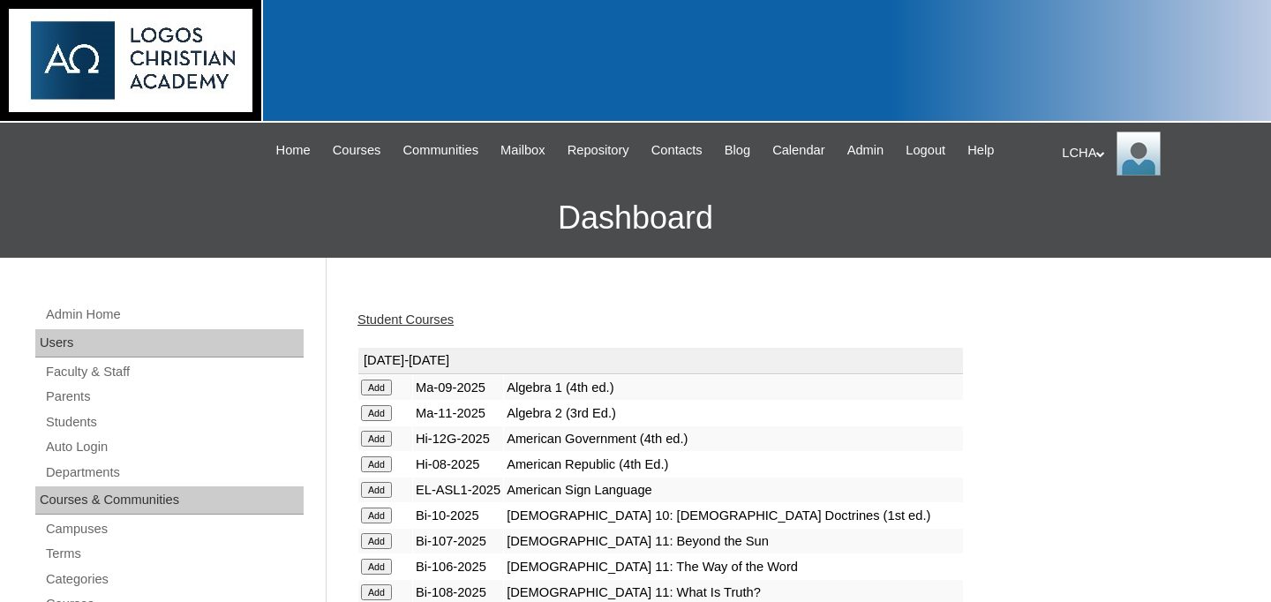
click at [365, 388] on input "Add" at bounding box center [376, 388] width 31 height 16
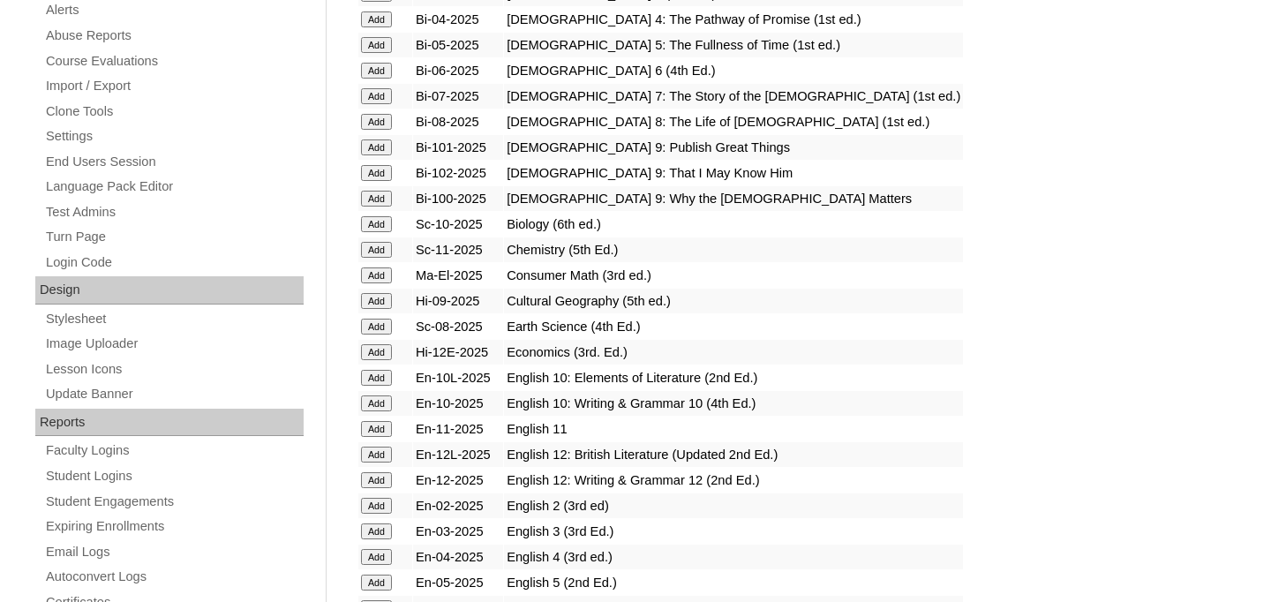
click at [373, 303] on input "Add" at bounding box center [376, 301] width 31 height 16
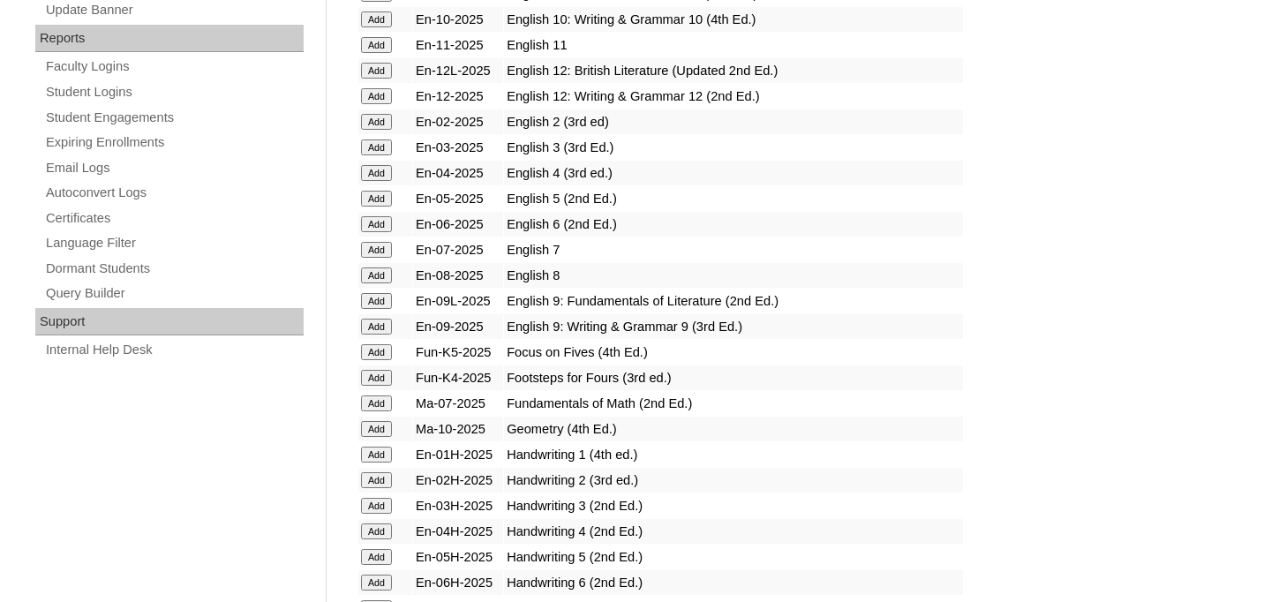
click at [376, 307] on input "Add" at bounding box center [376, 301] width 31 height 16
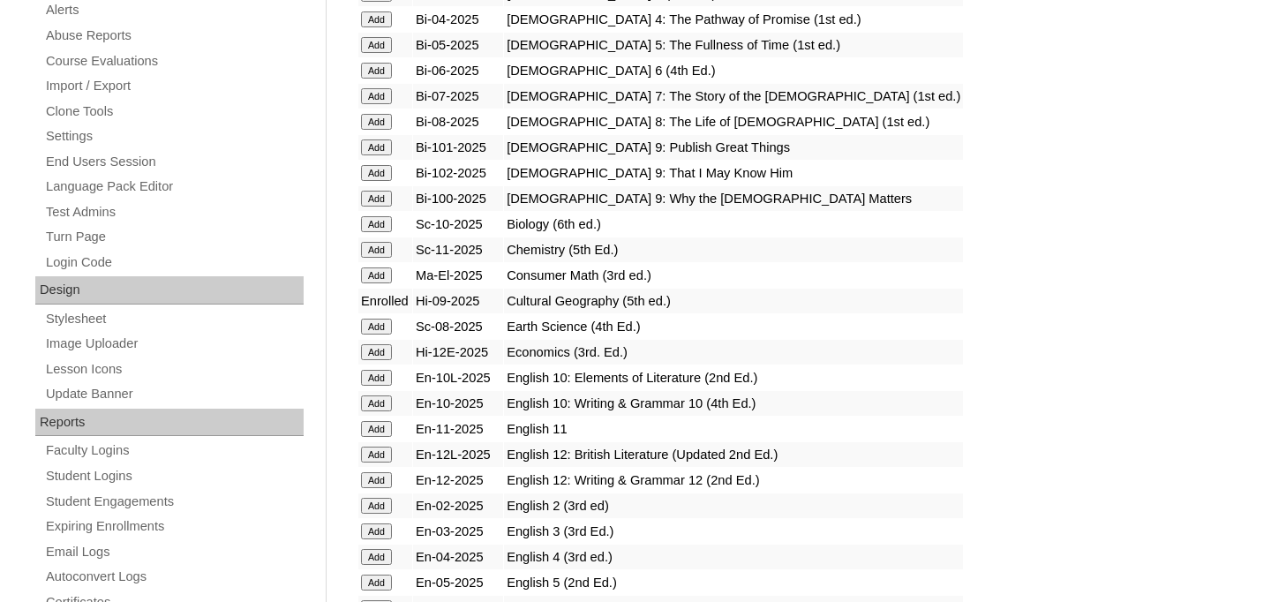
scroll to position [1085, 0]
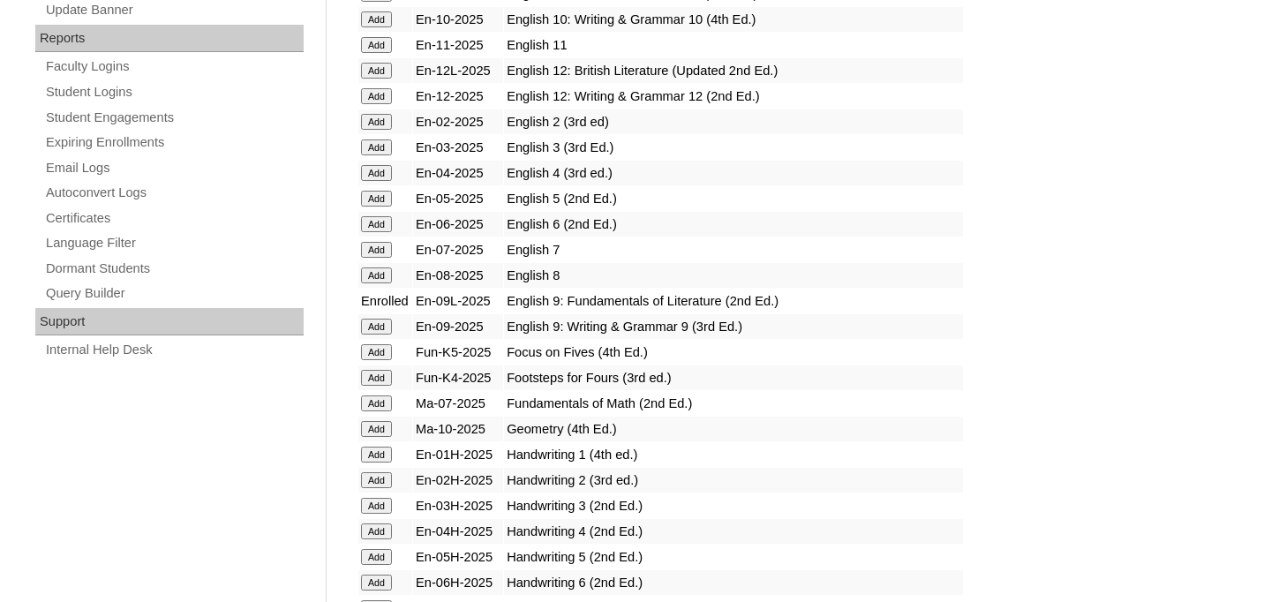
click at [380, 325] on input "Add" at bounding box center [376, 327] width 31 height 16
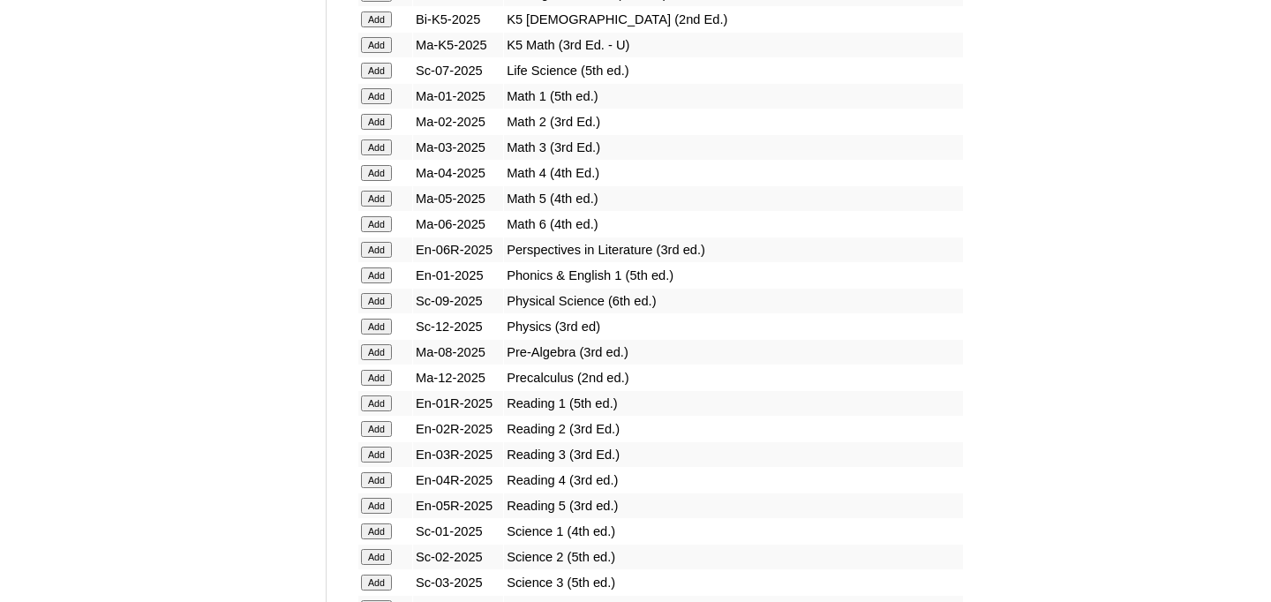
click at [374, 298] on input "Add" at bounding box center [376, 301] width 31 height 16
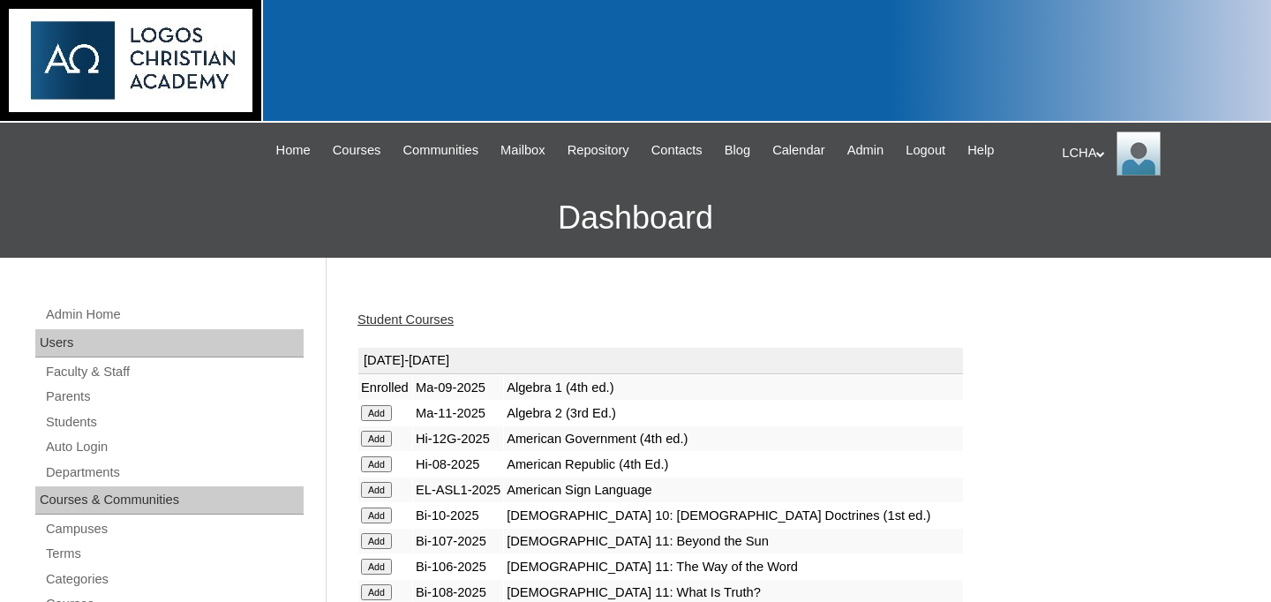
click at [378, 314] on link "Student Courses" at bounding box center [406, 320] width 96 height 14
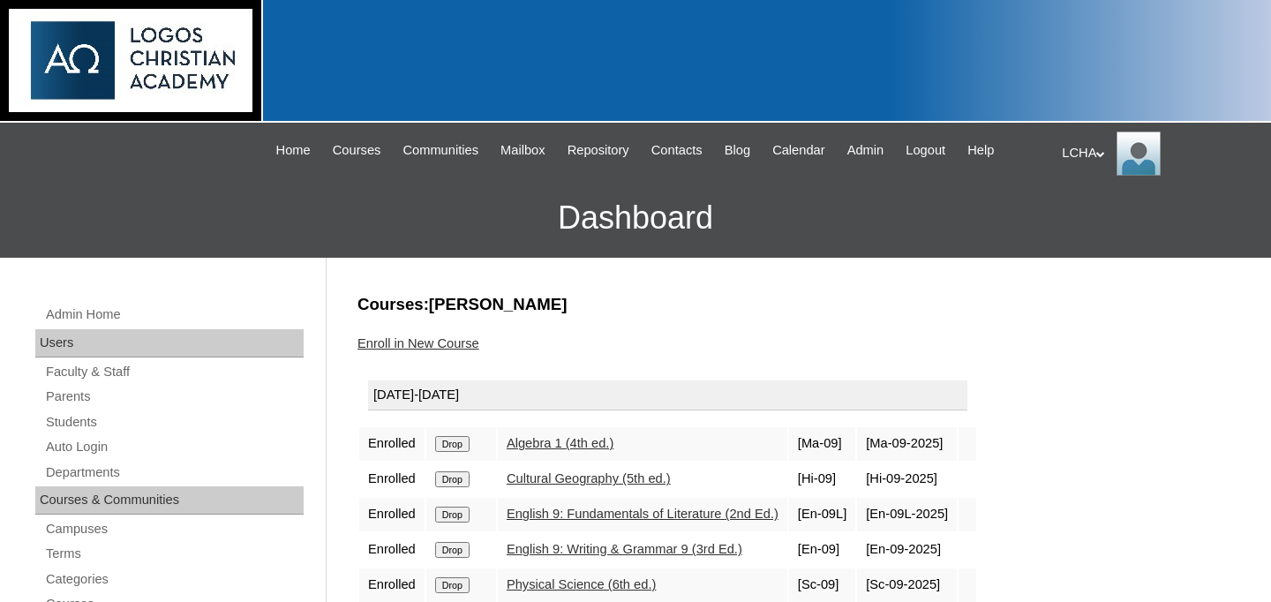
scroll to position [141, 0]
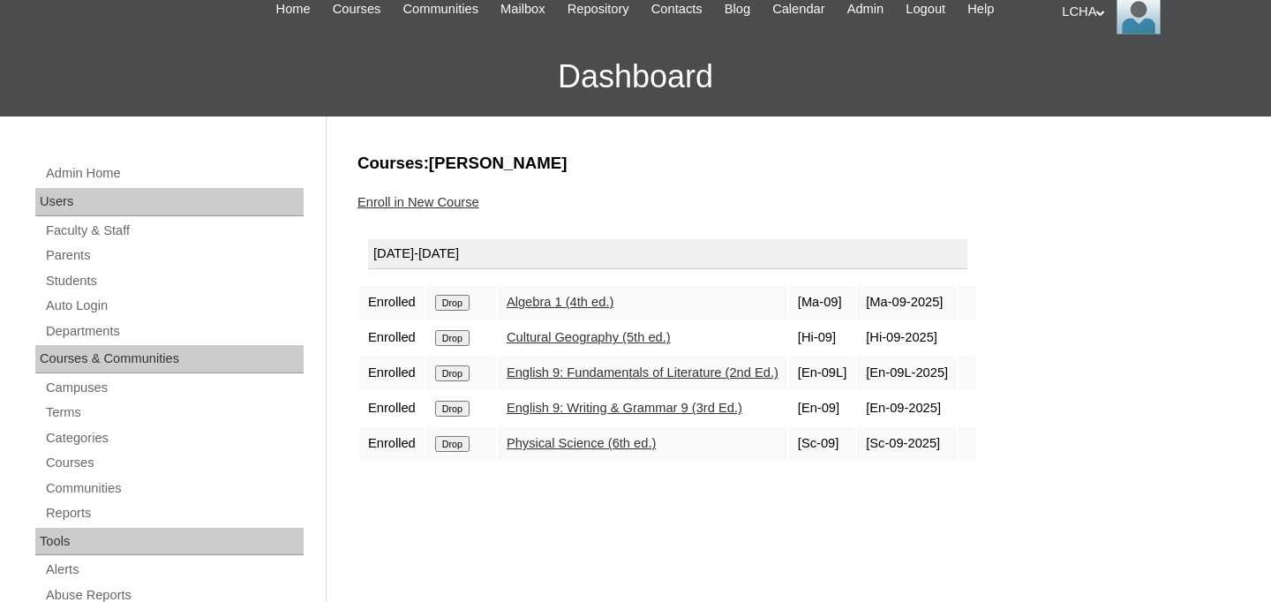
click at [445, 200] on link "Enroll in New Course" at bounding box center [419, 202] width 122 height 14
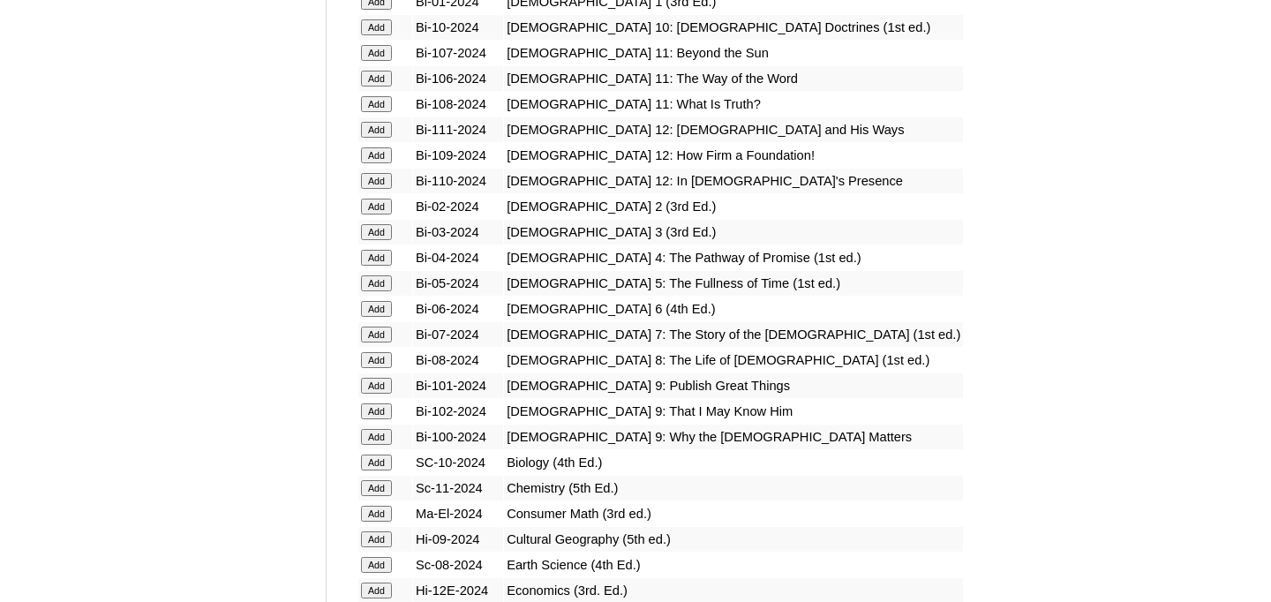
scroll to position [547, 0]
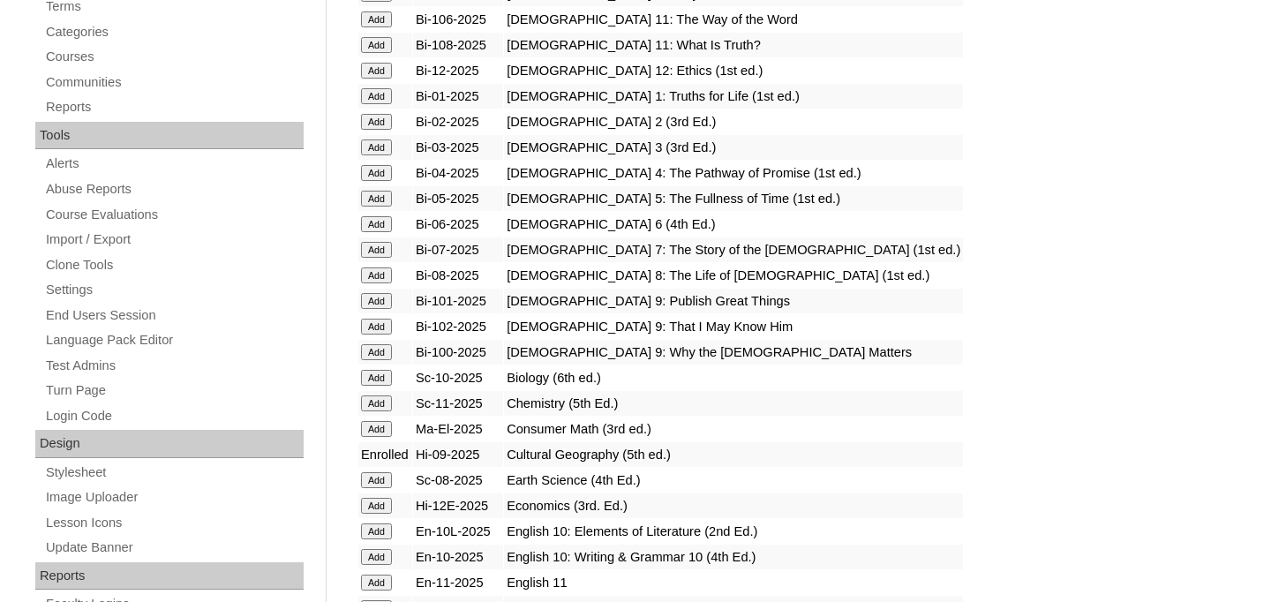
click at [377, 304] on input "Add" at bounding box center [376, 301] width 31 height 16
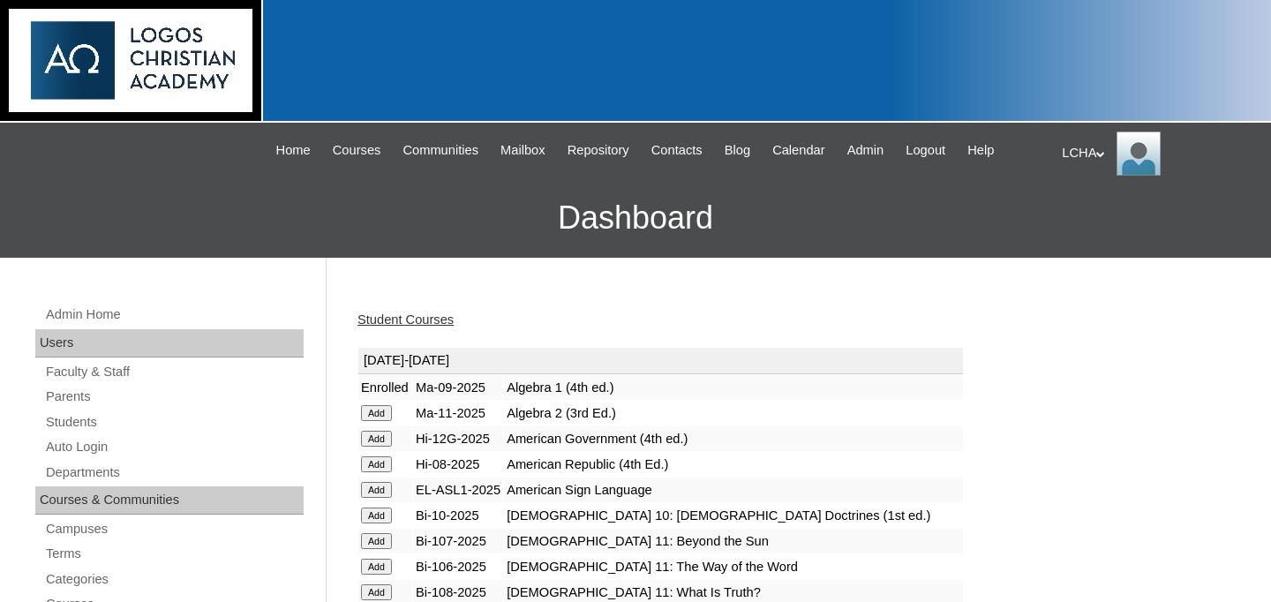
scroll to position [547, 0]
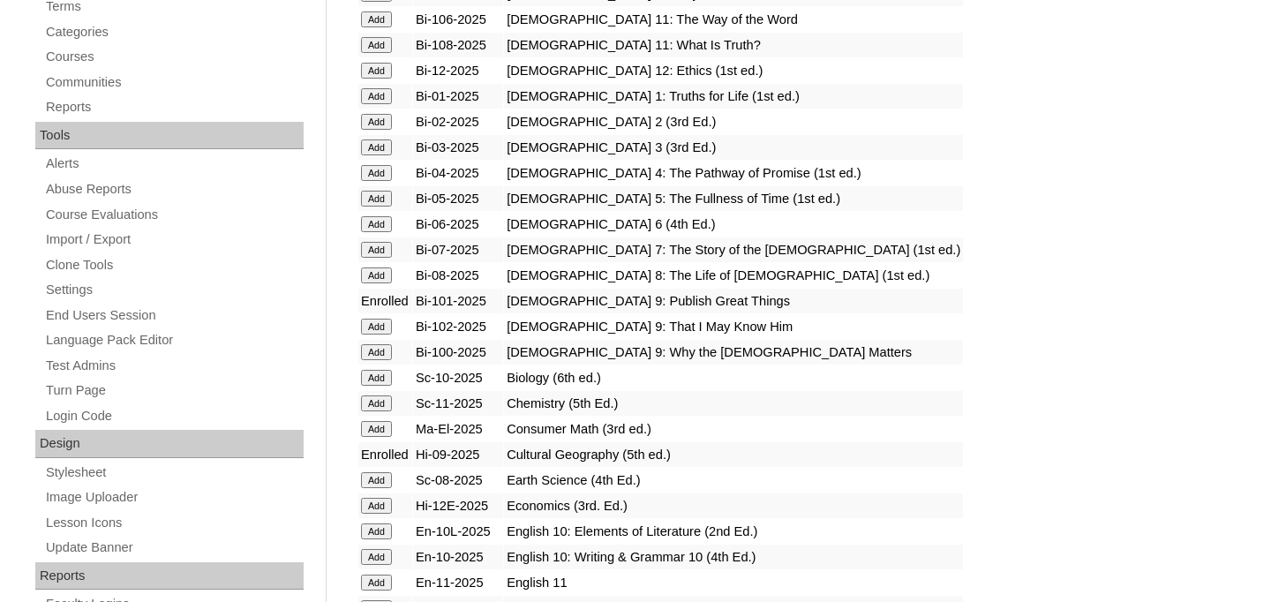
click at [369, 326] on input "Add" at bounding box center [376, 327] width 31 height 16
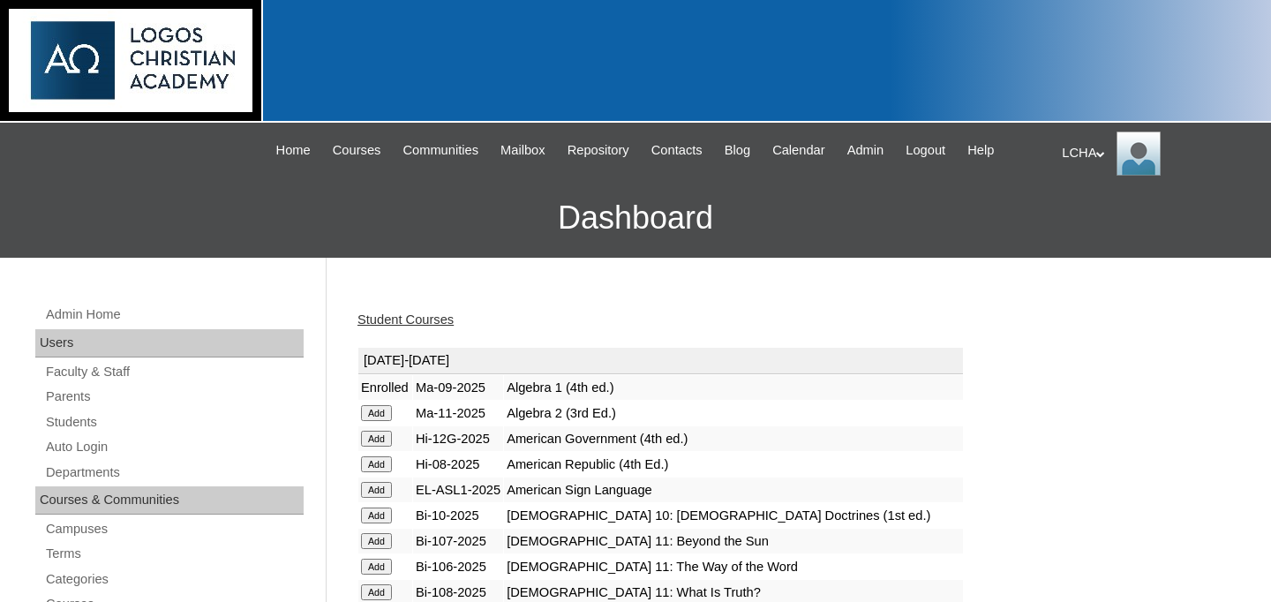
scroll to position [547, 0]
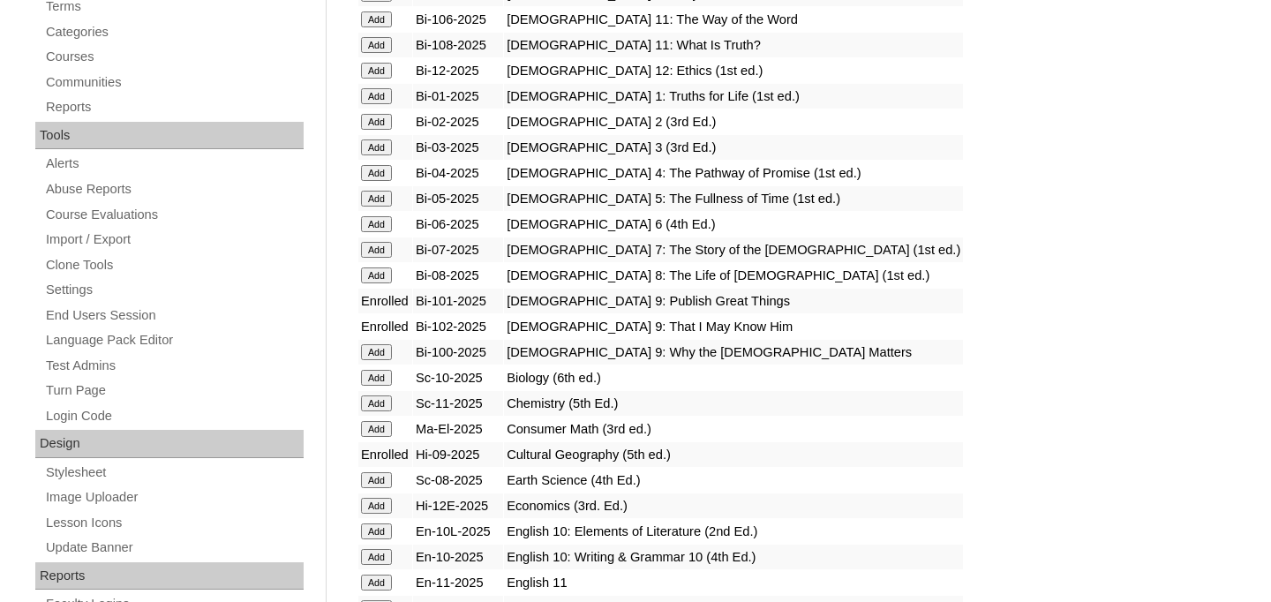
click at [374, 346] on input "Add" at bounding box center [376, 352] width 31 height 16
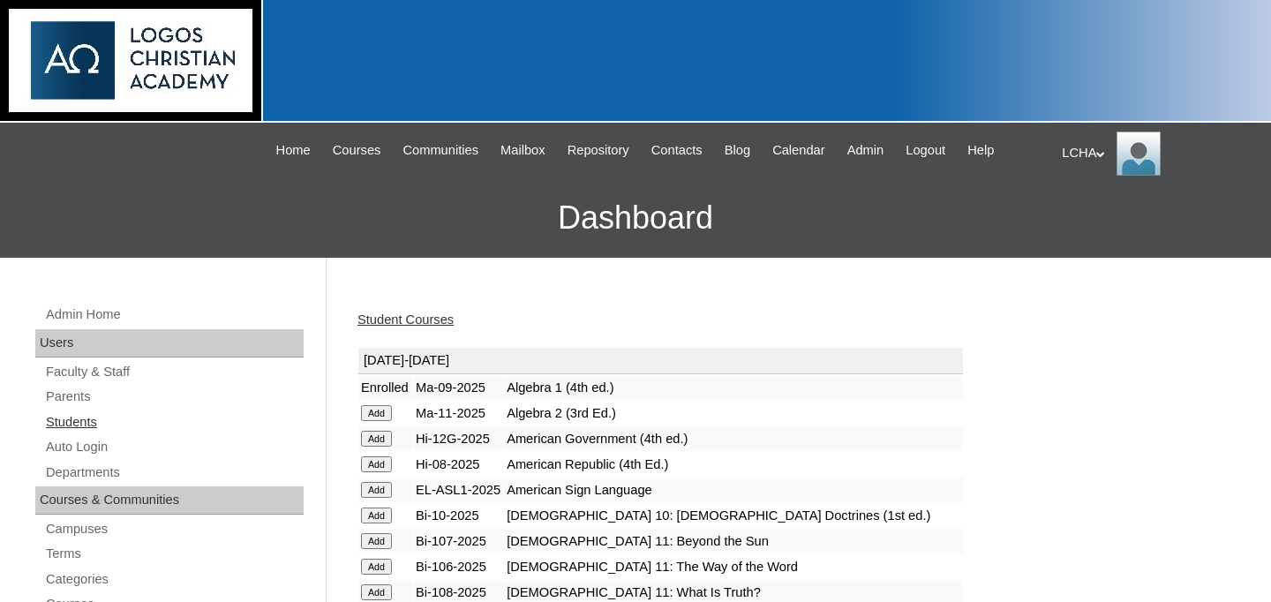
click at [72, 422] on link "Students" at bounding box center [174, 422] width 260 height 22
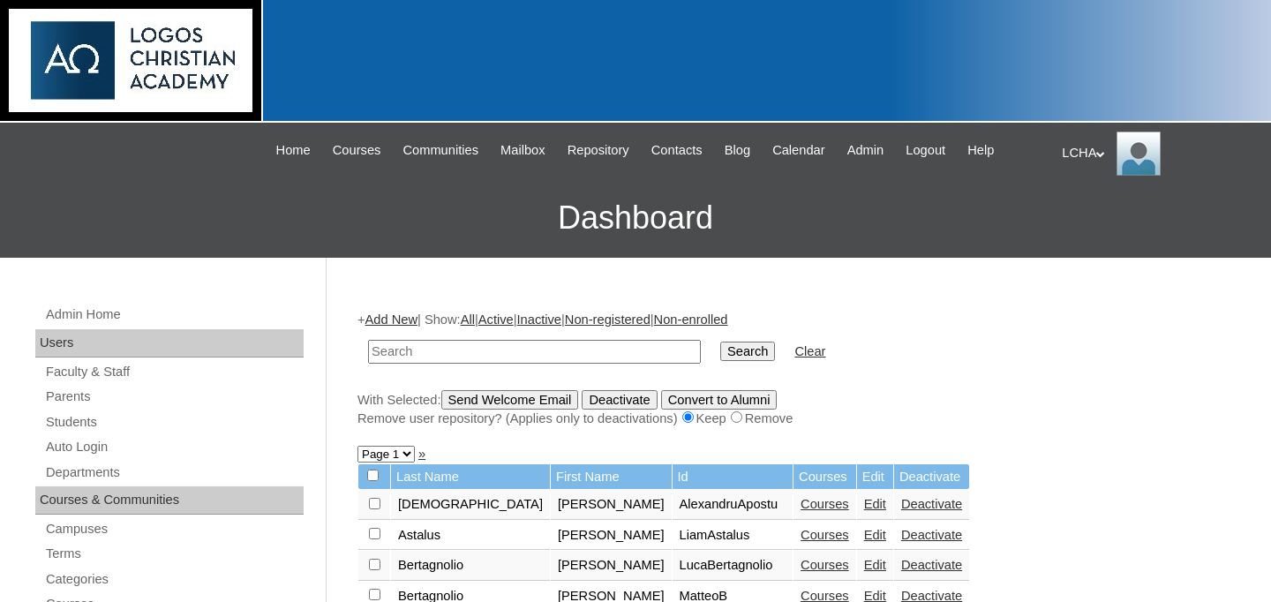
click at [457, 348] on input "text" at bounding box center [534, 352] width 333 height 24
type input "doci"
click at [720, 342] on input "Search" at bounding box center [747, 351] width 55 height 19
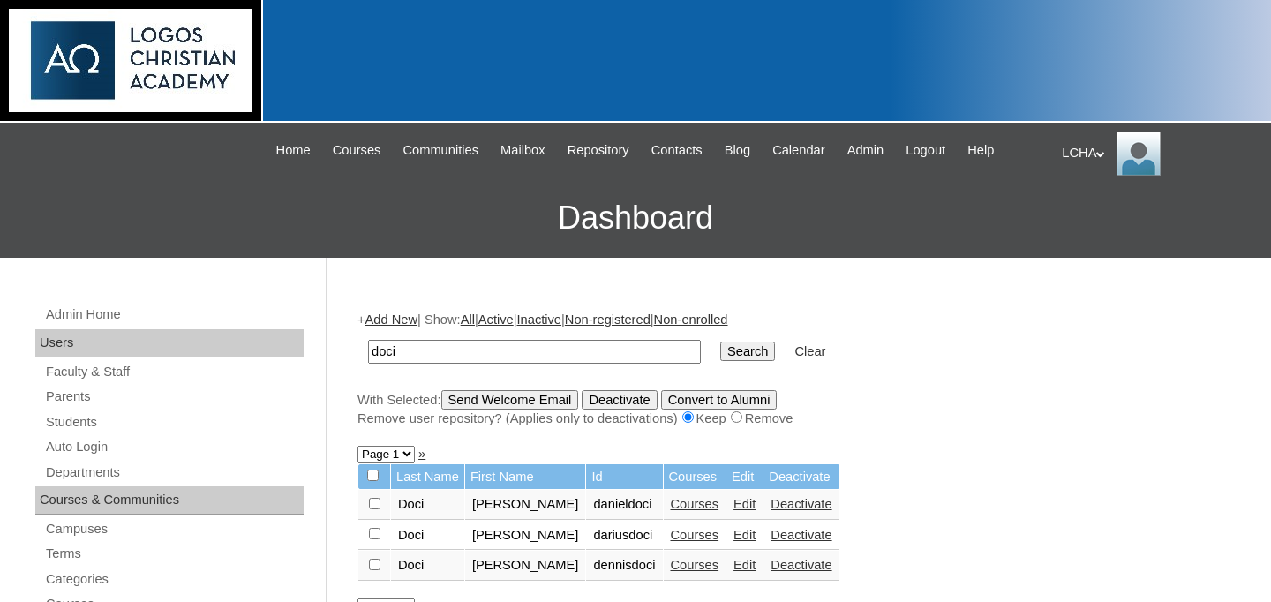
click at [672, 511] on link "Courses" at bounding box center [695, 504] width 49 height 14
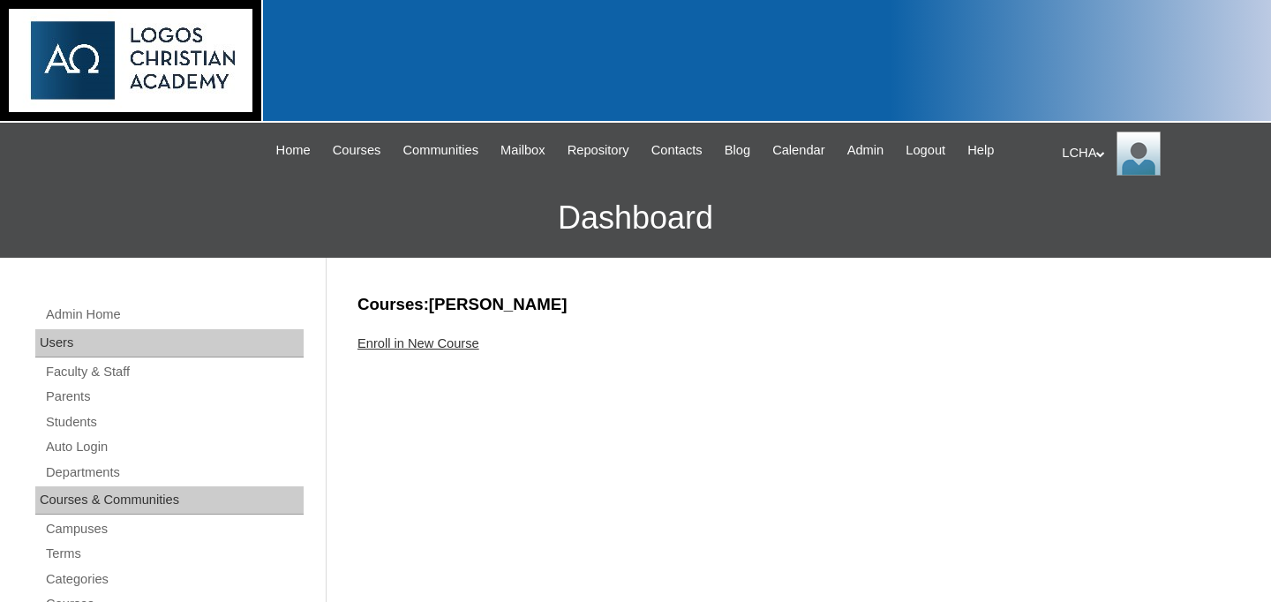
click at [464, 338] on link "Enroll in New Course" at bounding box center [419, 343] width 122 height 14
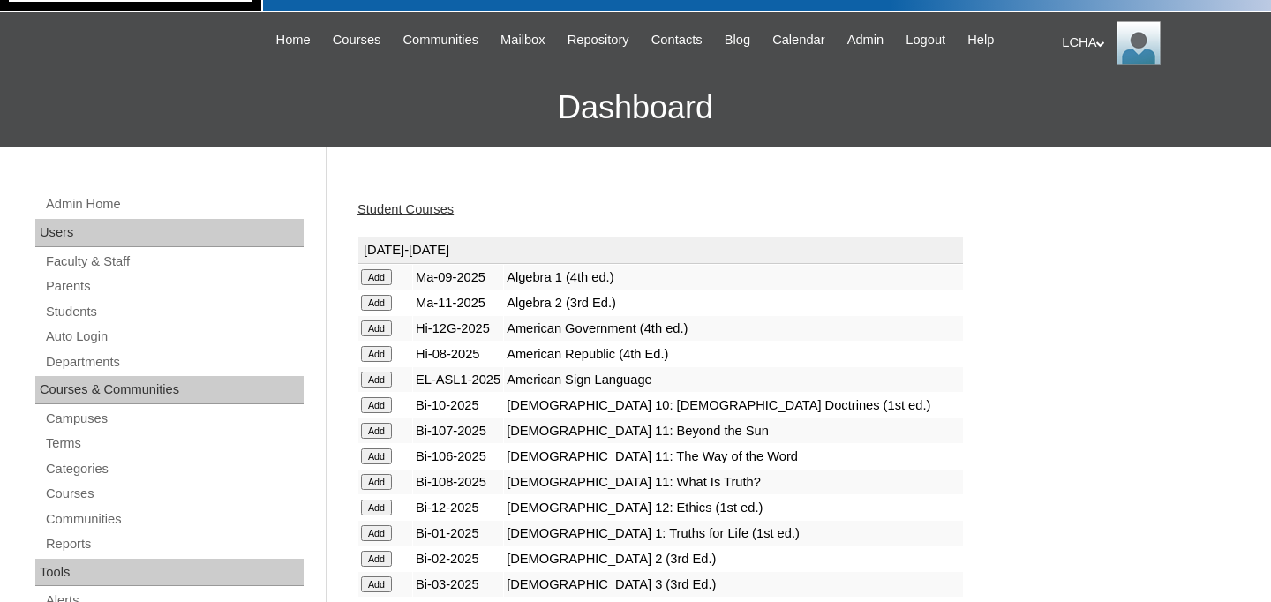
scroll to position [117, 0]
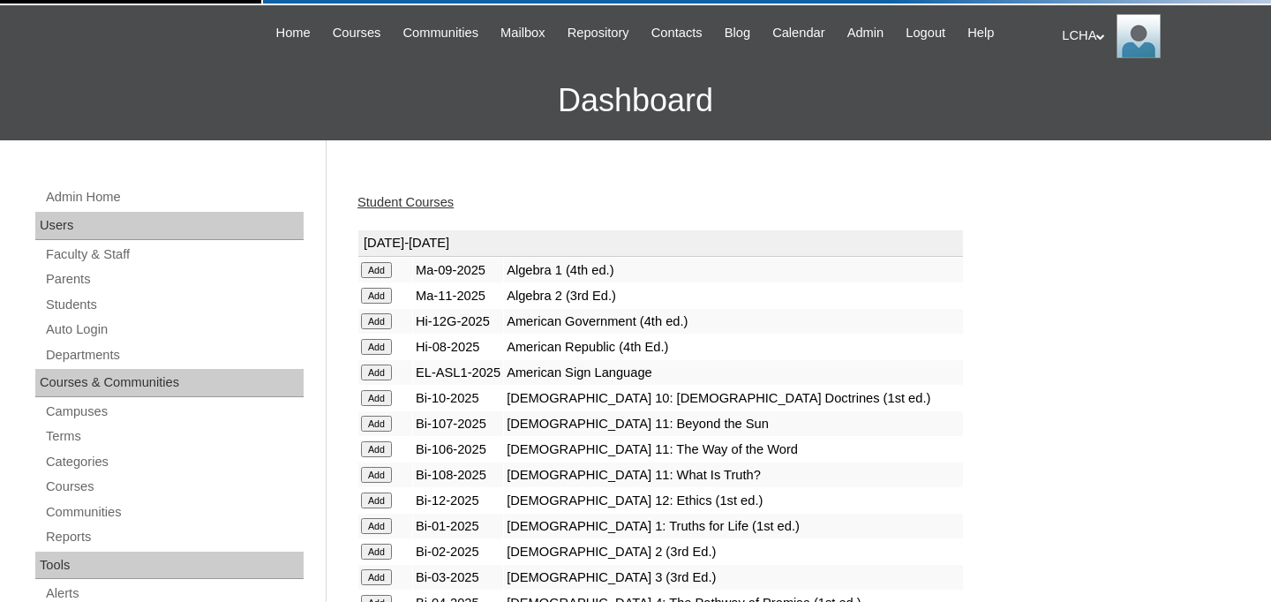
click at [380, 397] on input "Add" at bounding box center [376, 398] width 31 height 16
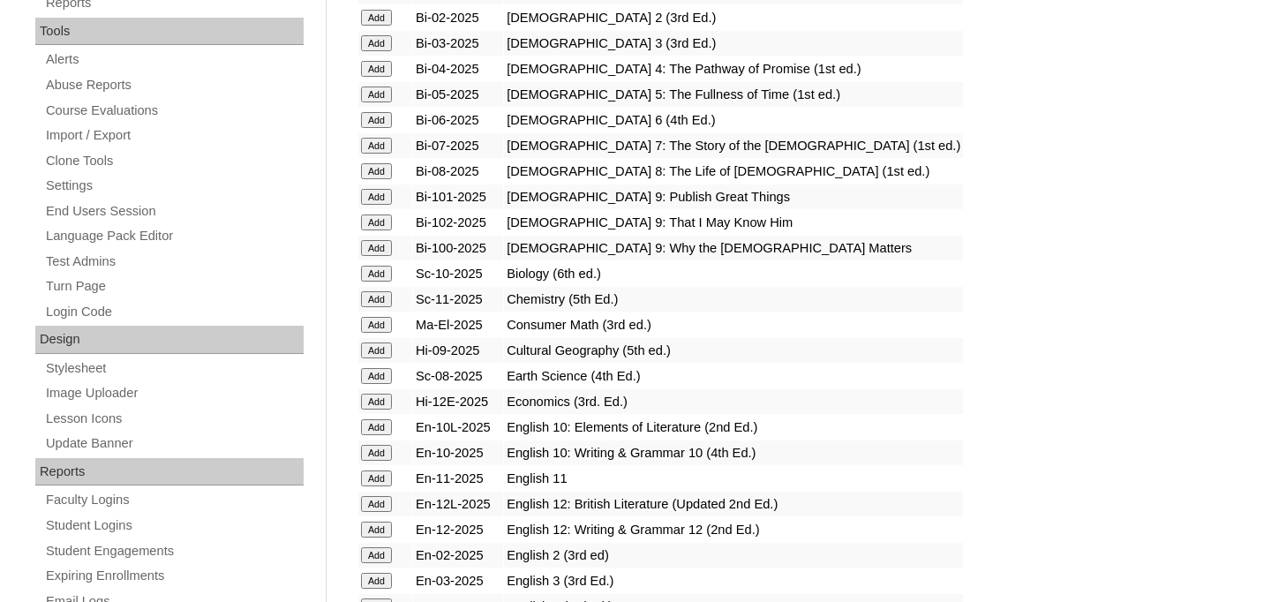
scroll to position [687, 0]
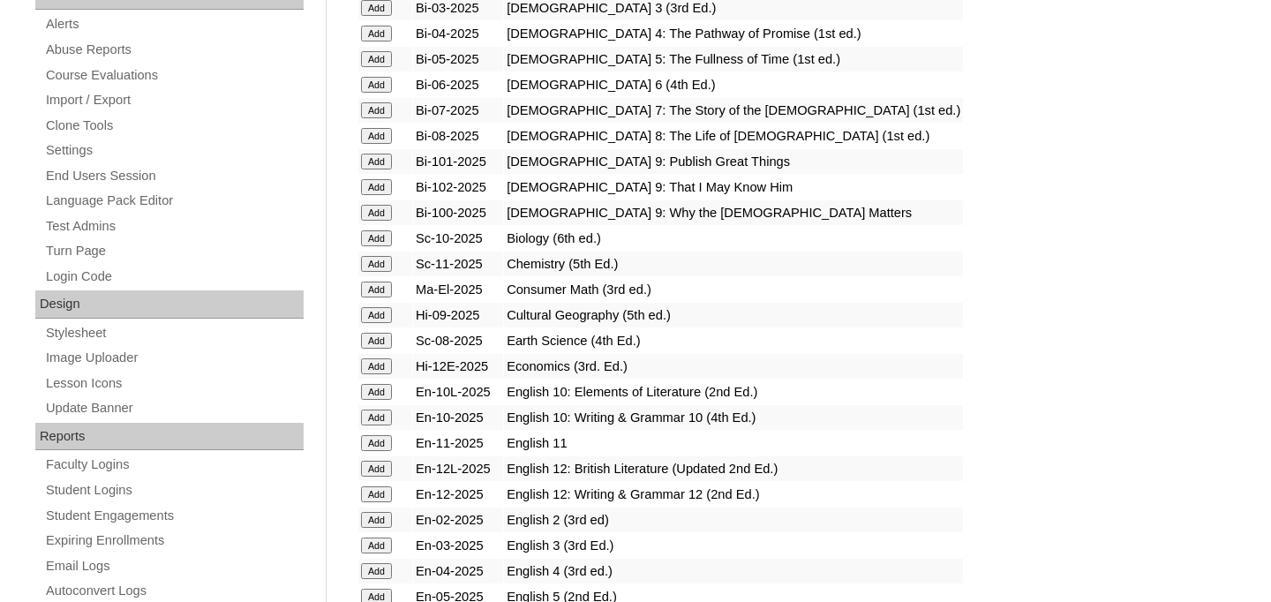
click at [382, 392] on input "Add" at bounding box center [376, 392] width 31 height 16
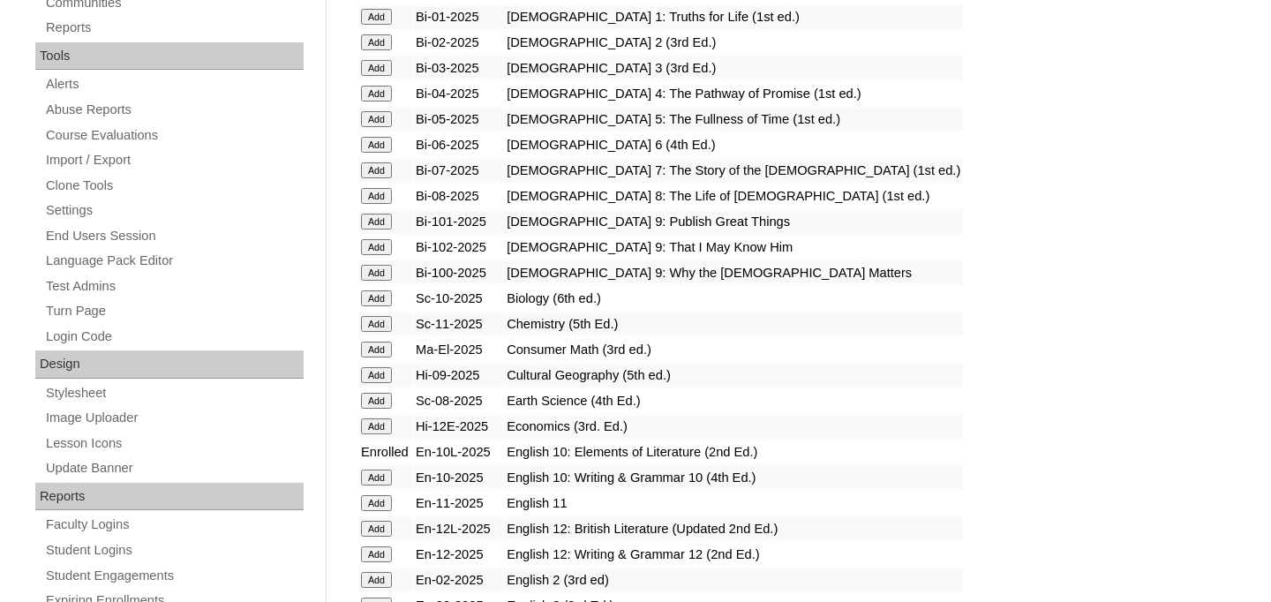
scroll to position [676, 0]
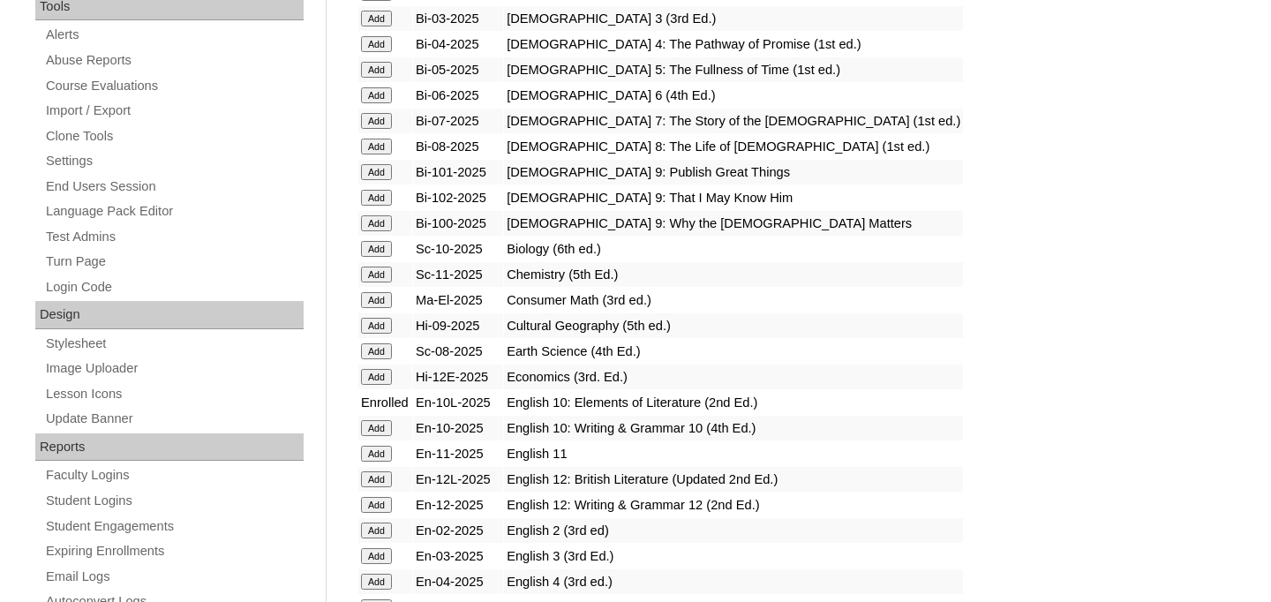
click at [371, 426] on input "Add" at bounding box center [376, 428] width 31 height 16
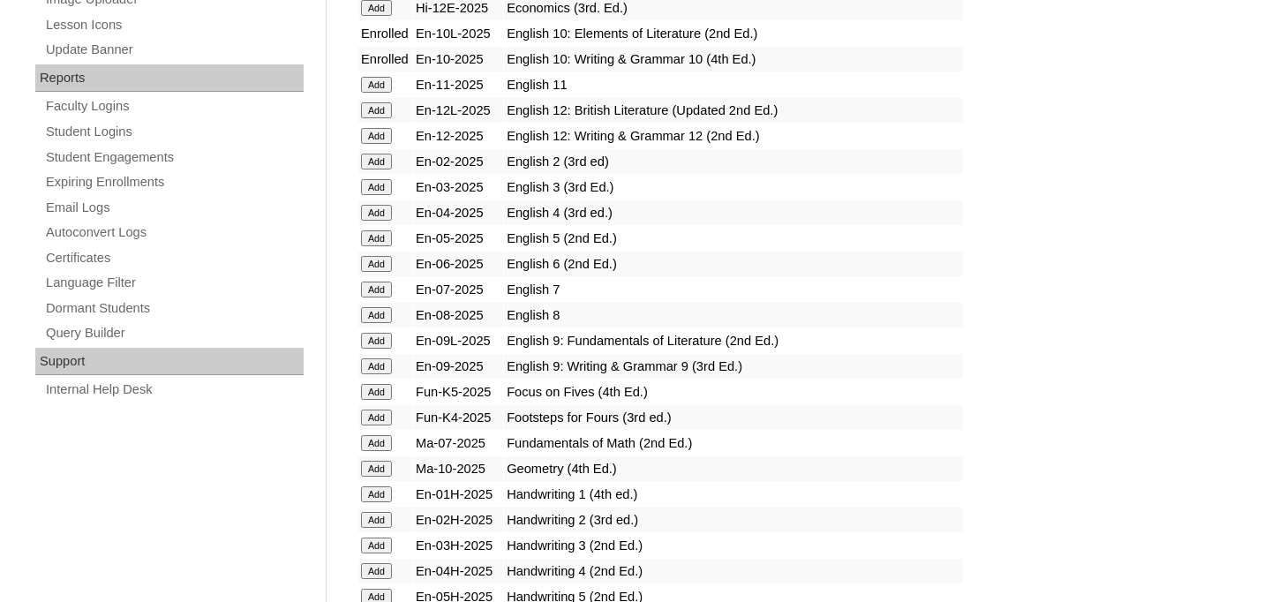
scroll to position [1058, 0]
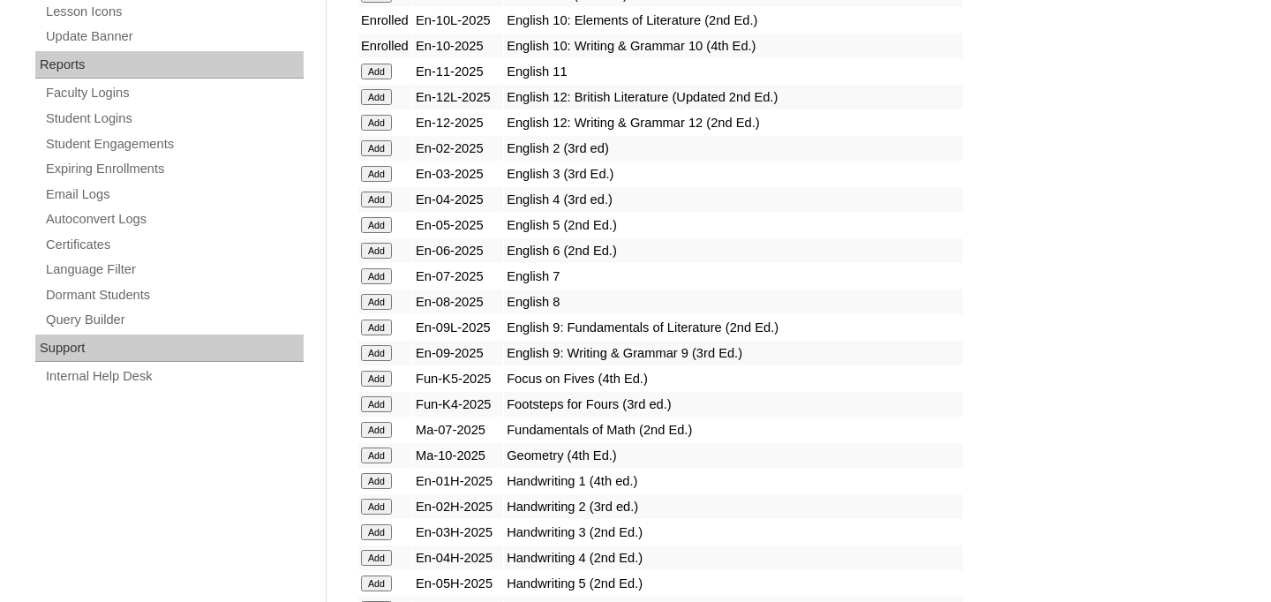
click at [383, 457] on input "Add" at bounding box center [376, 456] width 31 height 16
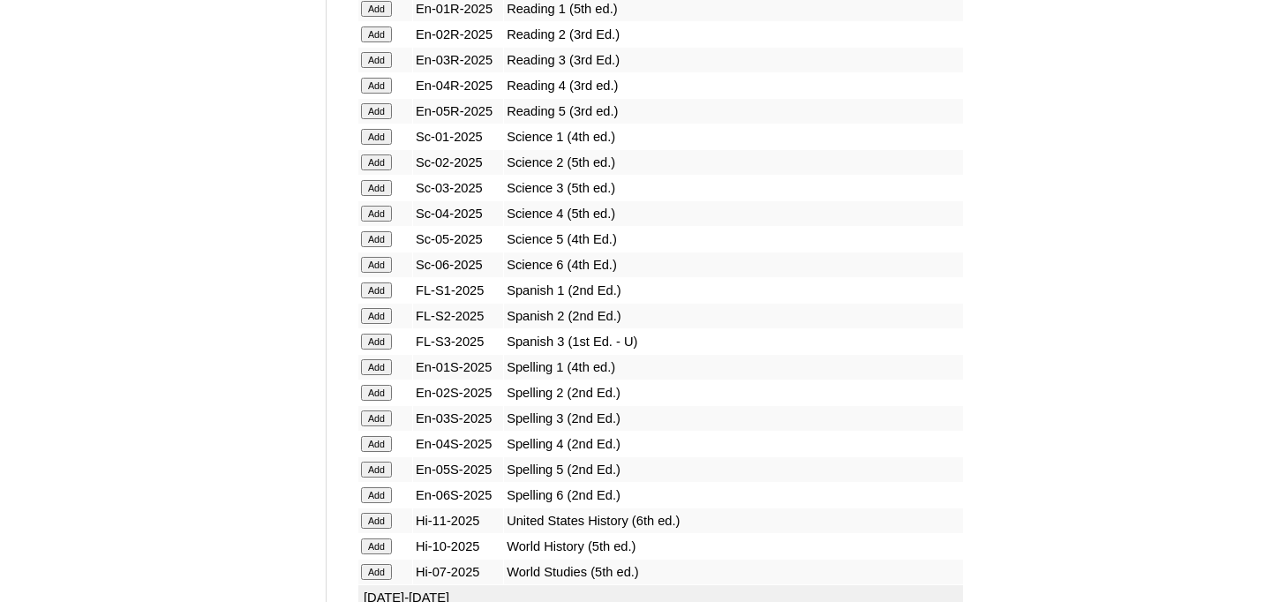
scroll to position [2254, 0]
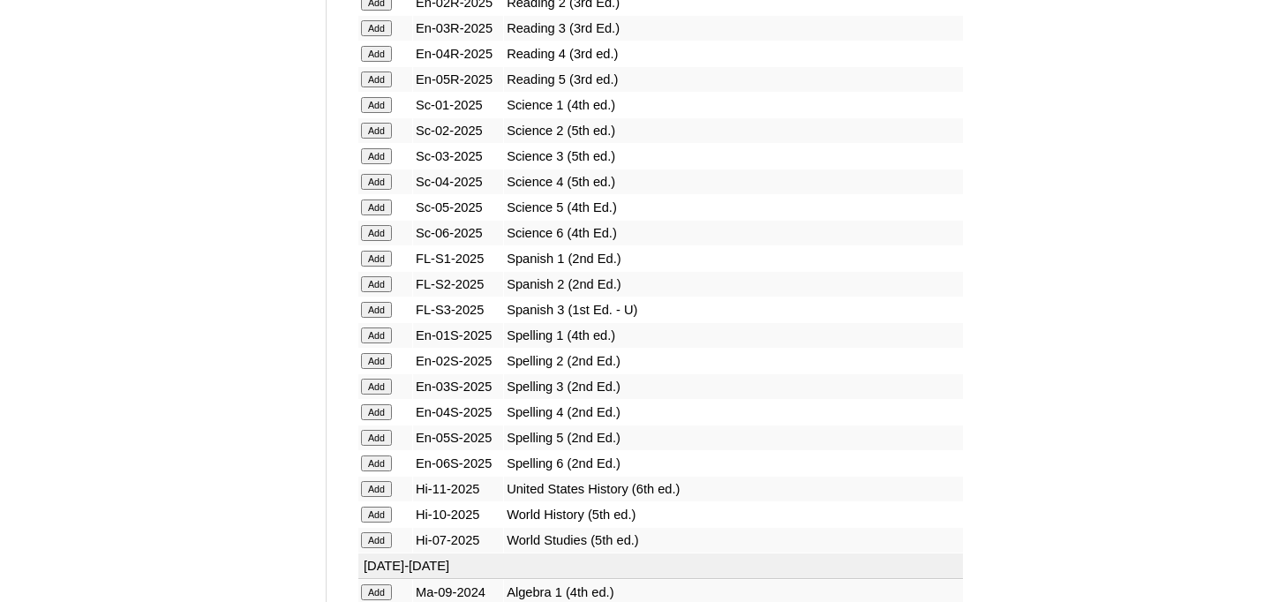
click at [378, 520] on input "Add" at bounding box center [376, 515] width 31 height 16
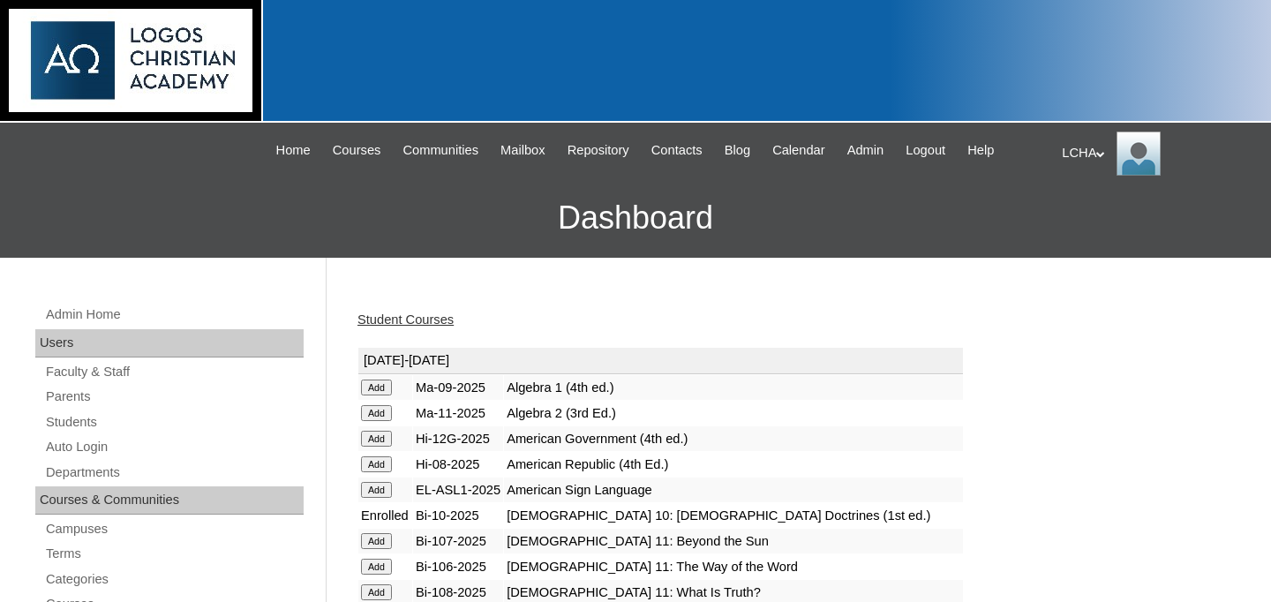
click at [407, 316] on link "Student Courses" at bounding box center [406, 320] width 96 height 14
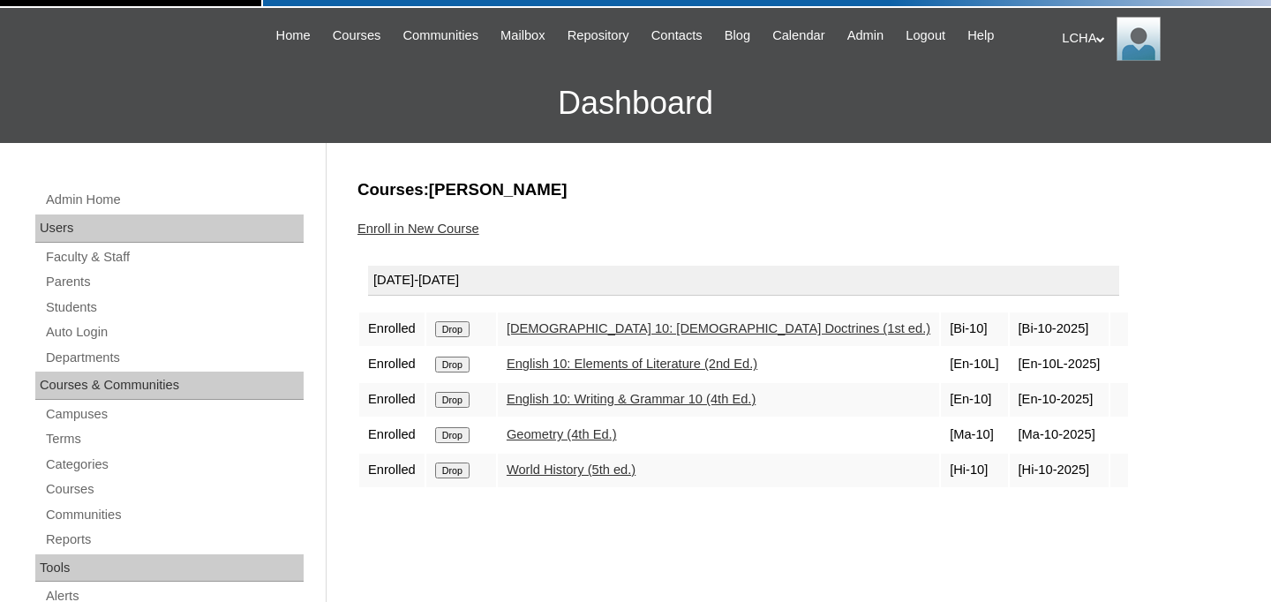
scroll to position [141, 0]
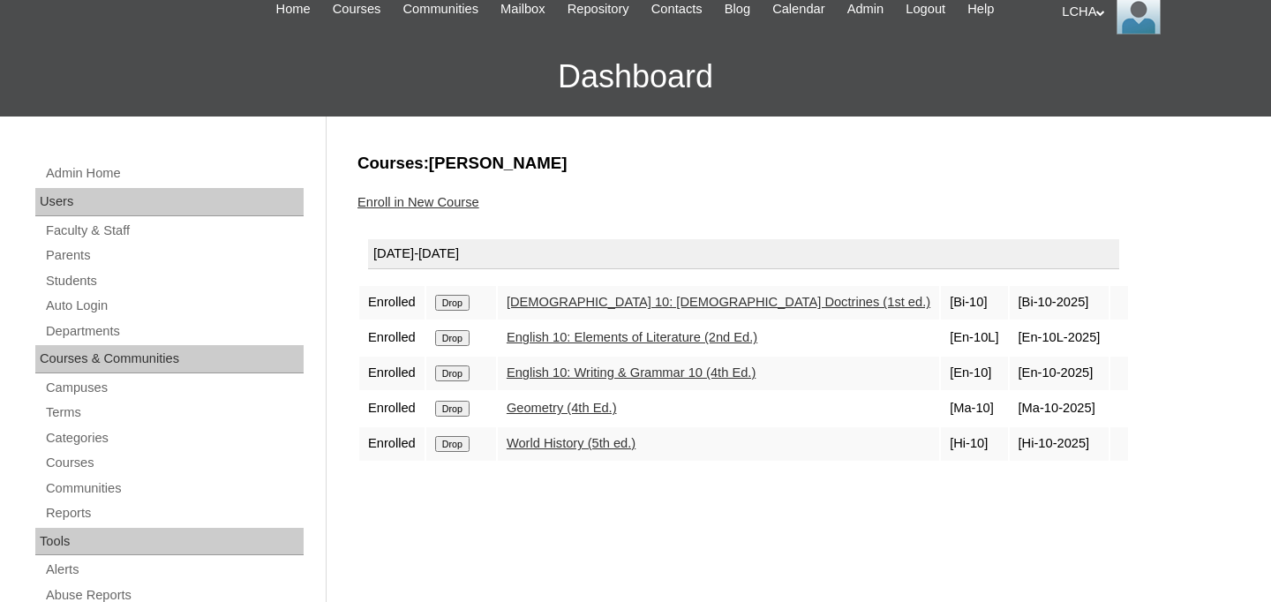
click at [426, 200] on link "Enroll in New Course" at bounding box center [419, 202] width 122 height 14
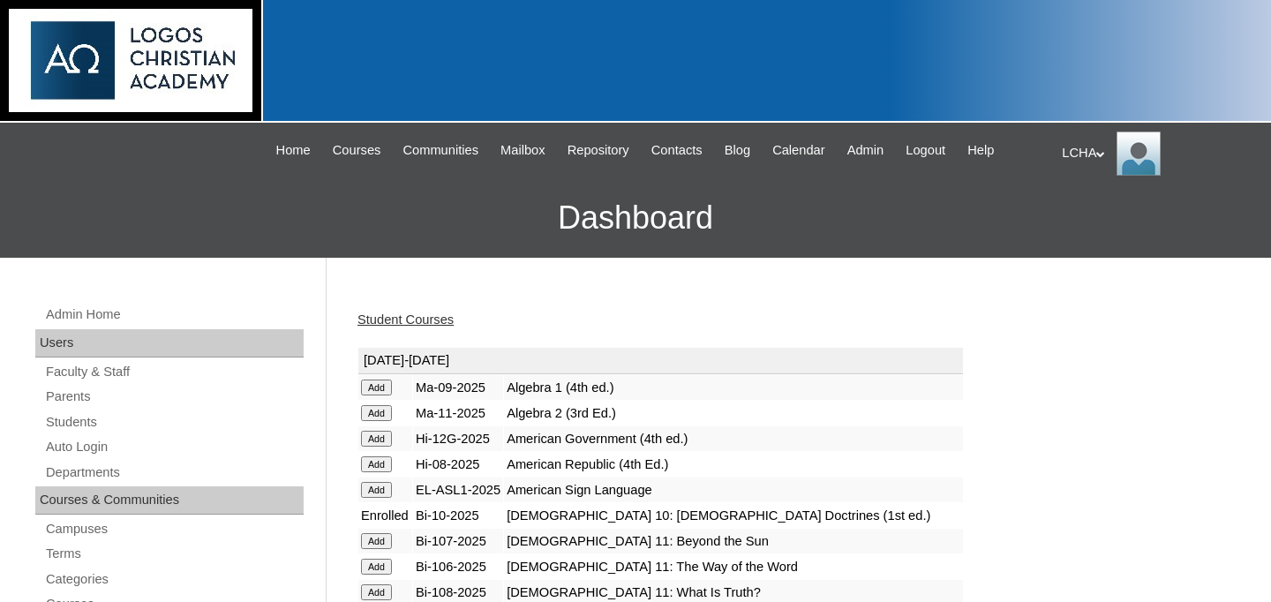
scroll to position [624, 0]
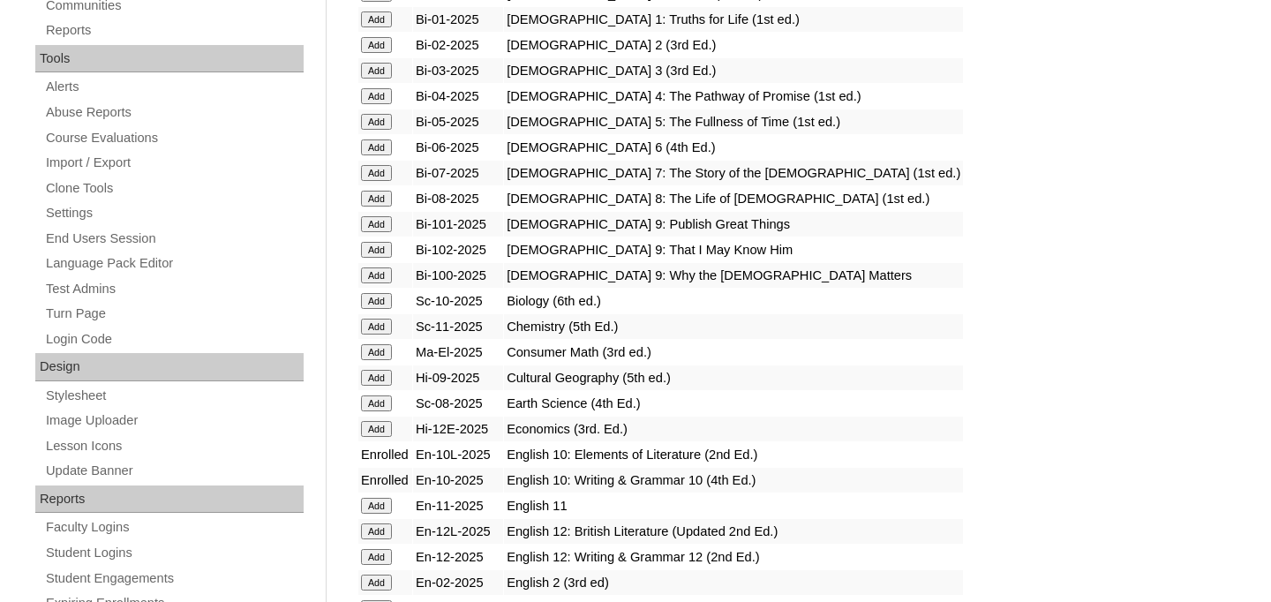
click at [373, 307] on input "Add" at bounding box center [376, 301] width 31 height 16
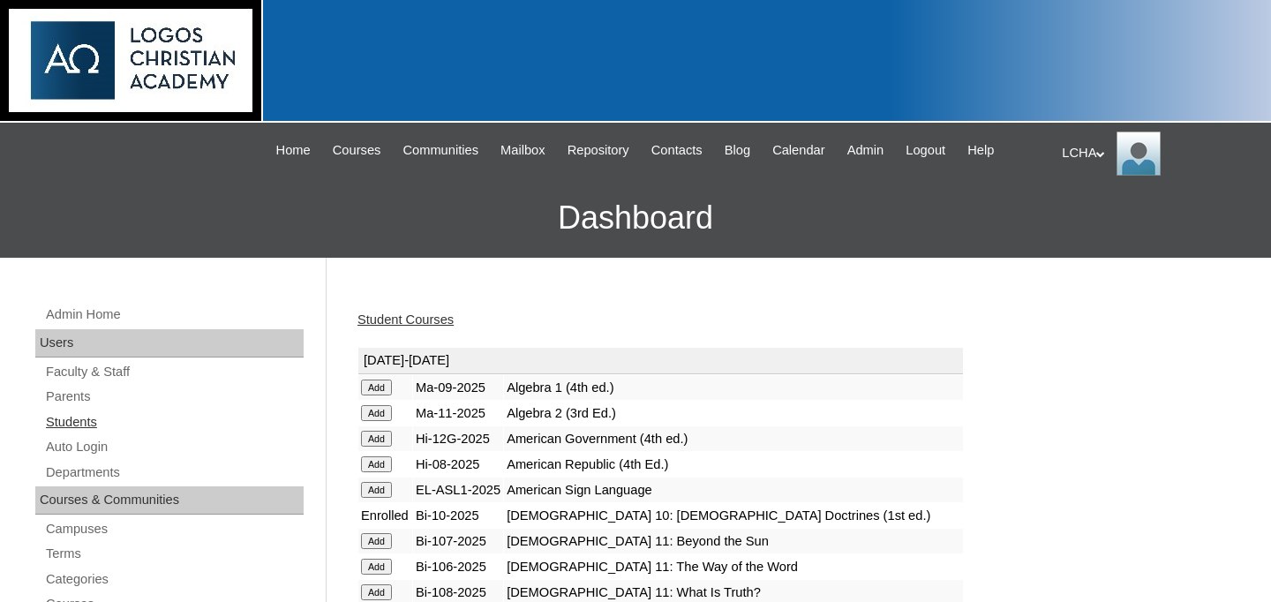
click at [80, 420] on link "Students" at bounding box center [174, 422] width 260 height 22
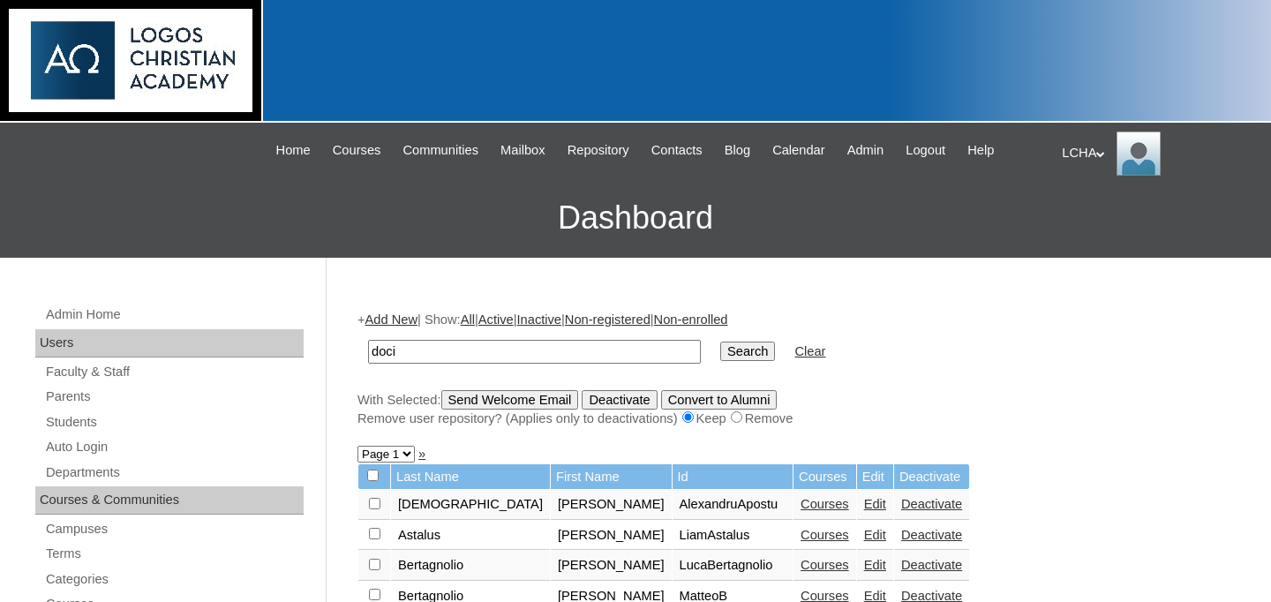
type input "doci"
click at [720, 342] on input "Search" at bounding box center [747, 351] width 55 height 19
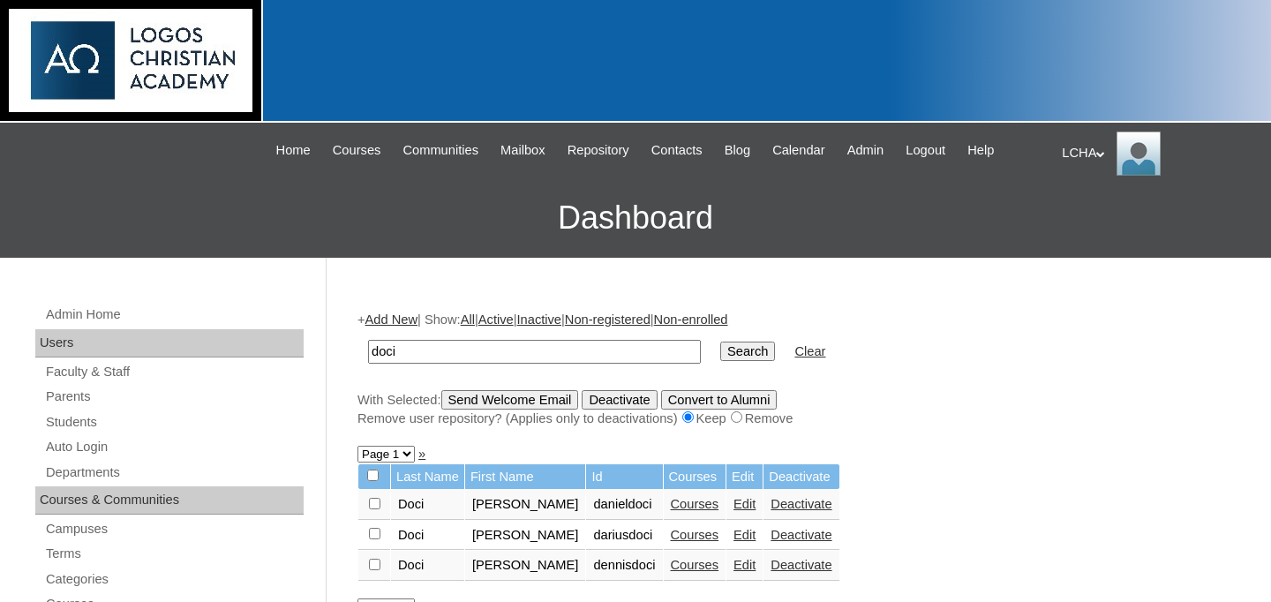
click at [686, 569] on link "Courses" at bounding box center [695, 565] width 49 height 14
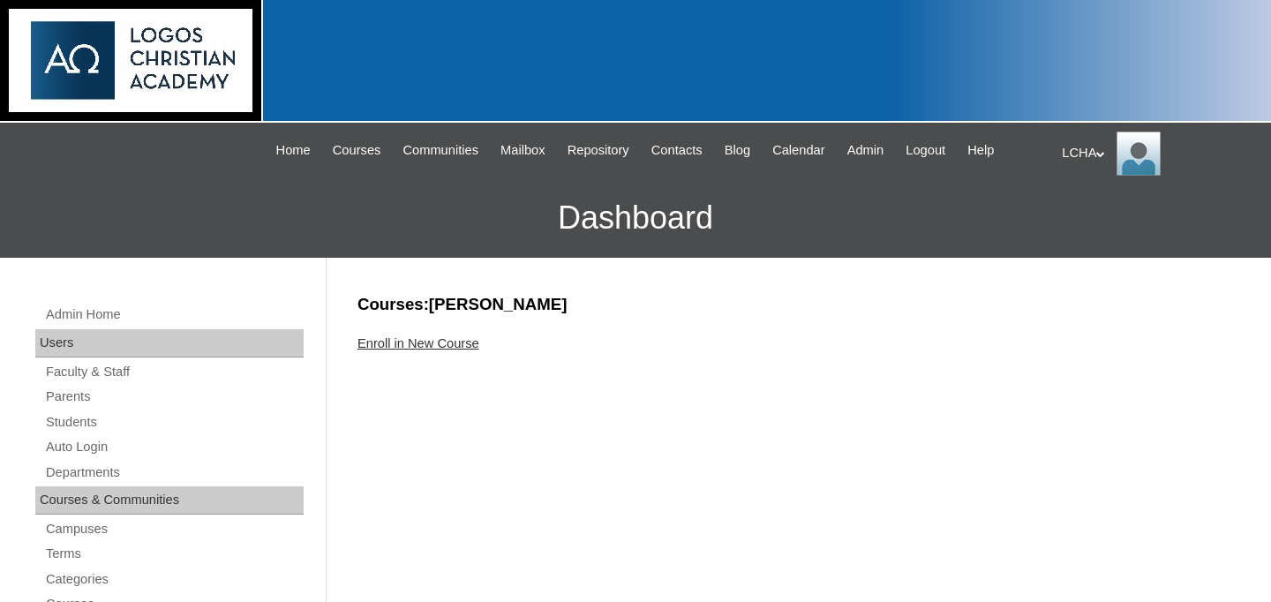
click at [418, 345] on link "Enroll in New Course" at bounding box center [419, 343] width 122 height 14
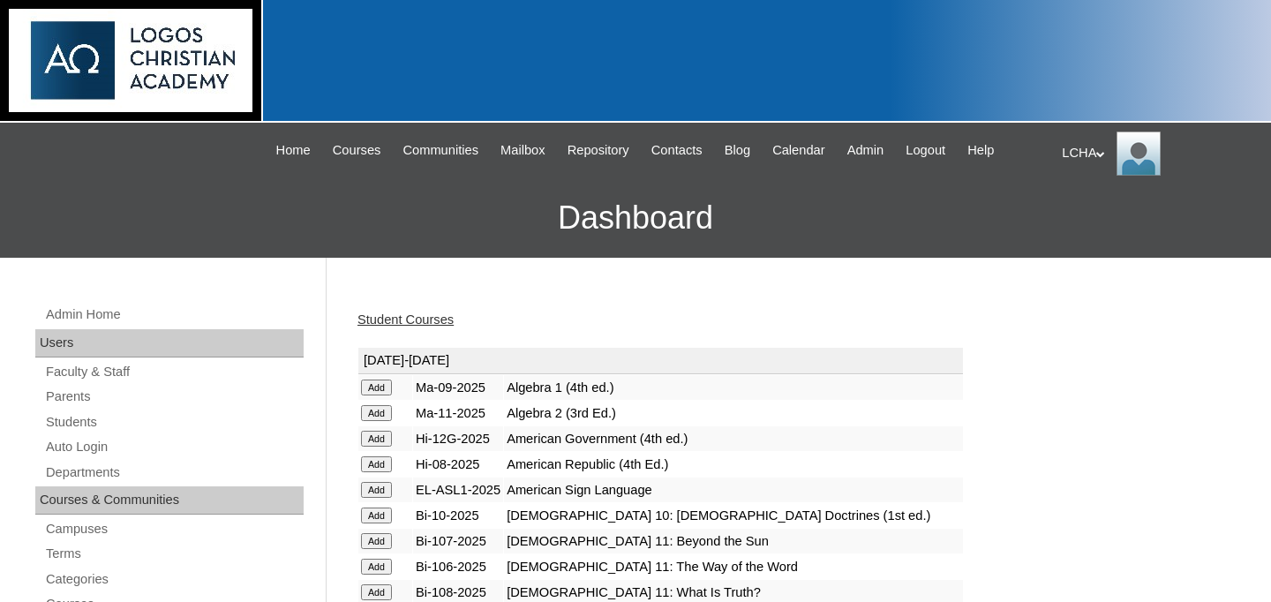
click at [376, 441] on input "Add" at bounding box center [376, 439] width 31 height 16
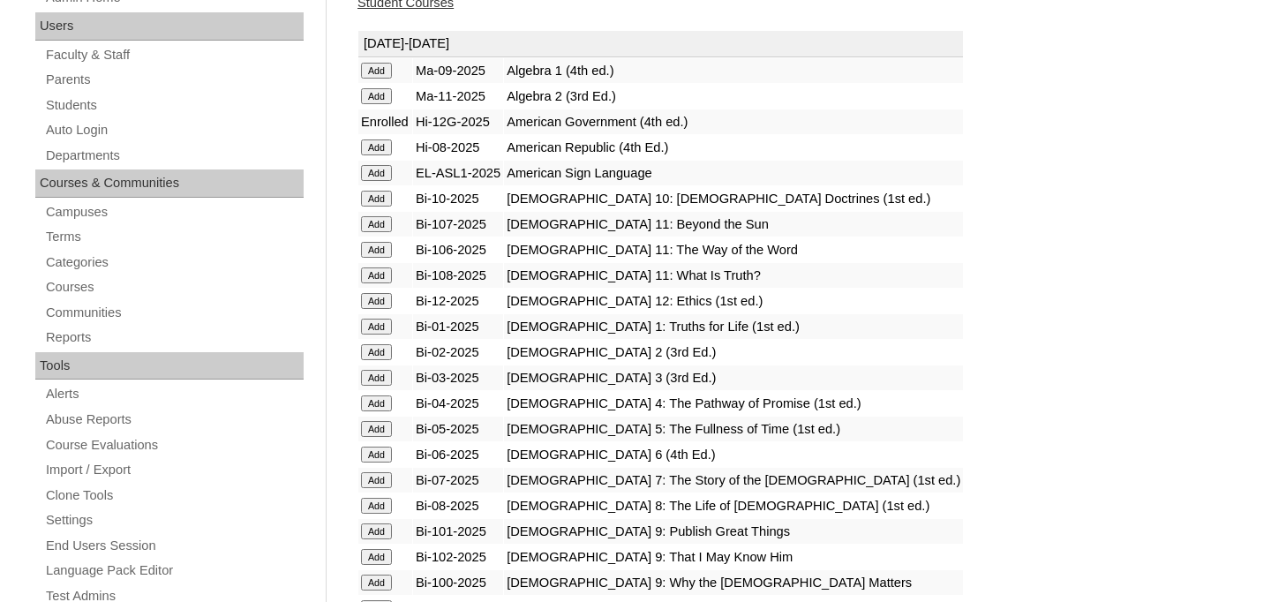
click at [385, 304] on input "Add" at bounding box center [376, 301] width 31 height 16
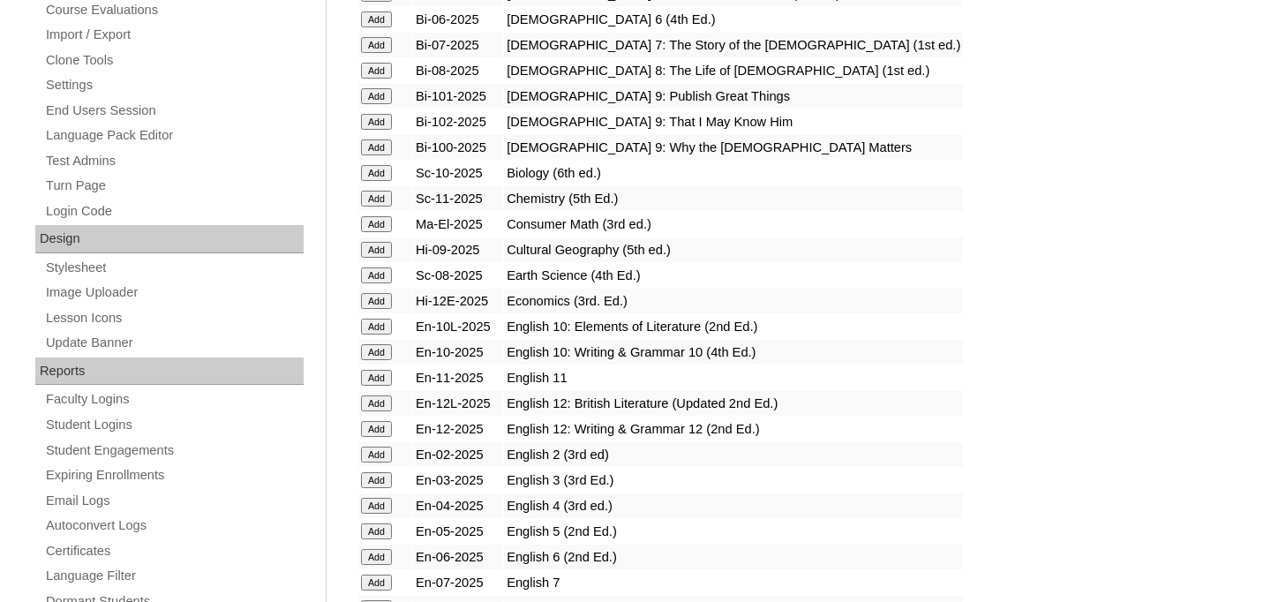
click at [384, 296] on input "Add" at bounding box center [376, 301] width 31 height 16
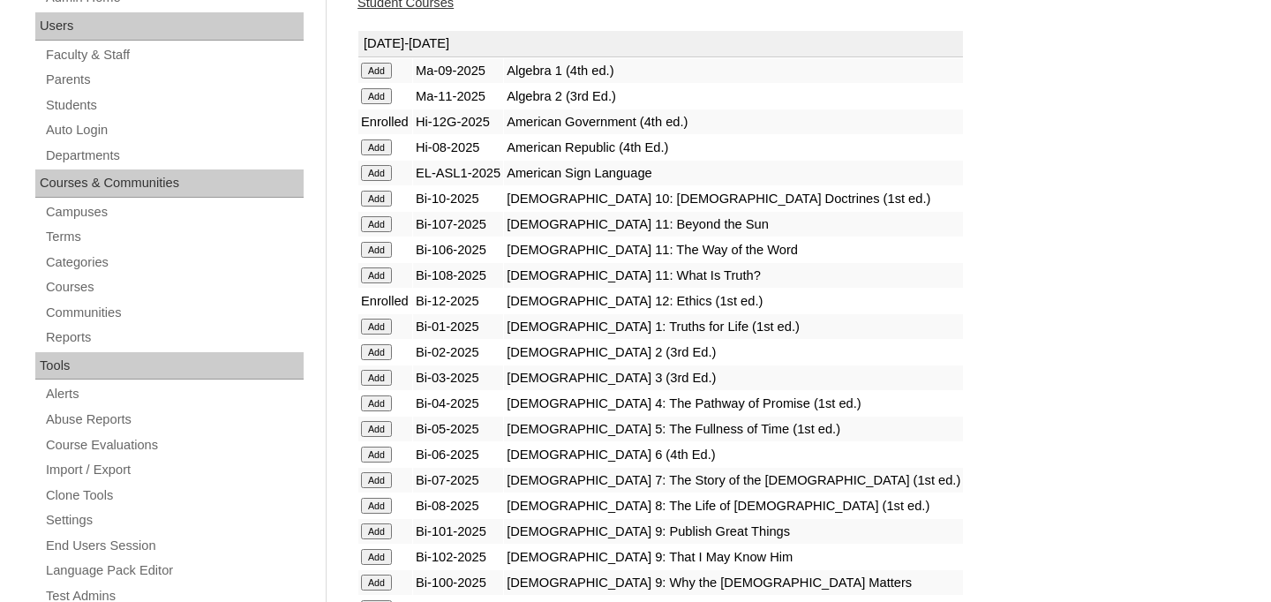
scroll to position [752, 0]
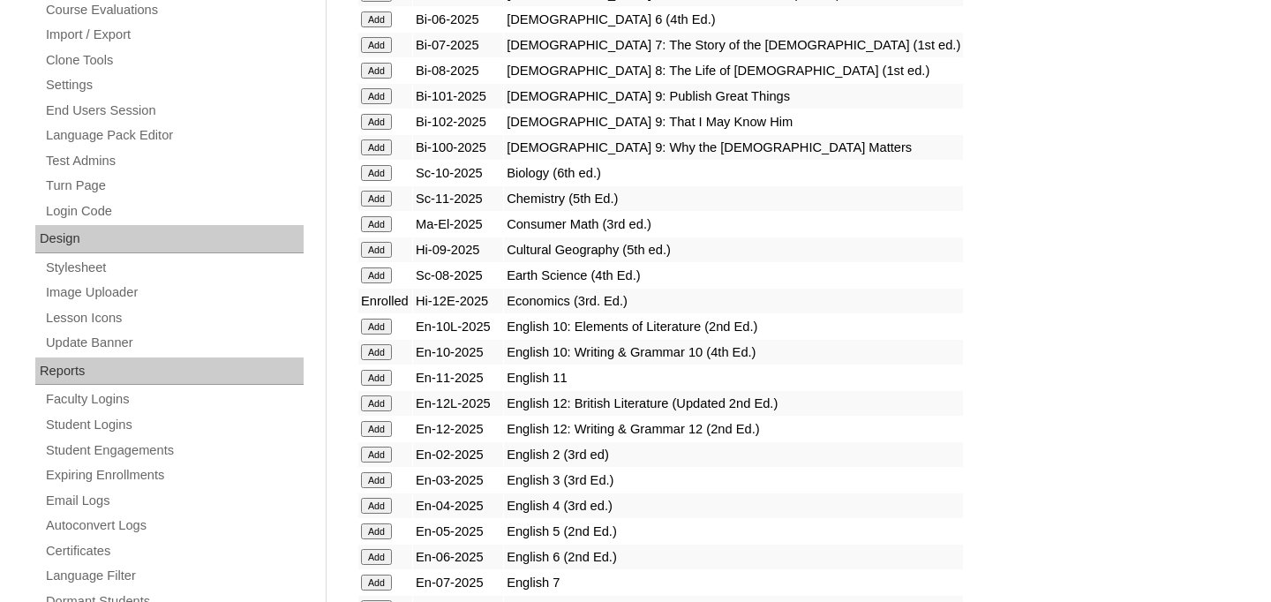
click at [372, 403] on input "Add" at bounding box center [376, 403] width 31 height 16
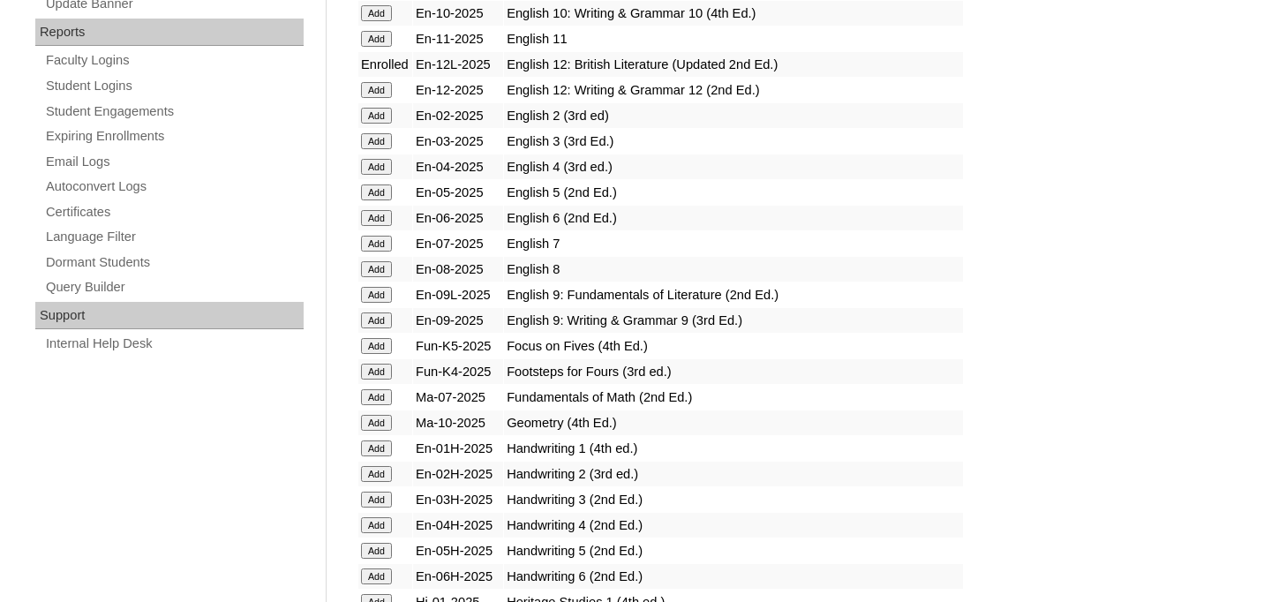
scroll to position [1043, 0]
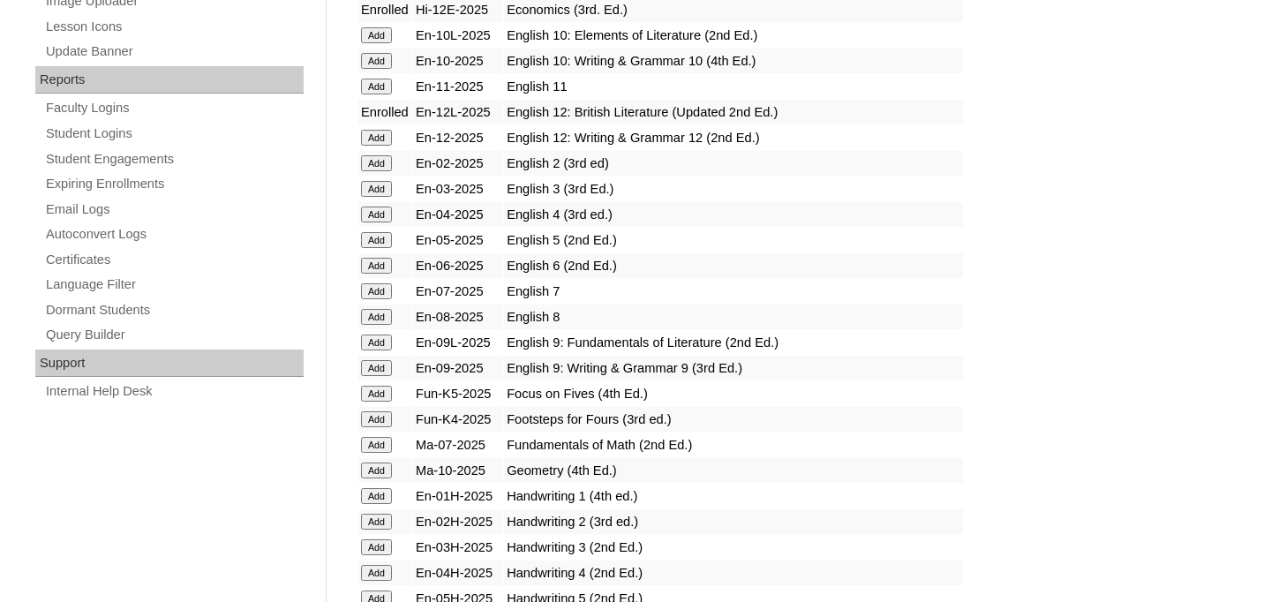
click at [380, 138] on input "Add" at bounding box center [376, 138] width 31 height 16
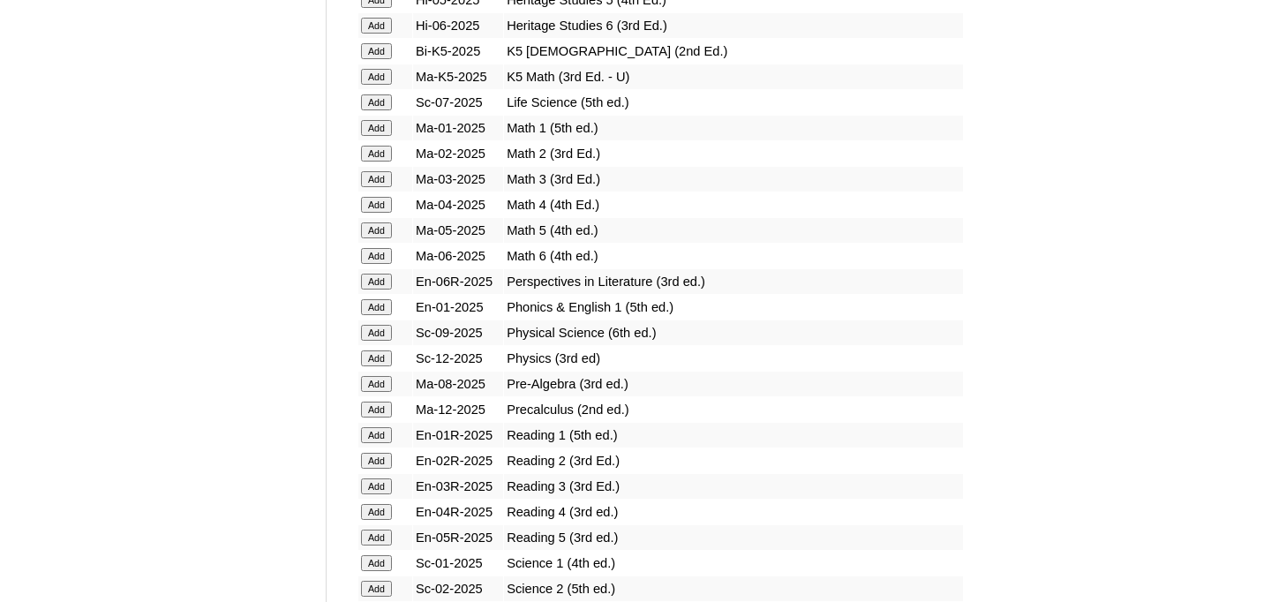
scroll to position [1802, 0]
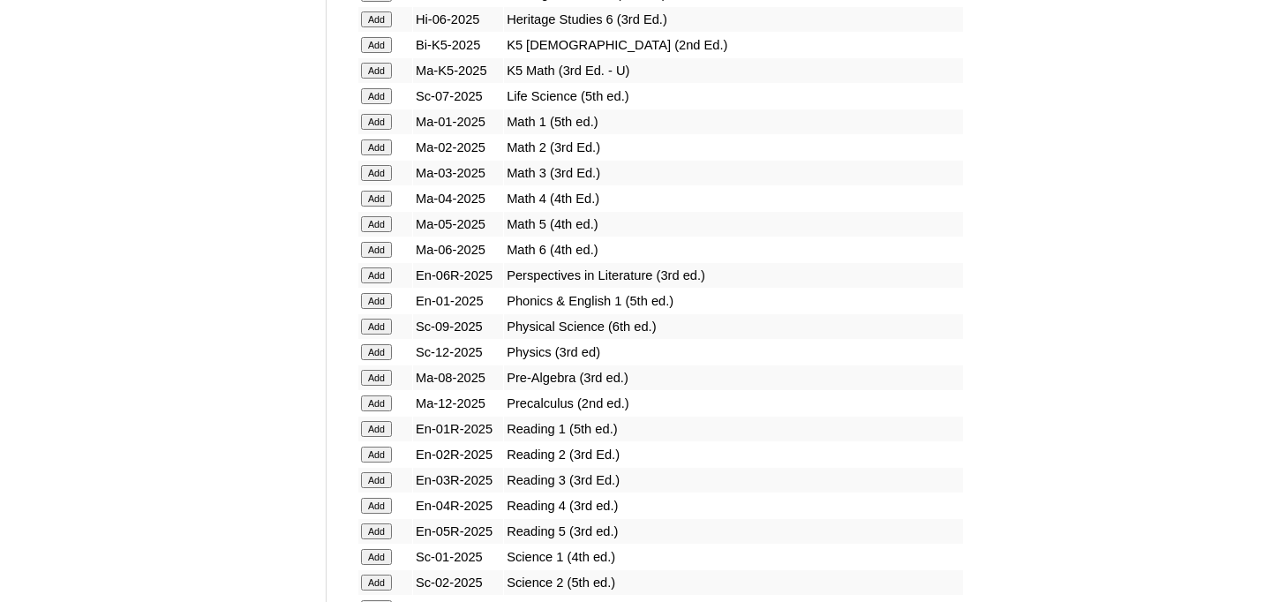
click at [369, 349] on input "Add" at bounding box center [376, 352] width 31 height 16
click at [384, 354] on input "Add" at bounding box center [376, 352] width 31 height 16
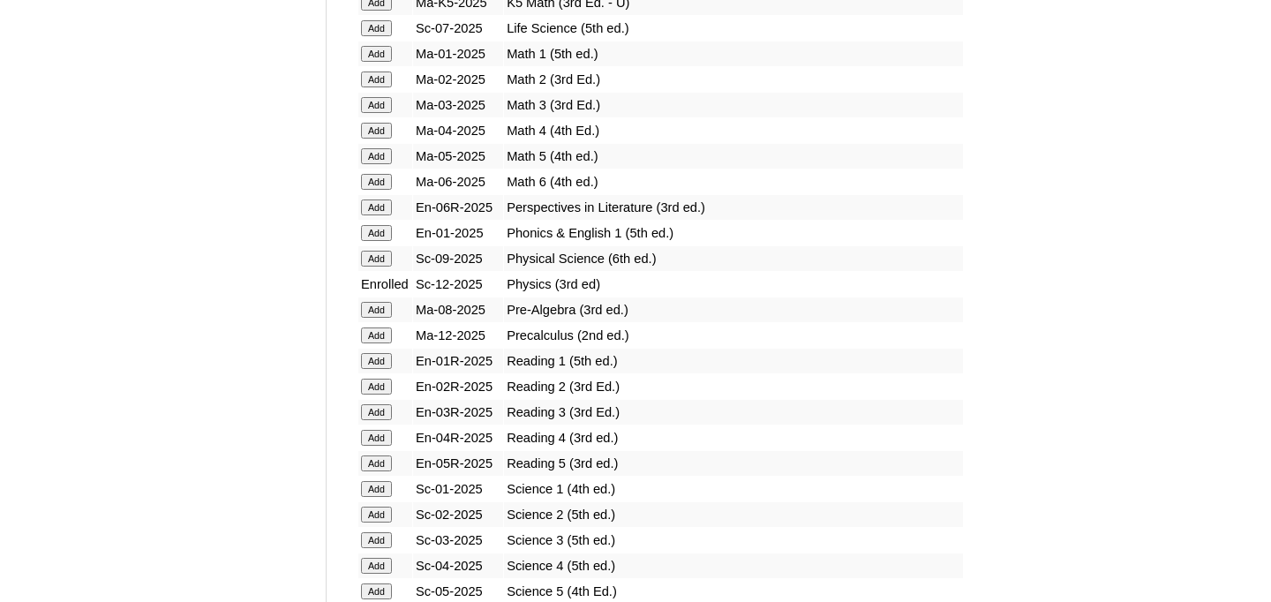
scroll to position [1956, 0]
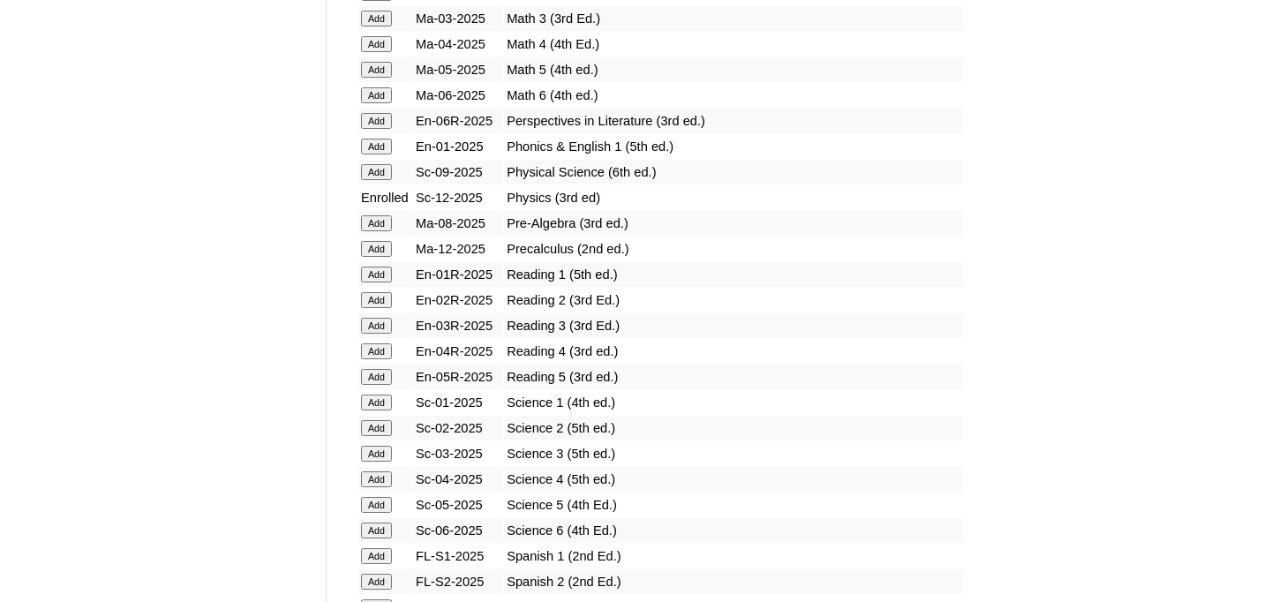
click at [386, 254] on input "Add" at bounding box center [376, 249] width 31 height 16
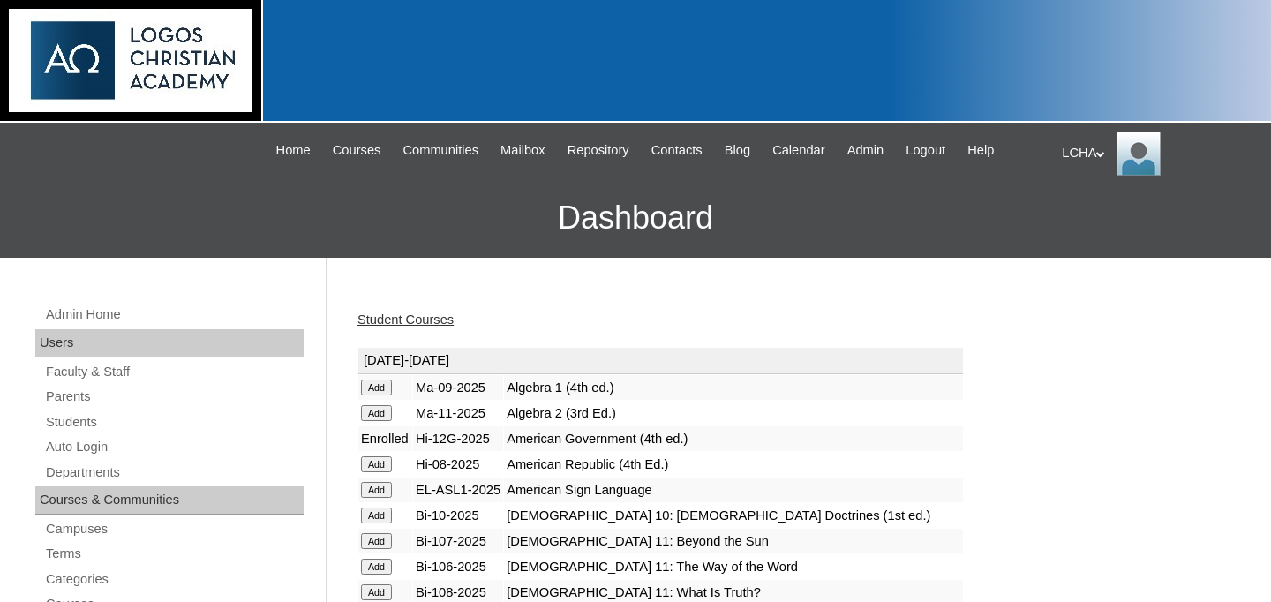
click at [1185, 210] on h3 "Dashboard" at bounding box center [636, 217] width 1254 height 79
click at [1083, 154] on div "LCHA My Profile My Settings Logout" at bounding box center [1158, 154] width 192 height 44
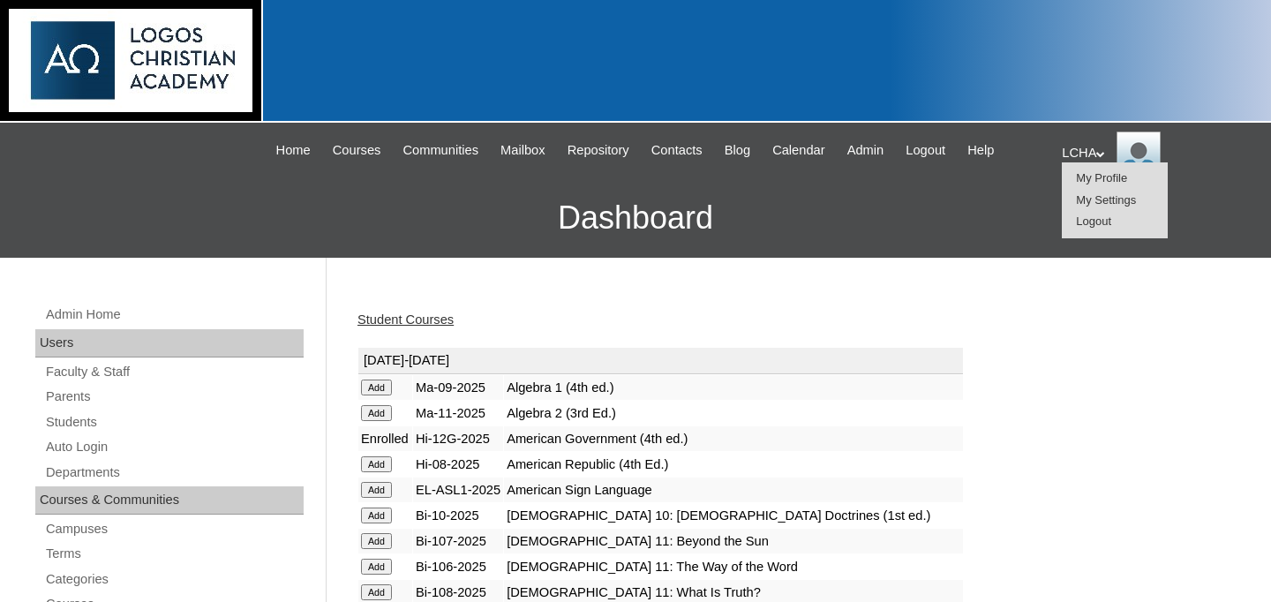
click at [1103, 226] on span "Logout" at bounding box center [1093, 221] width 35 height 13
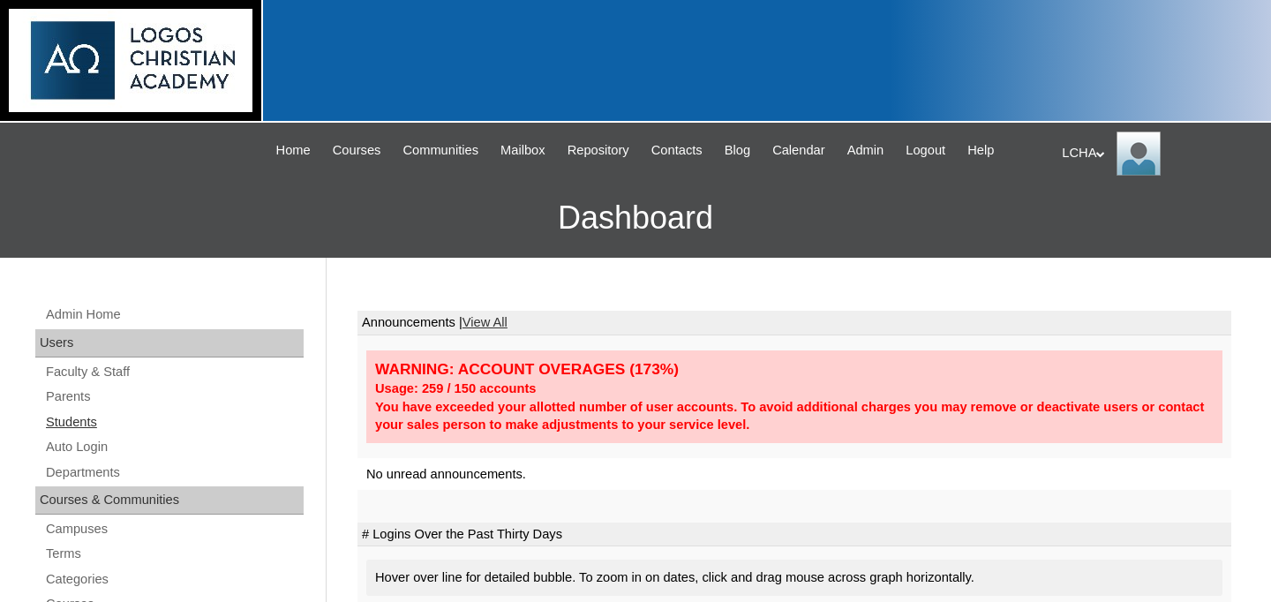
click at [81, 414] on link "Students" at bounding box center [174, 422] width 260 height 22
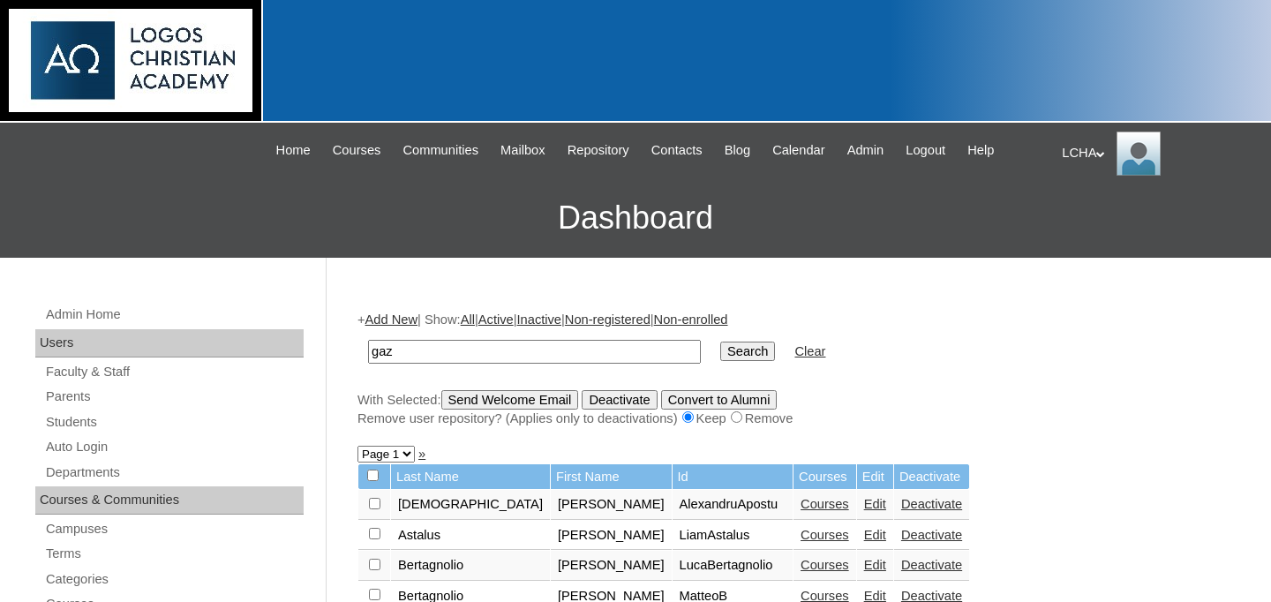
type input "gaz"
click at [720, 342] on input "Search" at bounding box center [747, 351] width 55 height 19
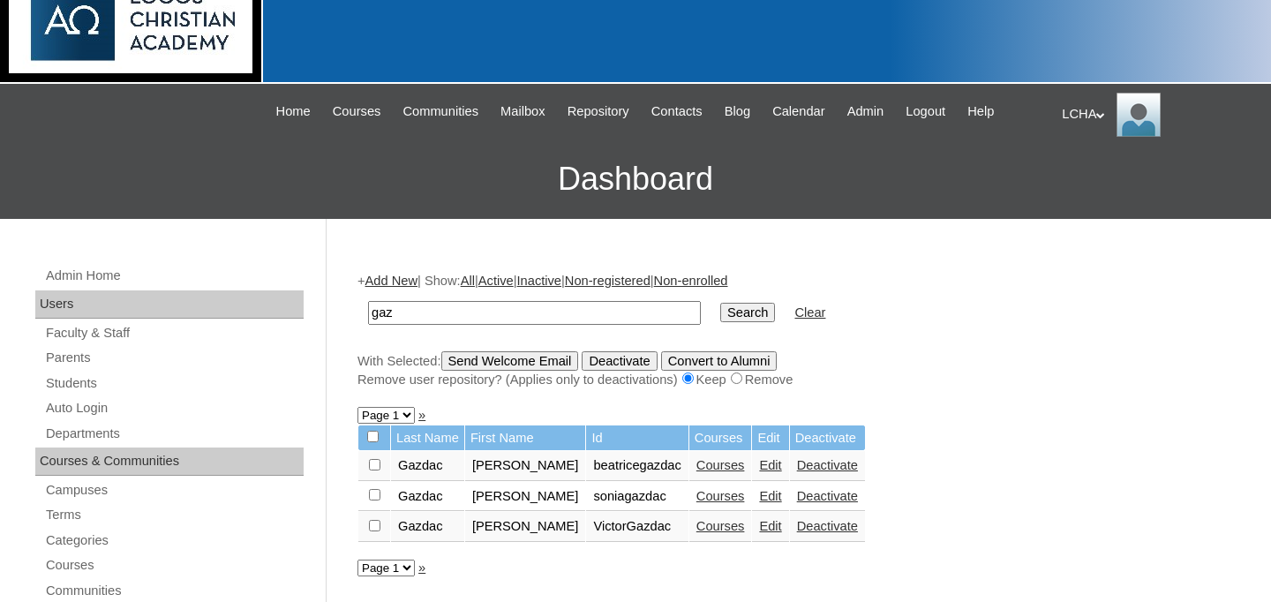
scroll to position [41, 0]
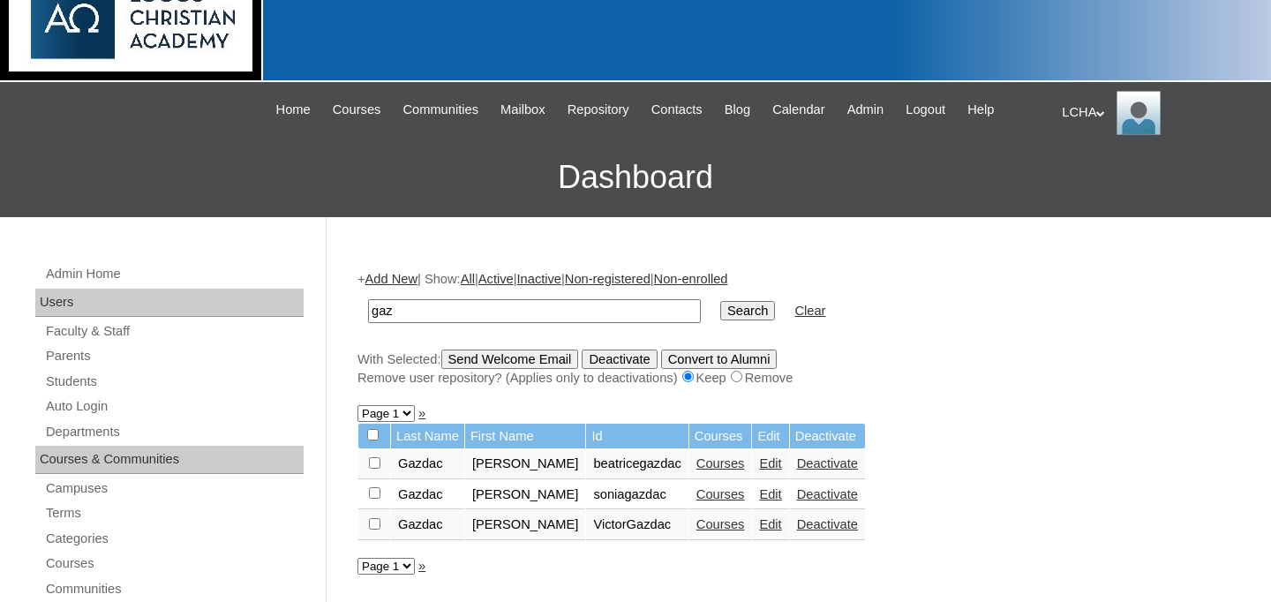
click at [697, 497] on link "Courses" at bounding box center [721, 494] width 49 height 14
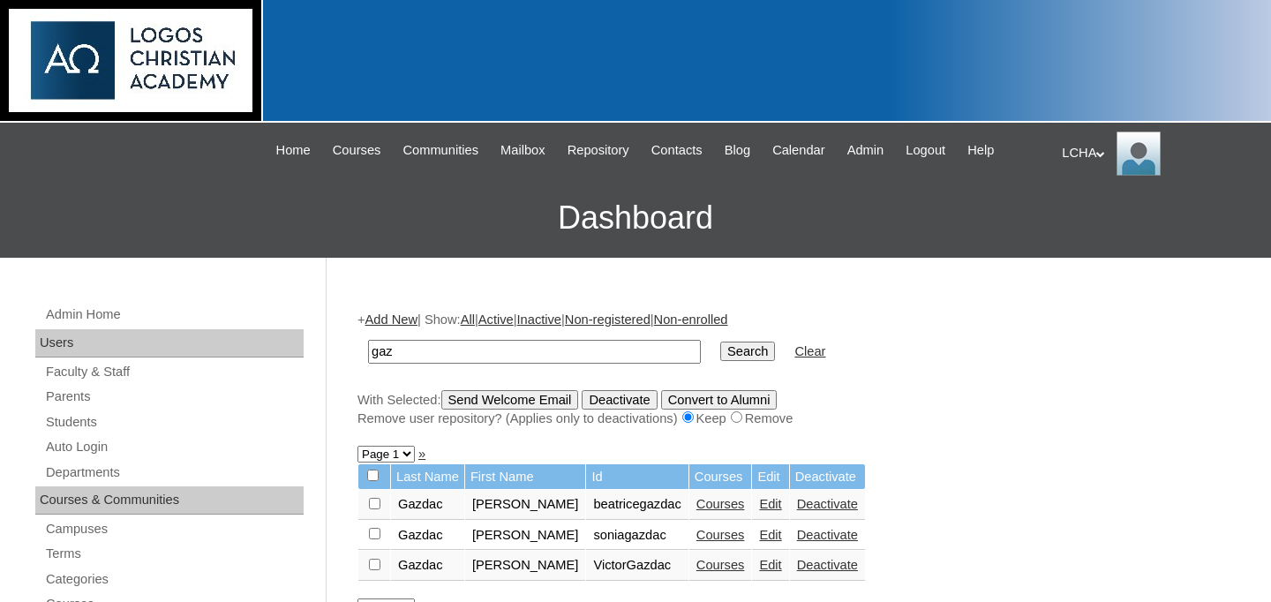
scroll to position [41, 0]
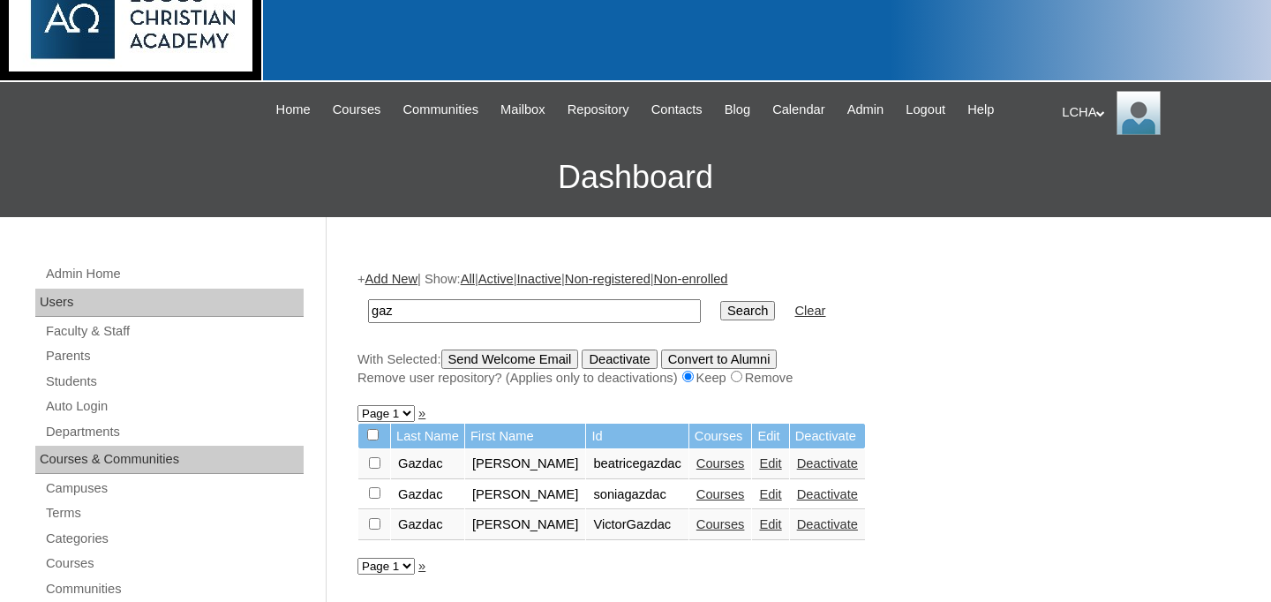
click at [759, 496] on link "Edit" at bounding box center [770, 494] width 22 height 14
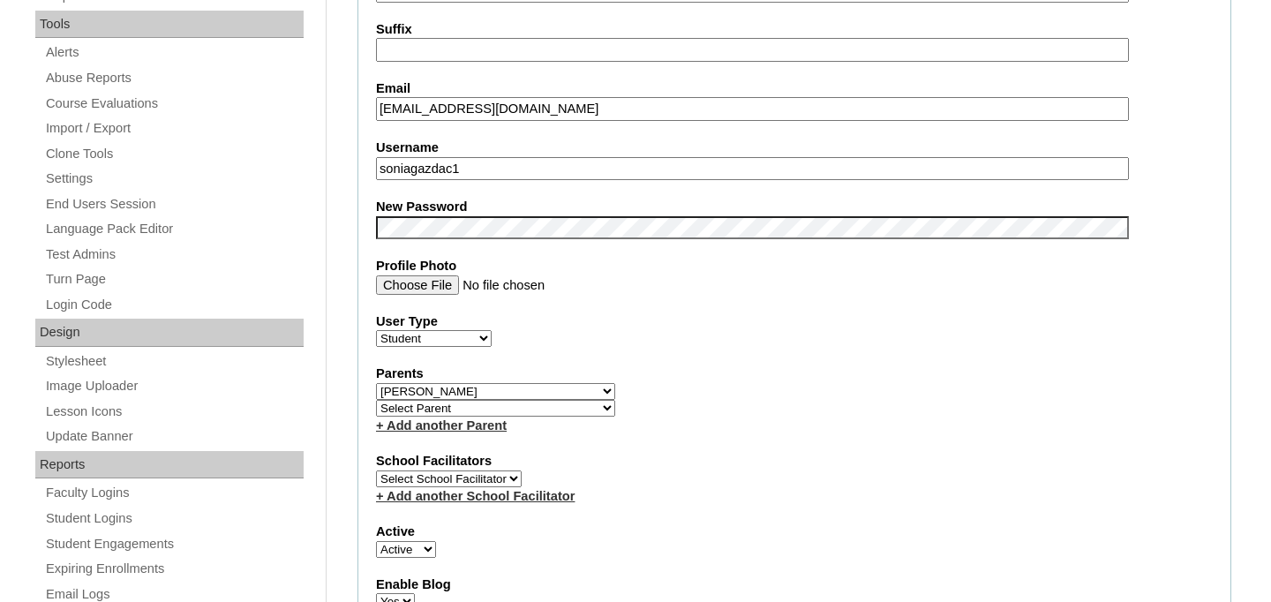
scroll to position [682, 0]
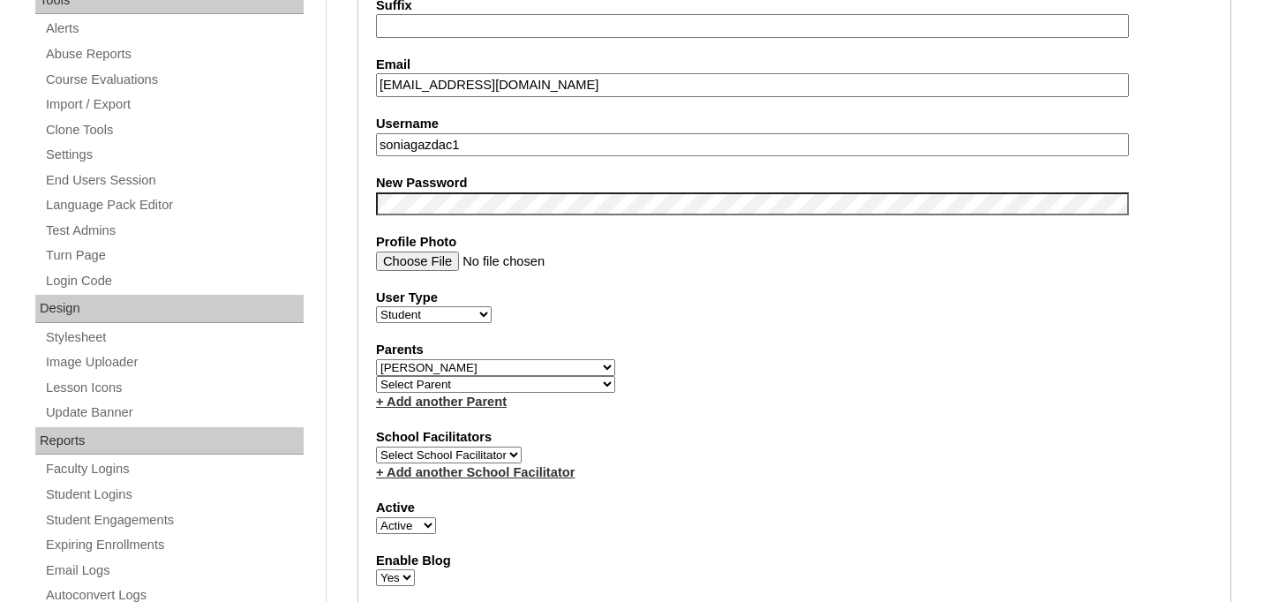
click at [512, 453] on select "Select School Facilitator Marinela Carausu Emilian Cira Nadia Cira Ruhama Gafin…" at bounding box center [449, 455] width 146 height 17
select select "98923"
click at [376, 448] on select "Select School Facilitator Marinela Carausu Emilian Cira Nadia Cira Ruhama Gafin…" at bounding box center [449, 455] width 146 height 17
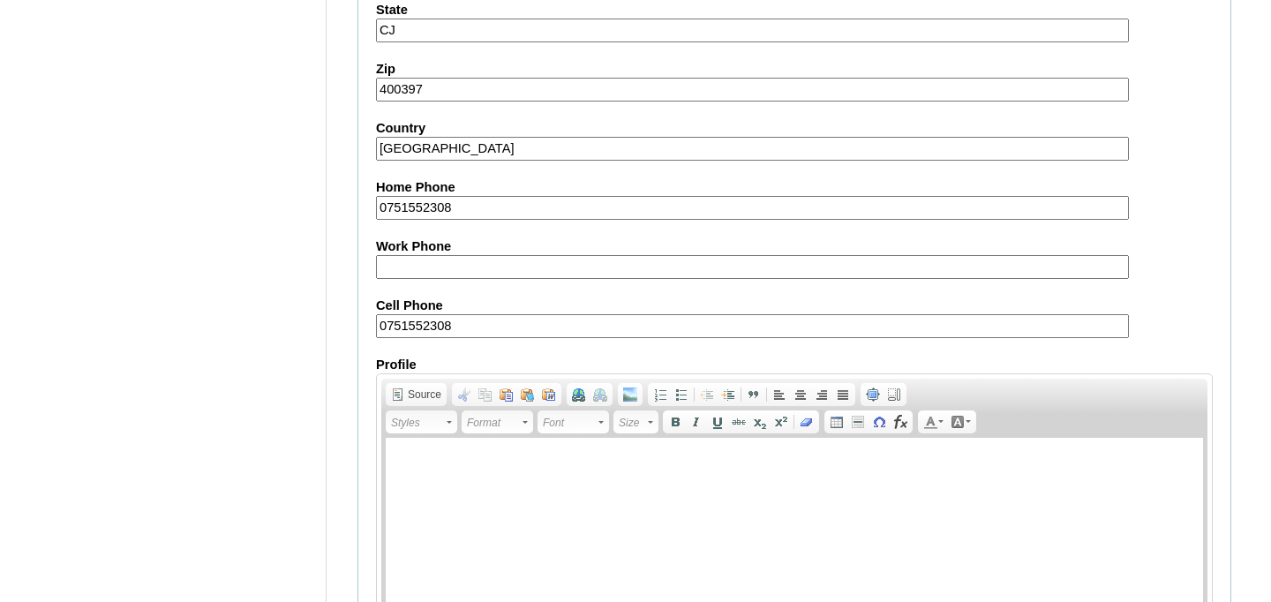
scroll to position [2144, 0]
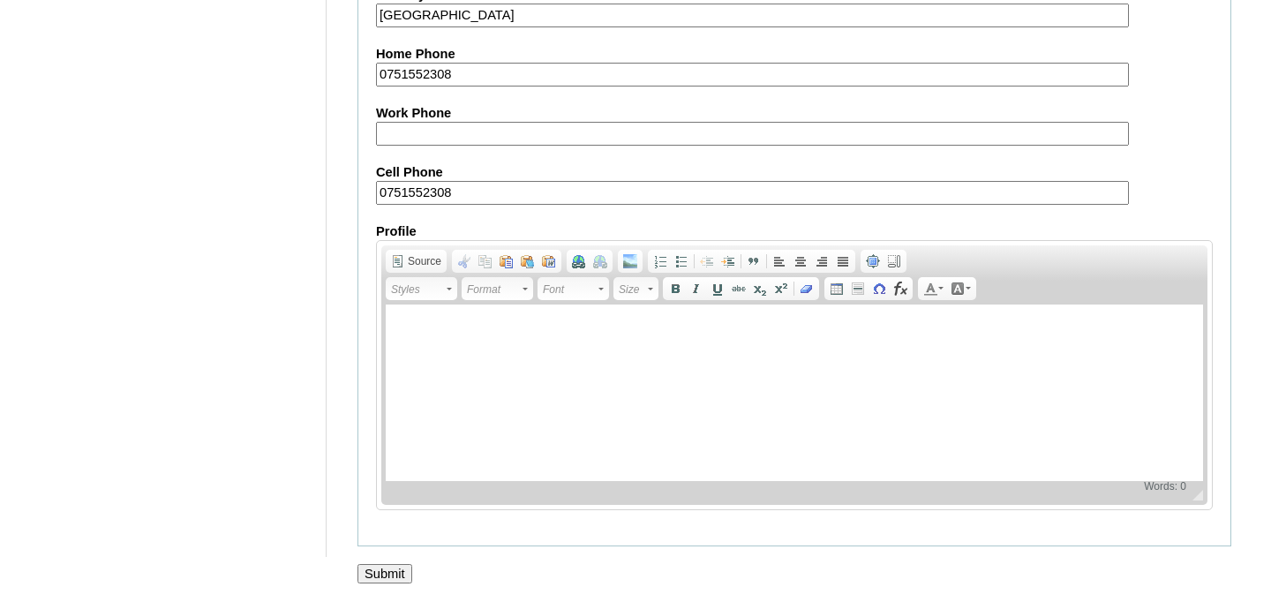
click at [388, 570] on input "Submit" at bounding box center [385, 573] width 55 height 19
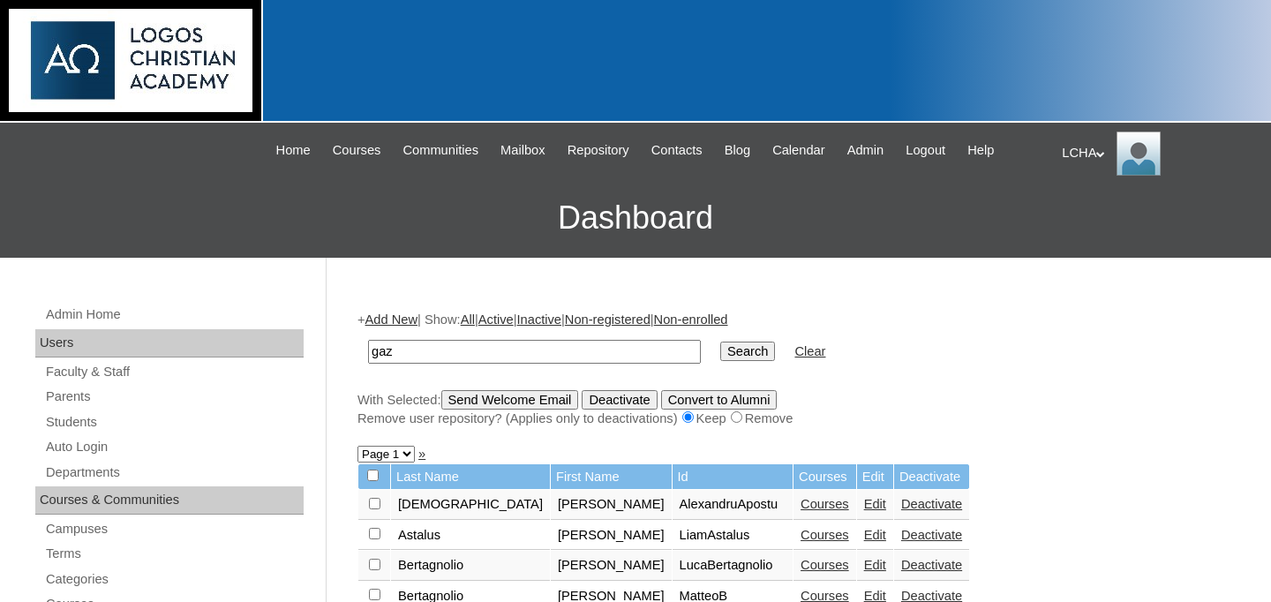
type input "gaz"
click at [720, 342] on input "Search" at bounding box center [747, 351] width 55 height 19
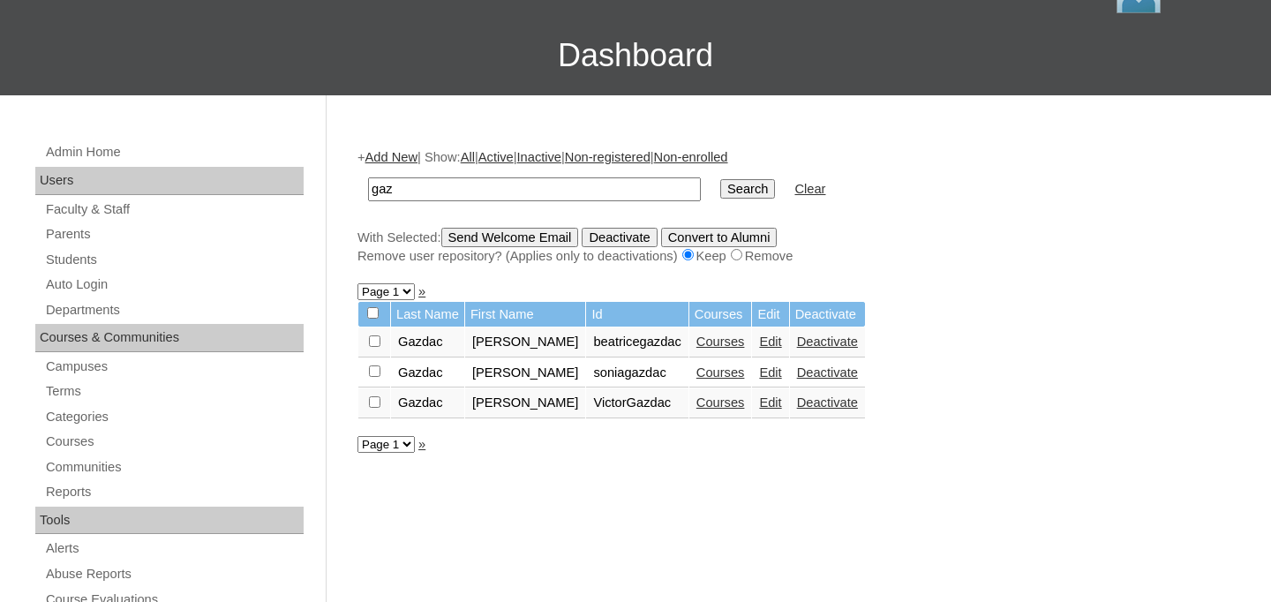
scroll to position [173, 0]
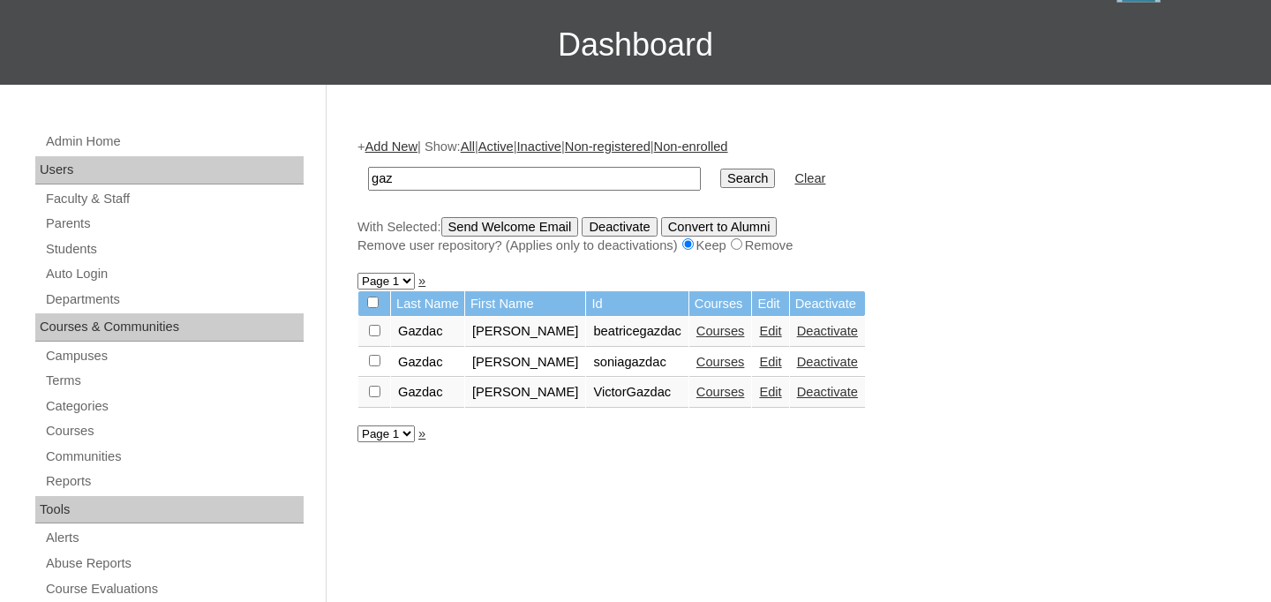
click at [759, 337] on link "Edit" at bounding box center [770, 331] width 22 height 14
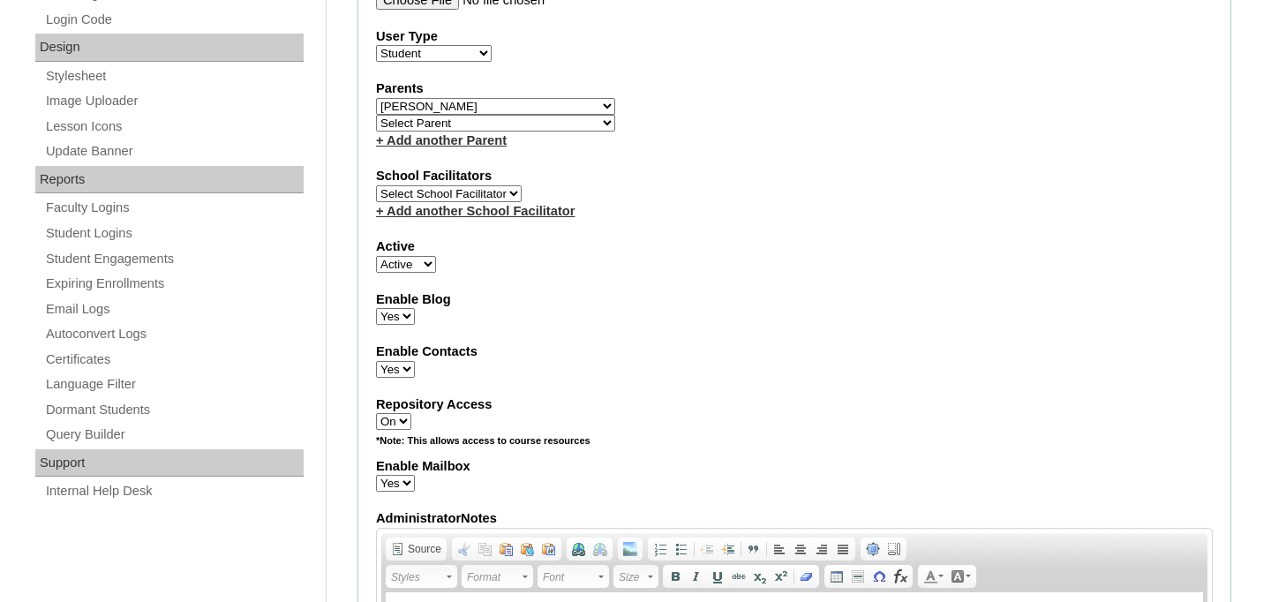
scroll to position [875, 0]
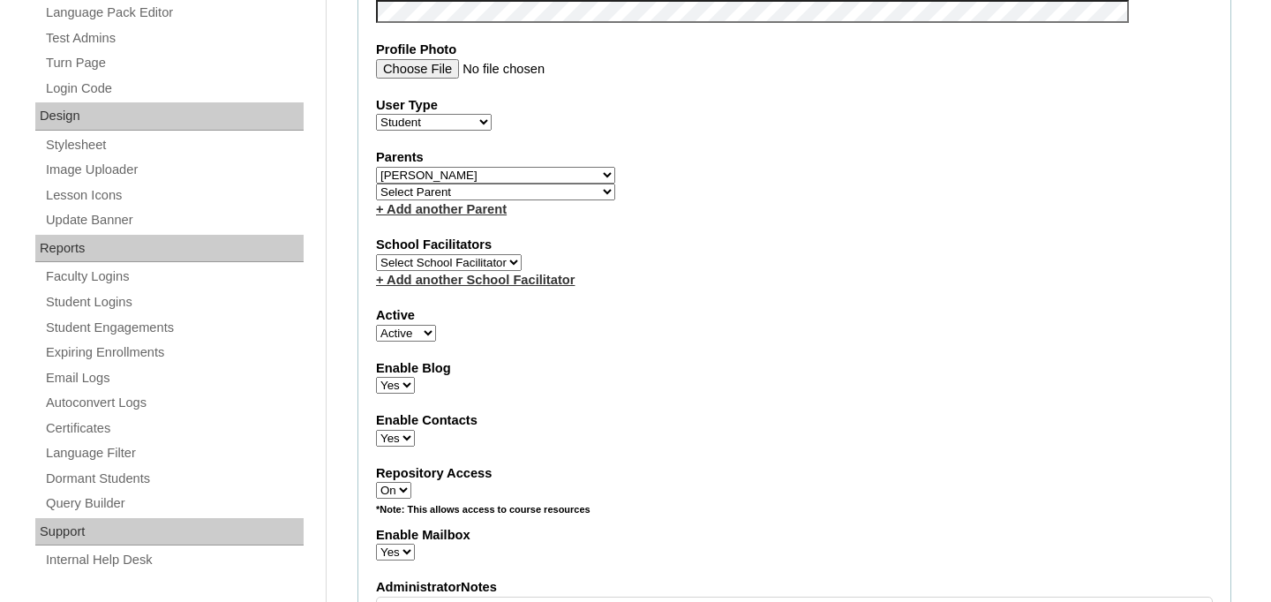
click at [463, 255] on span "Select School Facilitator [PERSON_NAME] [PERSON_NAME] [PERSON_NAME] [PERSON_NAM…" at bounding box center [449, 262] width 146 height 14
click at [462, 265] on select "Select School Facilitator Marinela Carausu Emilian Cira Nadia Cira Ruhama Gafin…" at bounding box center [449, 262] width 146 height 17
select select "98923"
click at [376, 255] on select "Select School Facilitator Marinela Carausu Emilian Cira Nadia Cira Ruhama Gafin…" at bounding box center [449, 262] width 146 height 17
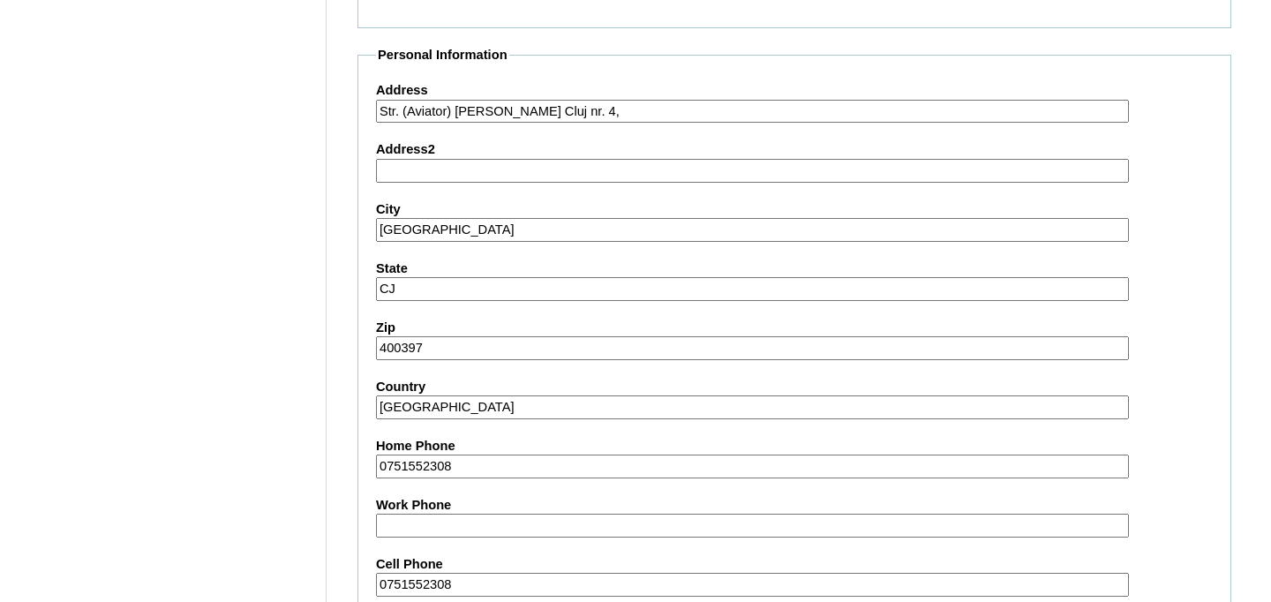
scroll to position [2144, 0]
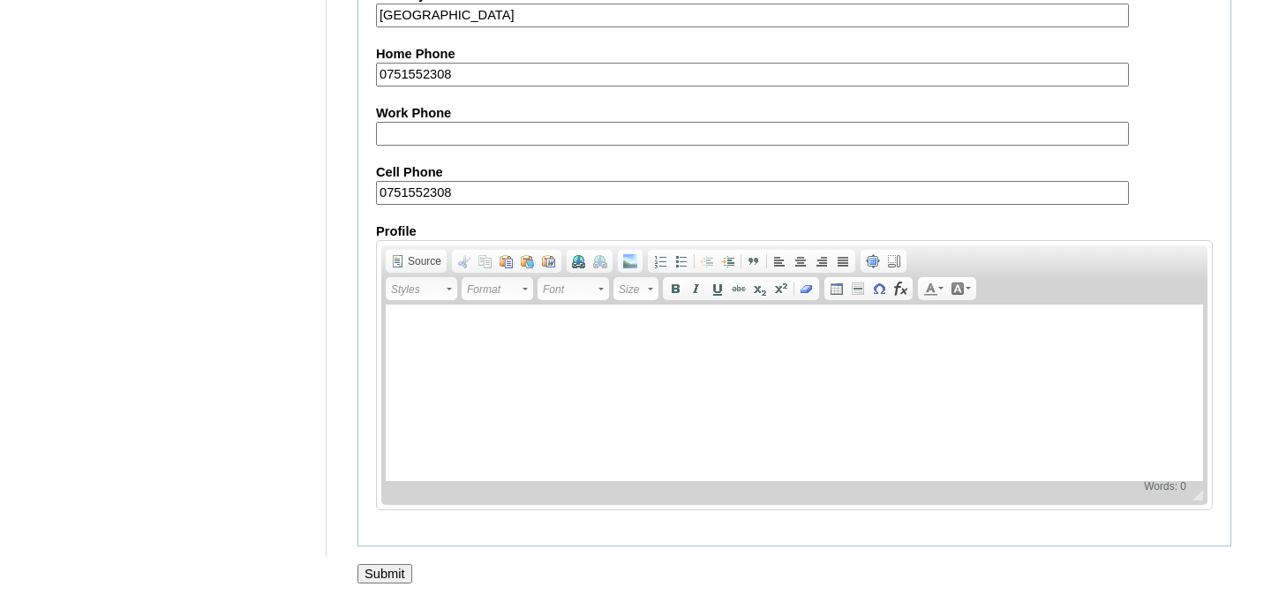
click at [388, 573] on input "Submit" at bounding box center [385, 573] width 55 height 19
